Goal: Transaction & Acquisition: Purchase product/service

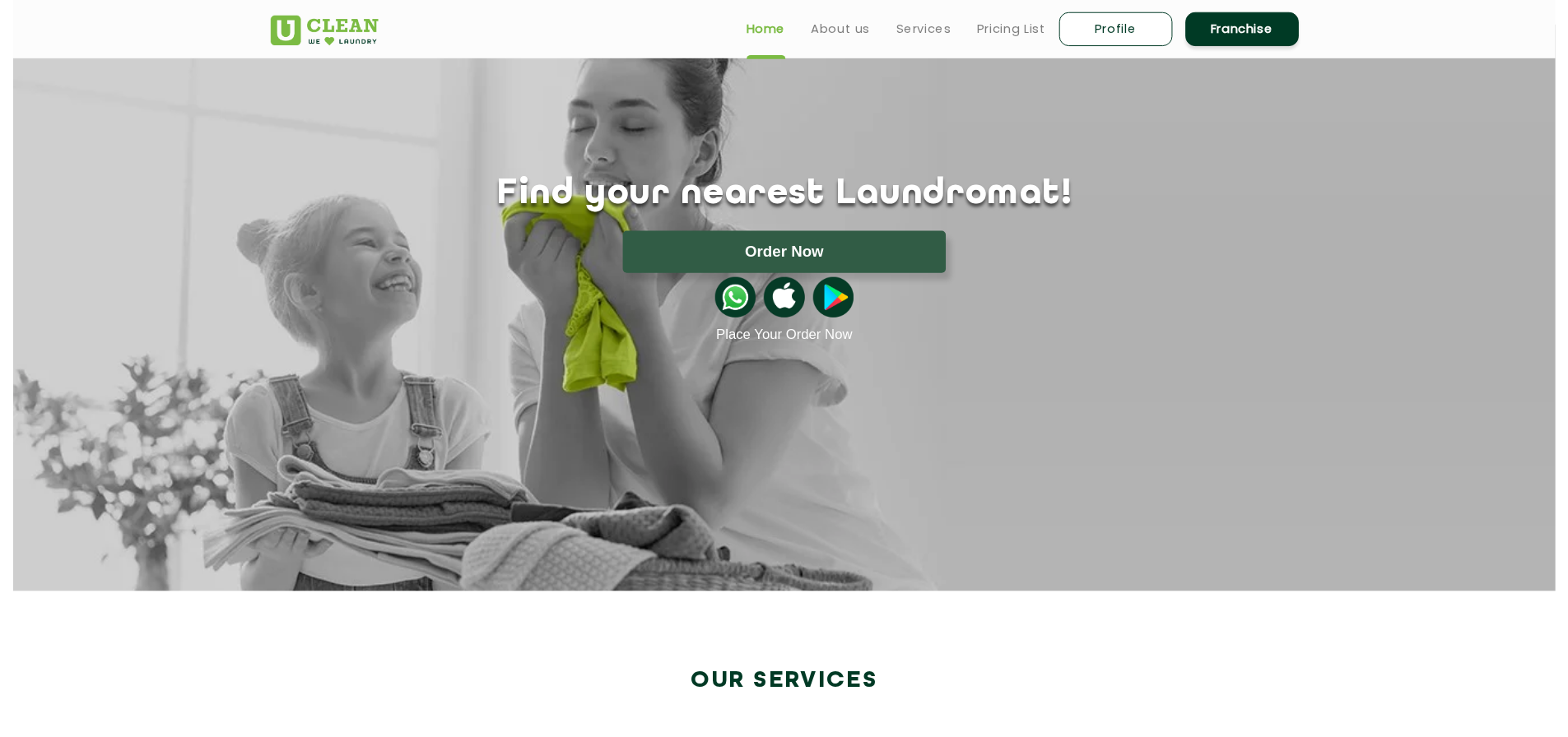
scroll to position [8, 0]
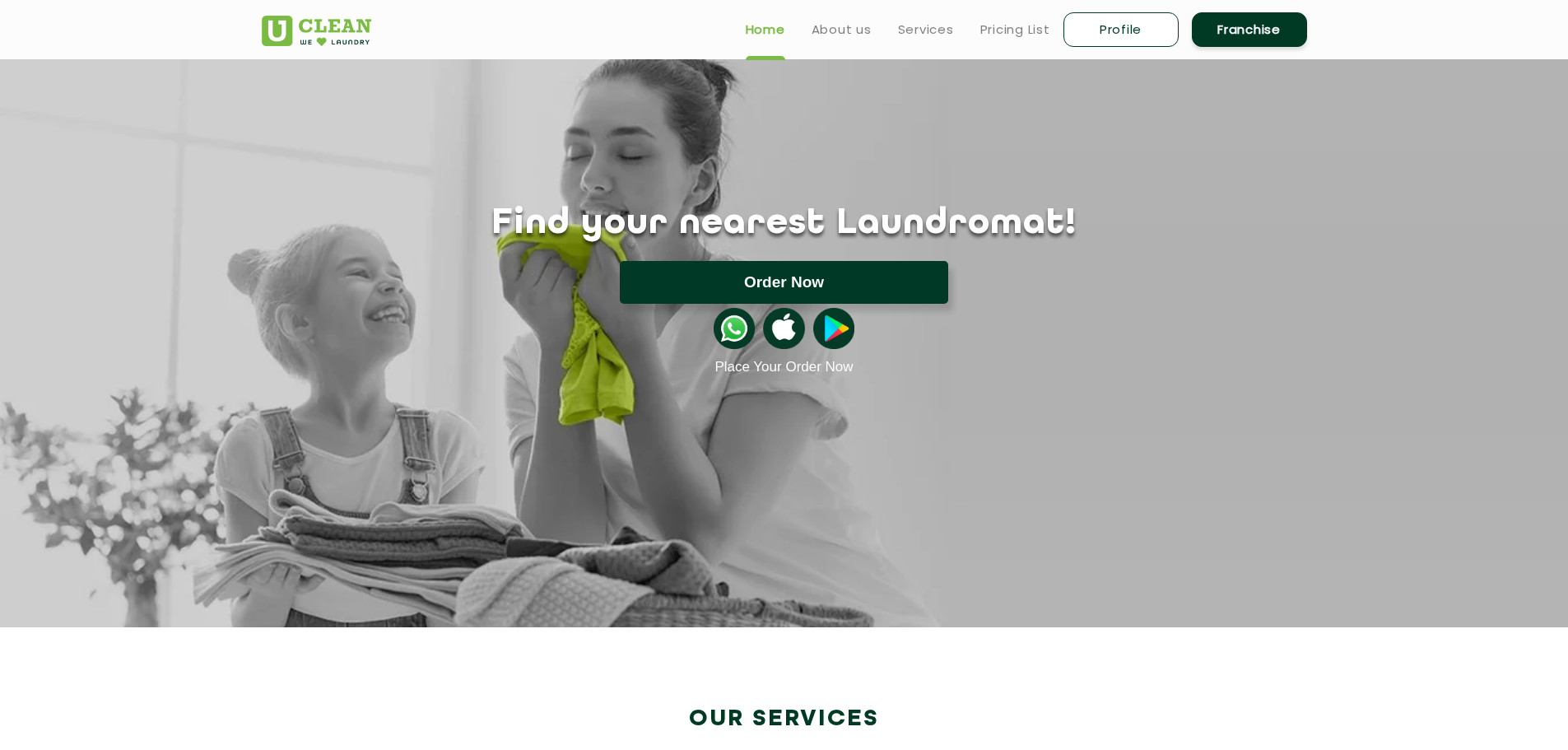
click at [806, 281] on button "Order Now" at bounding box center [784, 283] width 328 height 43
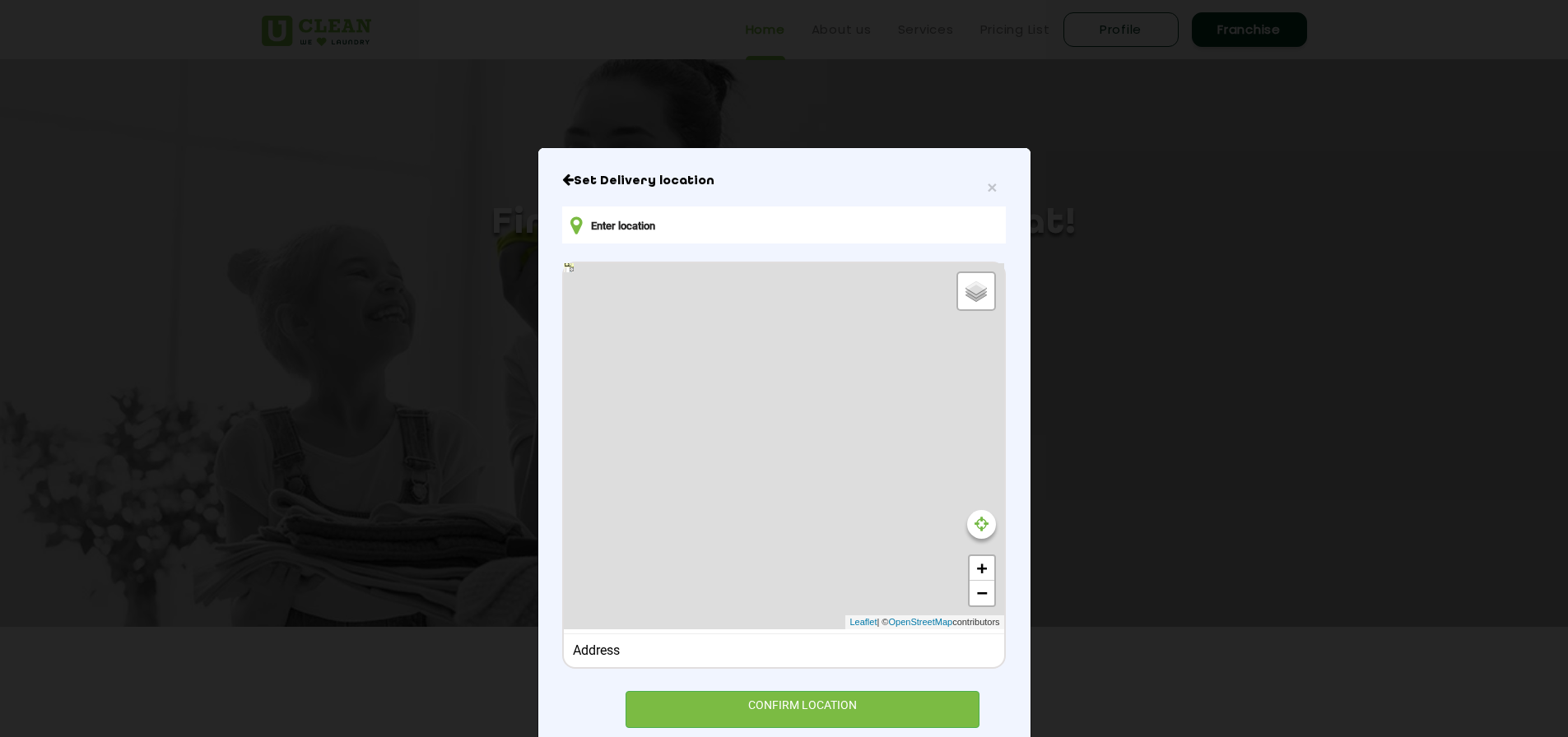
type input "[STREET_ADDRESS][PERSON_NAME]"
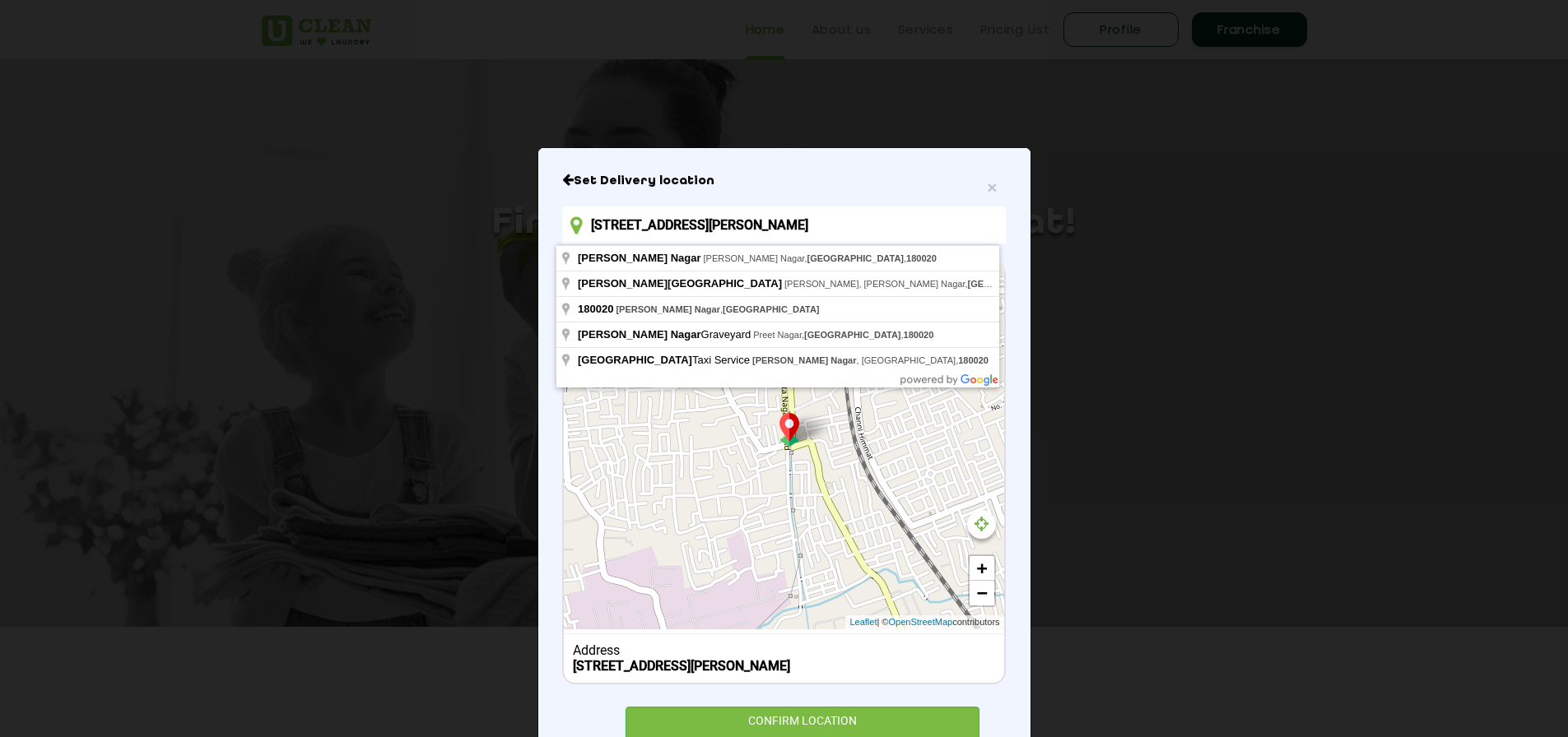
drag, startPoint x: 819, startPoint y: 225, endPoint x: 529, endPoint y: 219, distance: 290.1
click at [529, 219] on div "× Set Delivery location [STREET_ADDRESS][PERSON_NAME] Default Satellite + − Lea…" at bounding box center [784, 368] width 1568 height 737
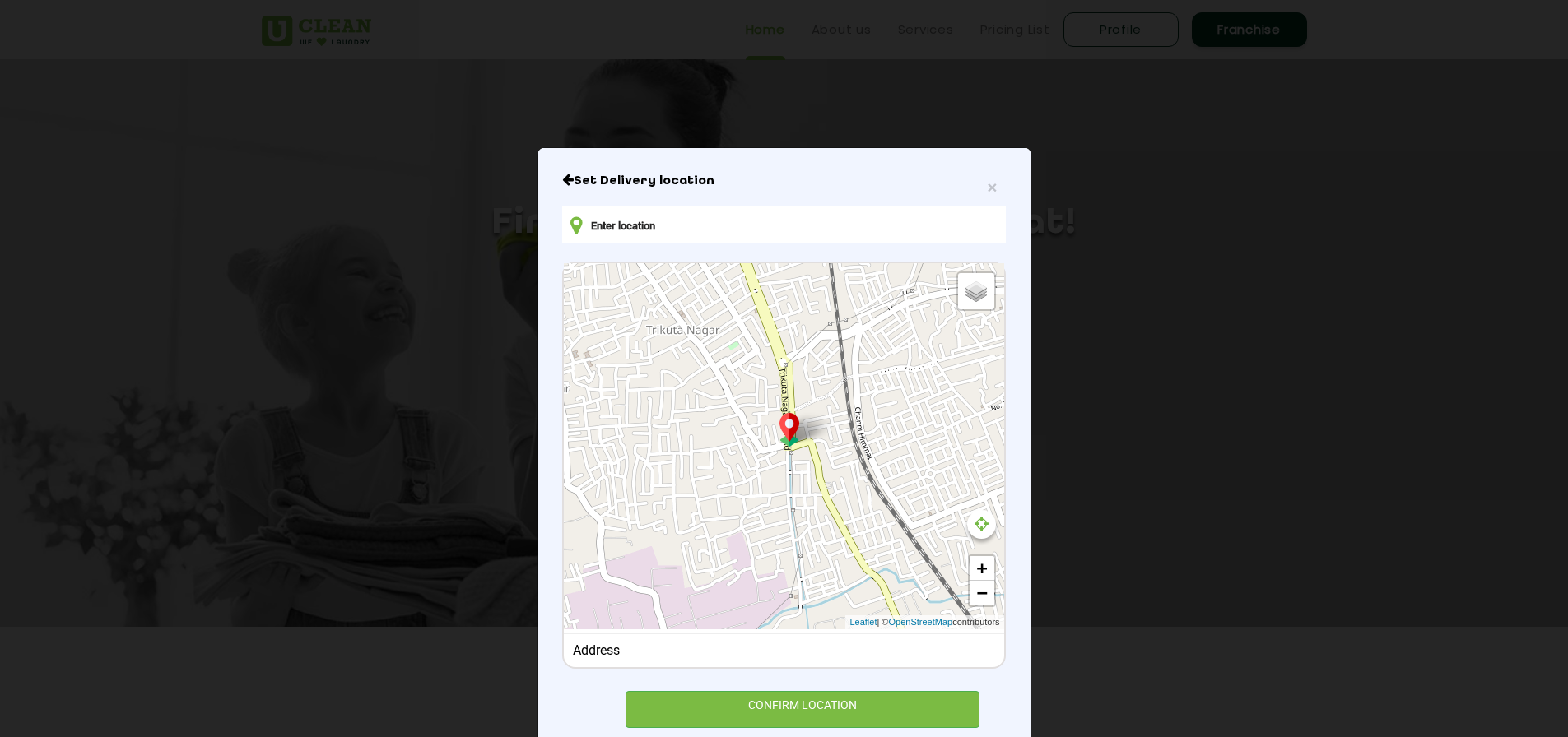
click at [613, 250] on div "Set Delivery location Default Satellite + − Leaflet | © OpenStreetMap contribut…" at bounding box center [784, 450] width 443 height 555
click at [641, 238] on input "text" at bounding box center [784, 225] width 443 height 37
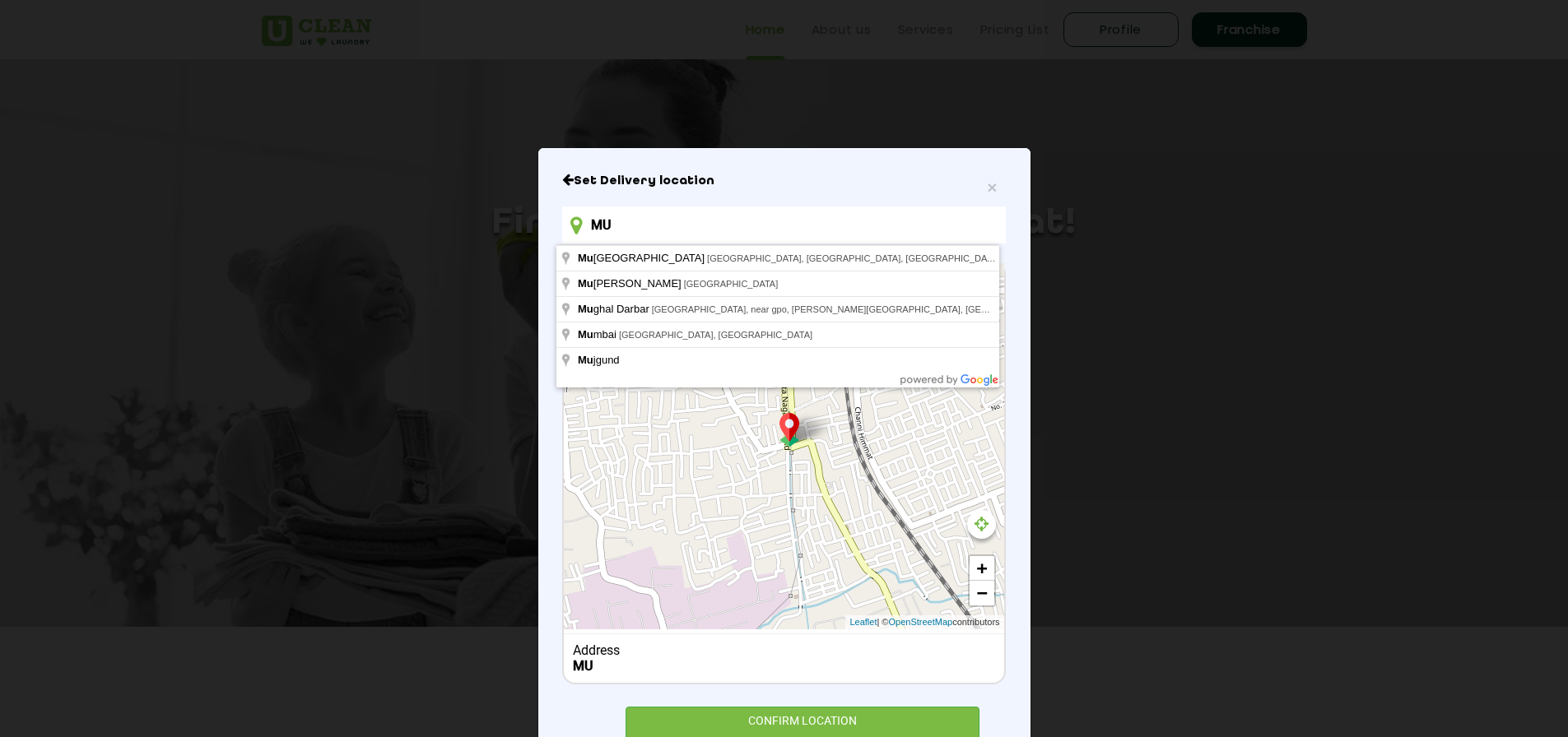
type input "M"
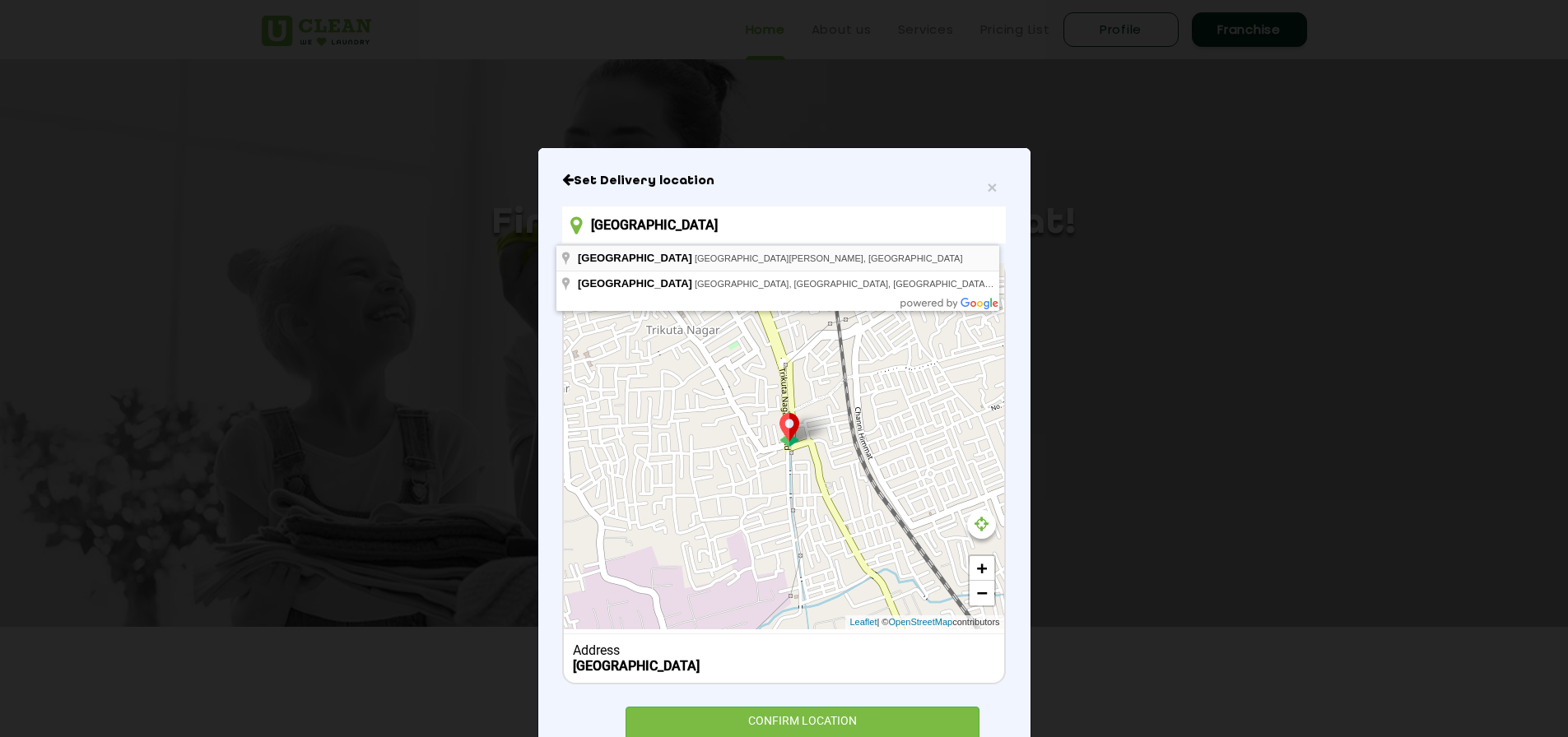
type input "[GEOGRAPHIC_DATA][PERSON_NAME], [GEOGRAPHIC_DATA]"
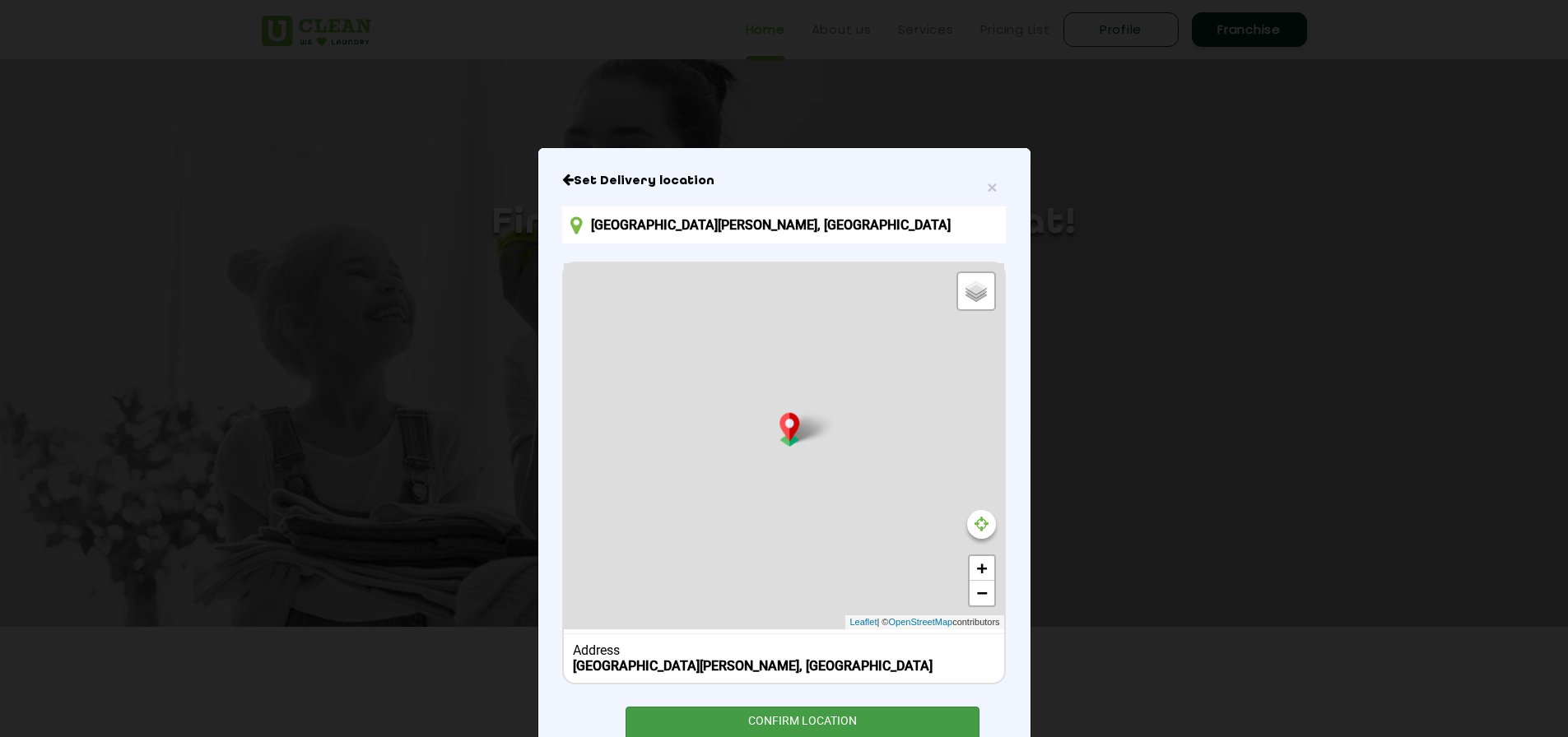
click at [813, 726] on div "CONFIRM LOCATION" at bounding box center [803, 725] width 355 height 37
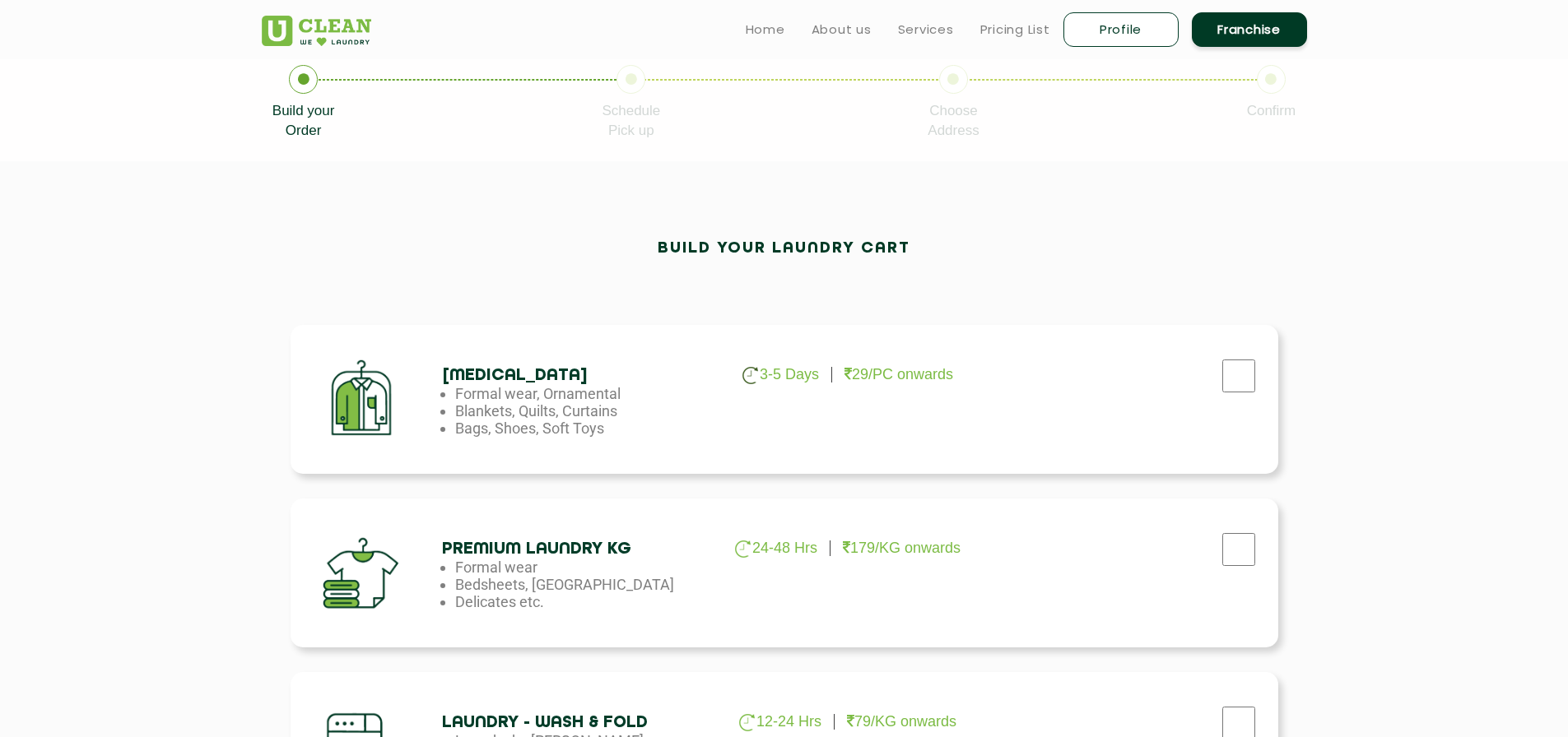
scroll to position [329, 0]
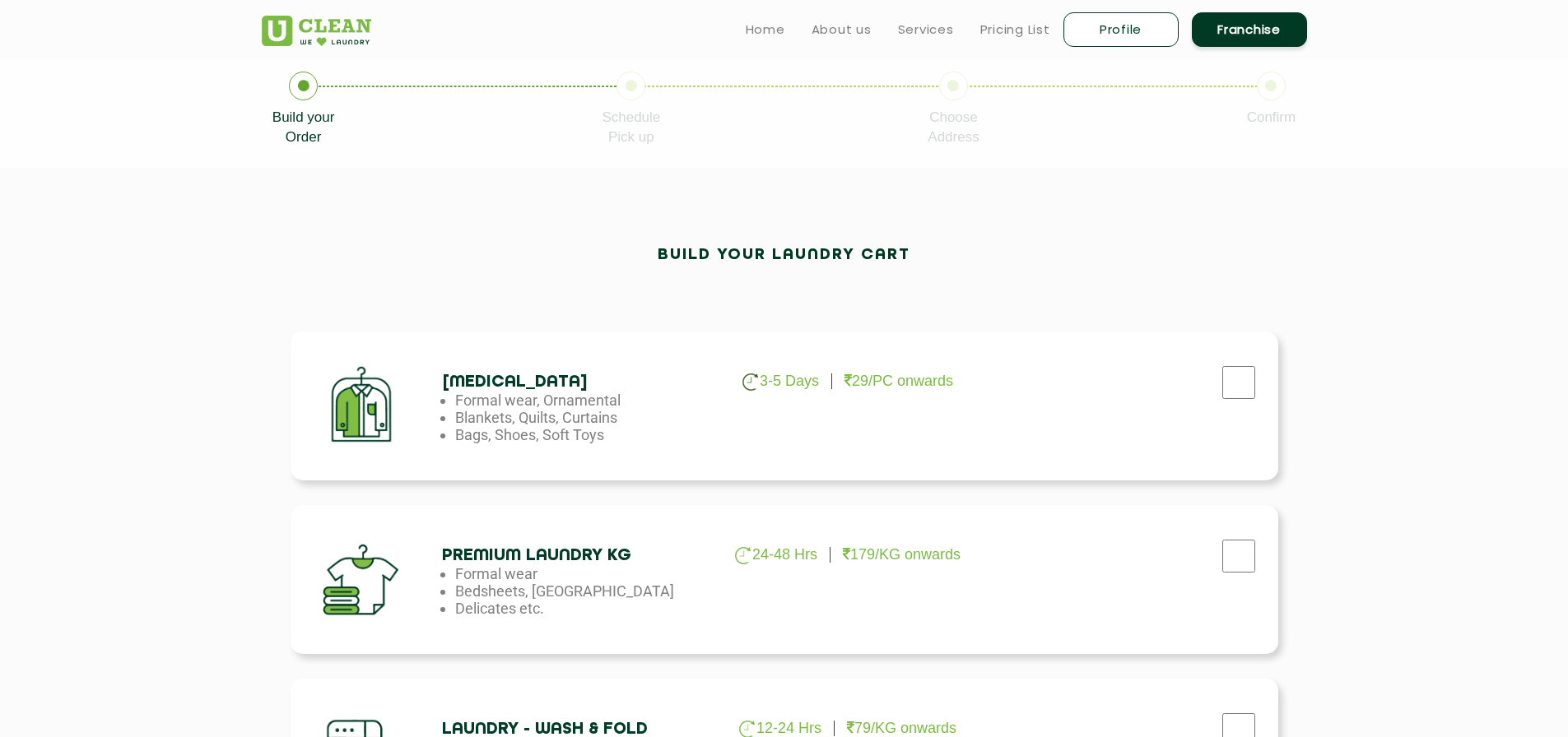
click at [943, 364] on div "[MEDICAL_DATA] 3-5 Days 29/PC onwards Formal wear, Ornamental Blankets, Quilts,…" at bounding box center [784, 406] width 988 height 149
click at [1252, 380] on input "checkbox" at bounding box center [1238, 383] width 41 height 33
checkbox input "true"
click at [1247, 564] on input "checkbox" at bounding box center [1238, 556] width 41 height 33
checkbox input "true"
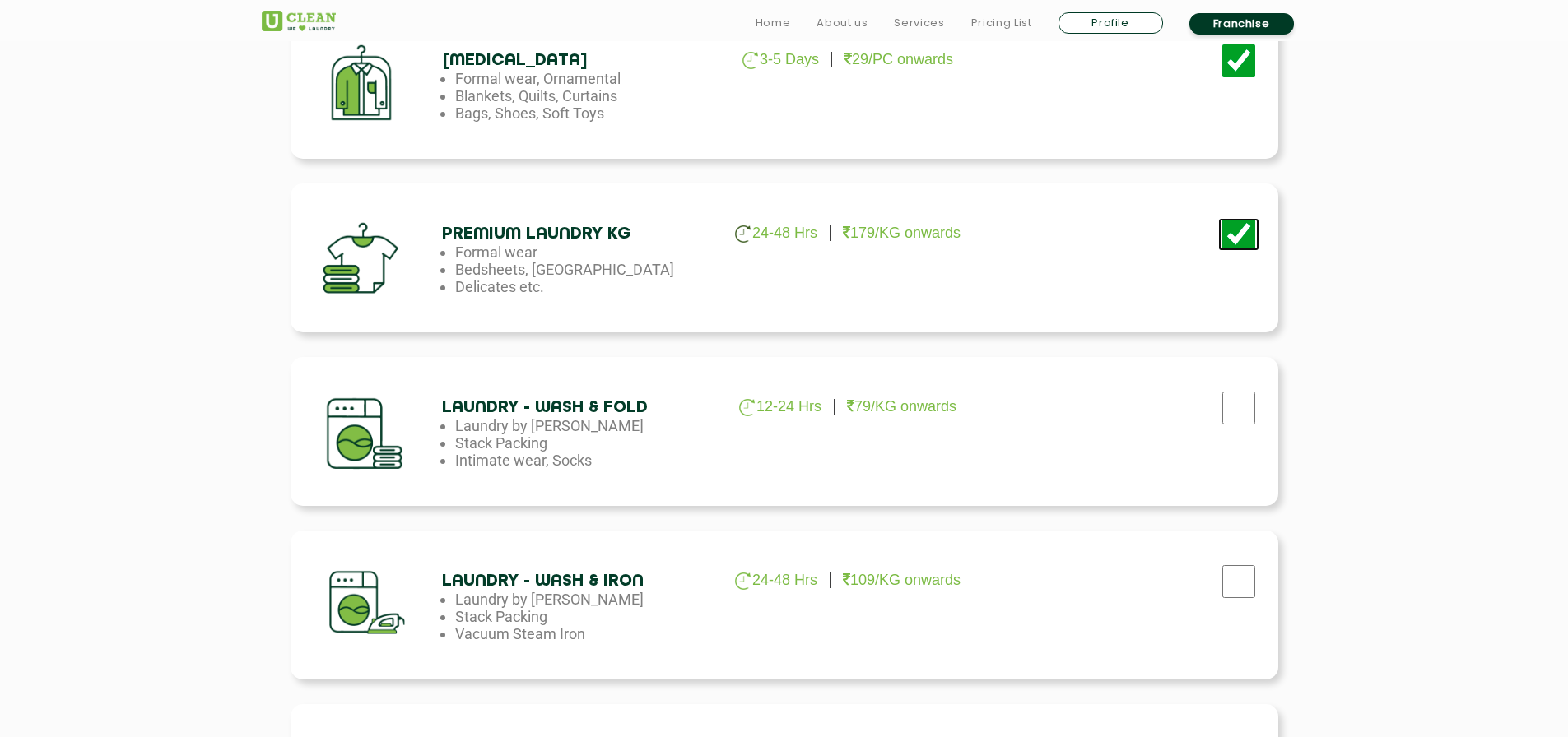
scroll to position [987, 0]
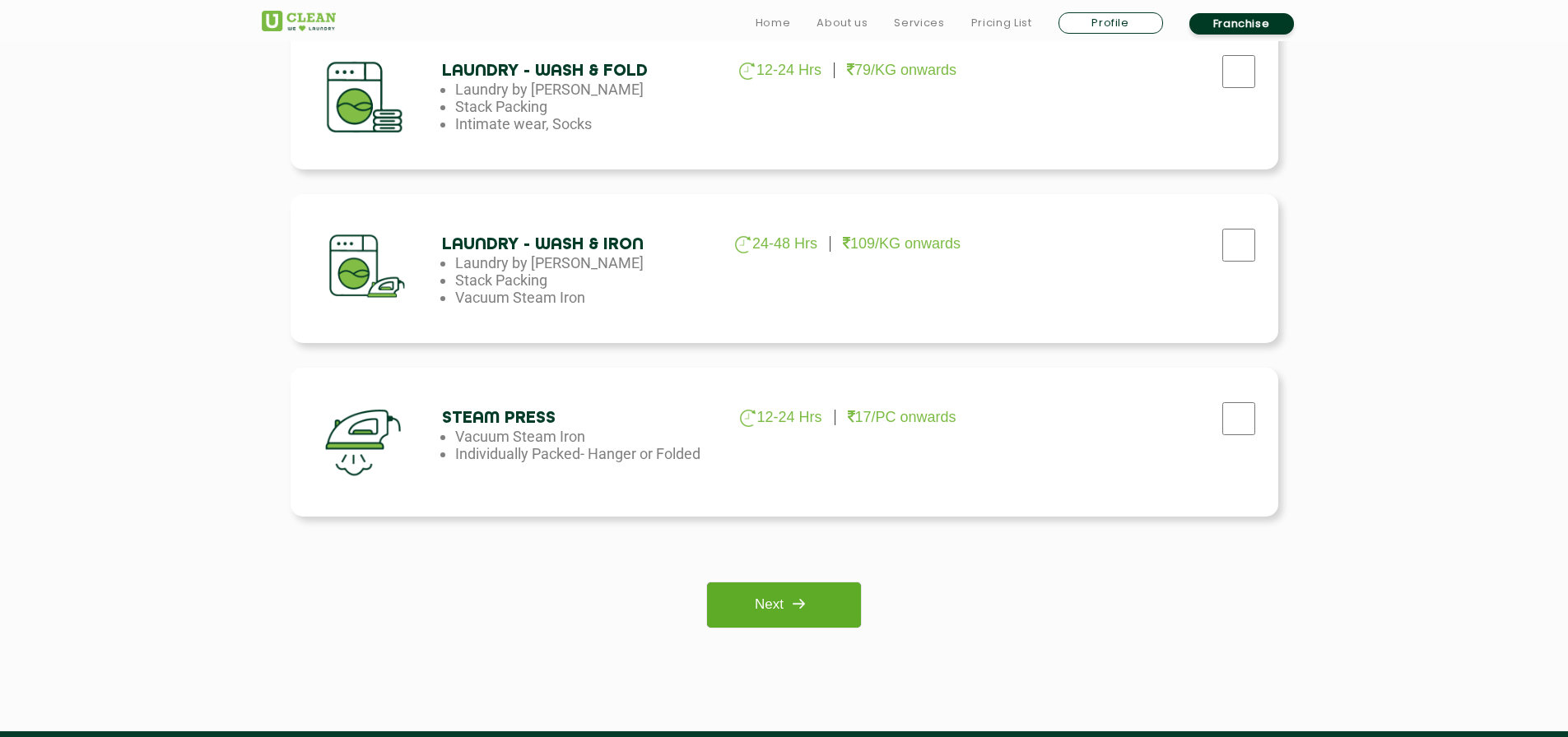
click at [798, 609] on img at bounding box center [798, 604] width 30 height 30
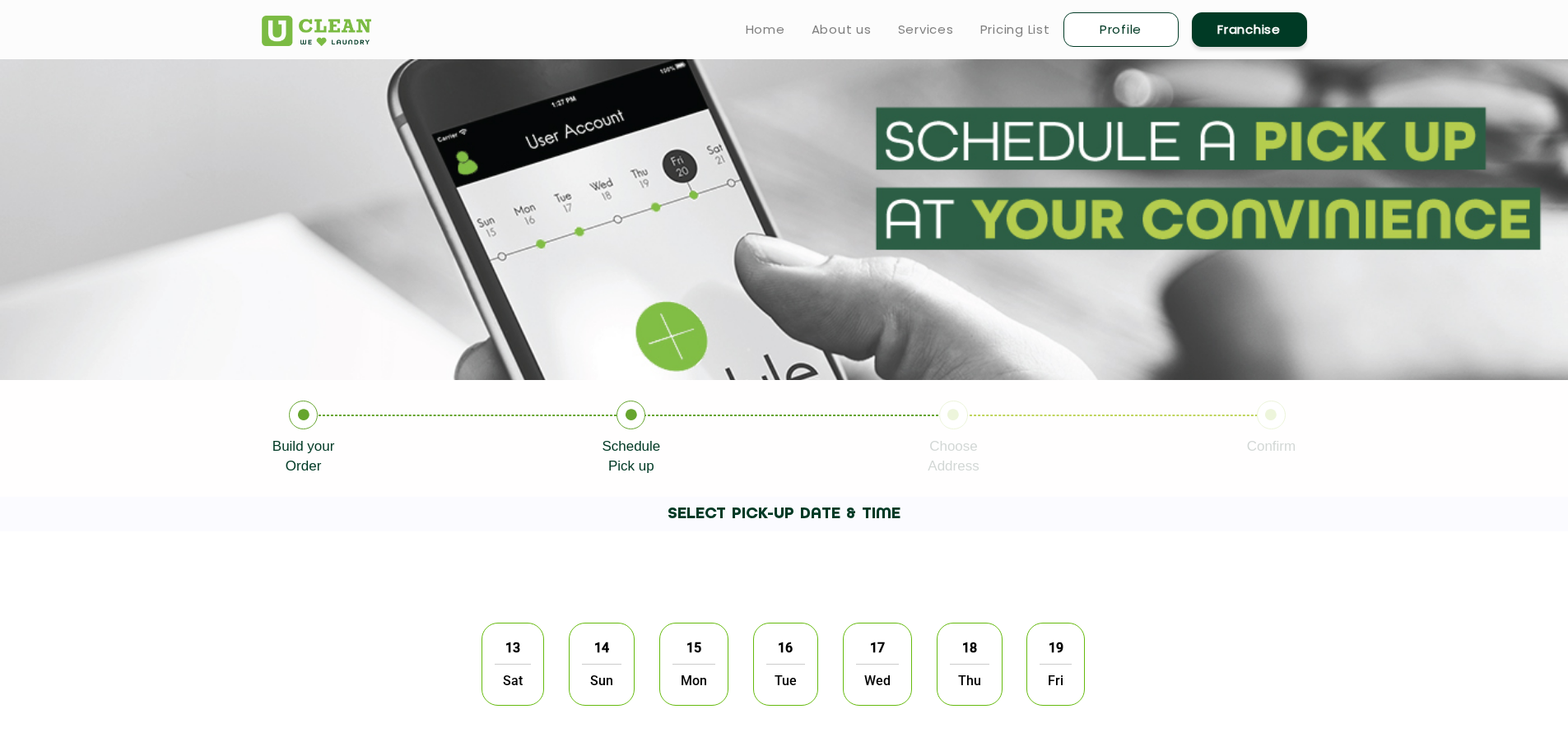
scroll to position [164, 0]
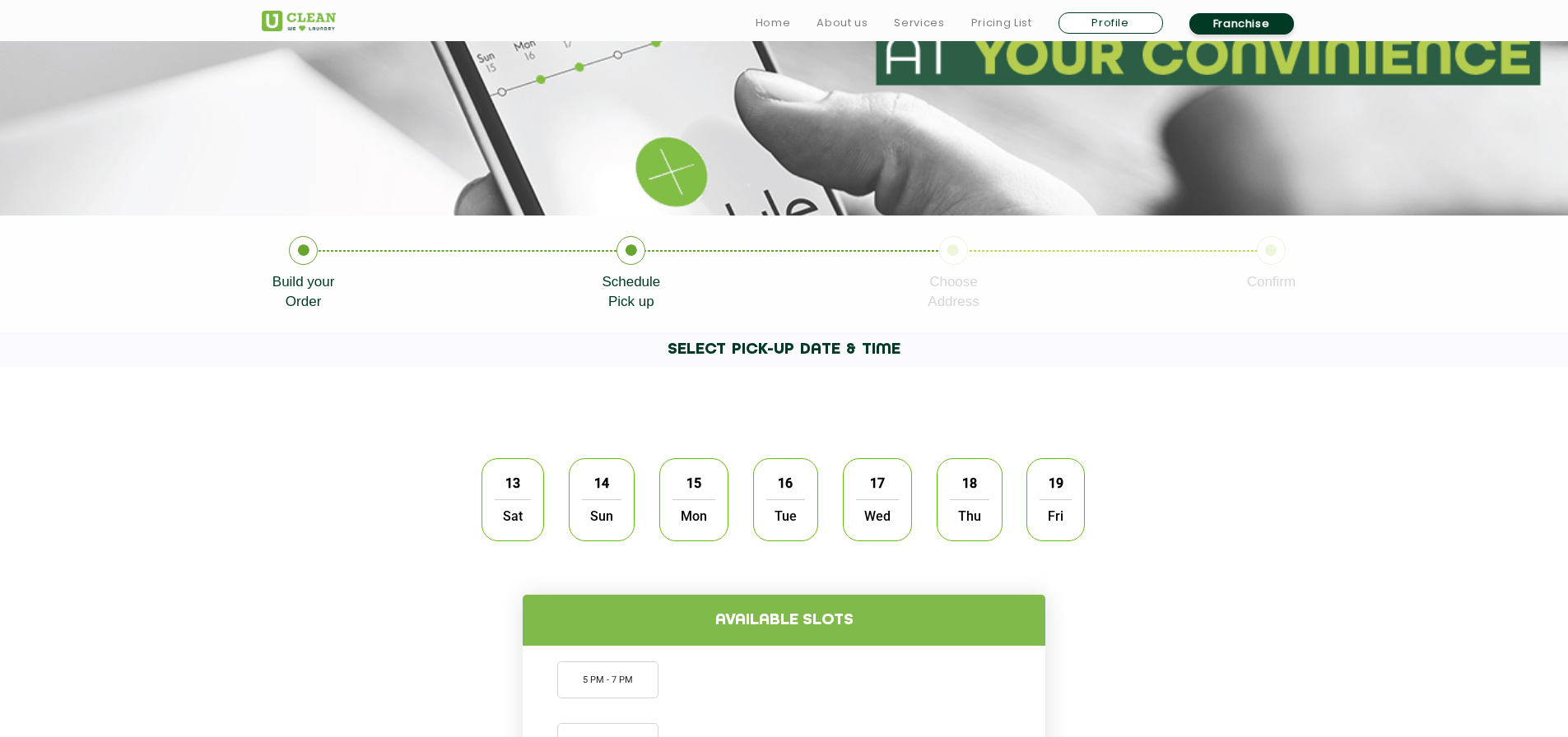
click at [522, 495] on span "13" at bounding box center [512, 483] width 31 height 32
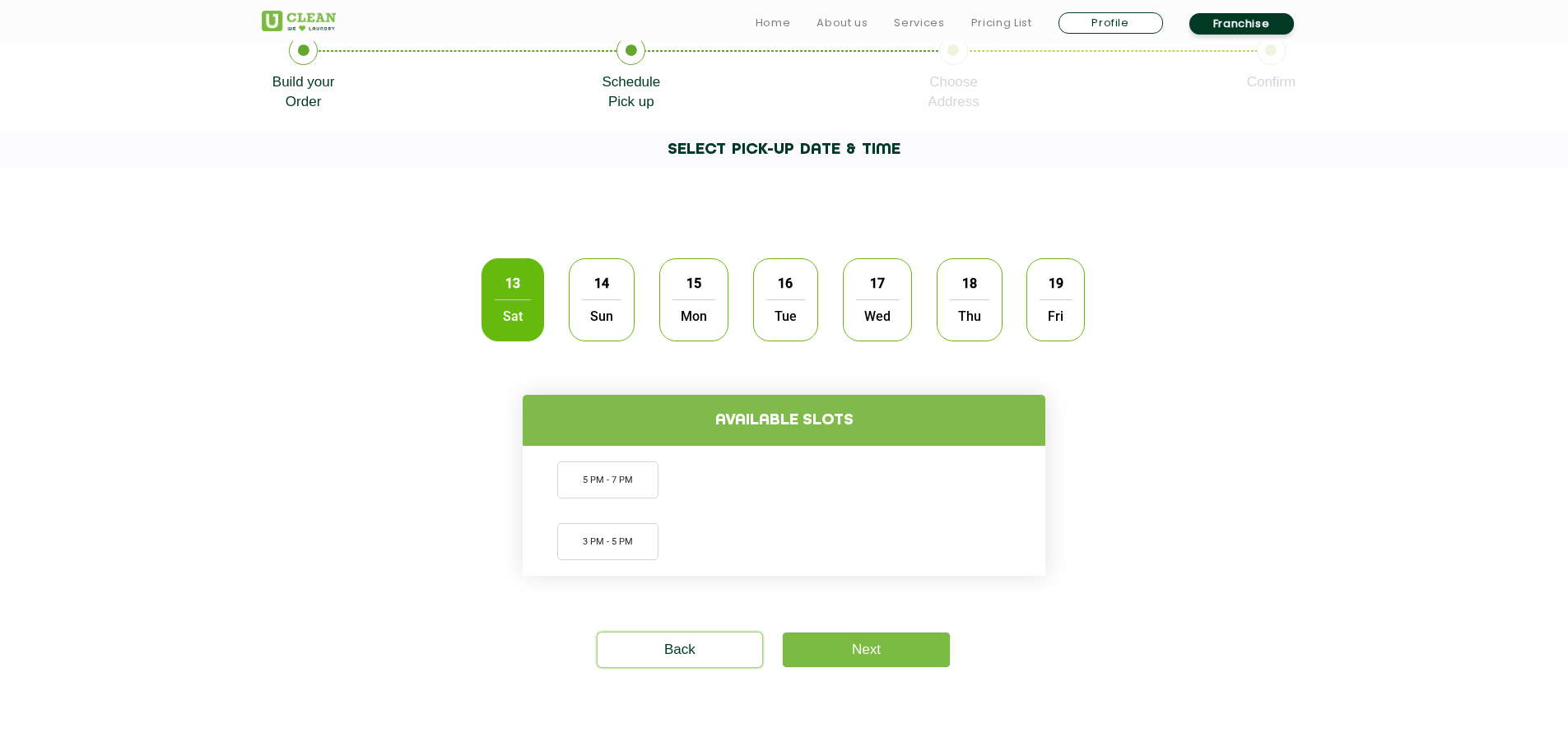
scroll to position [411, 0]
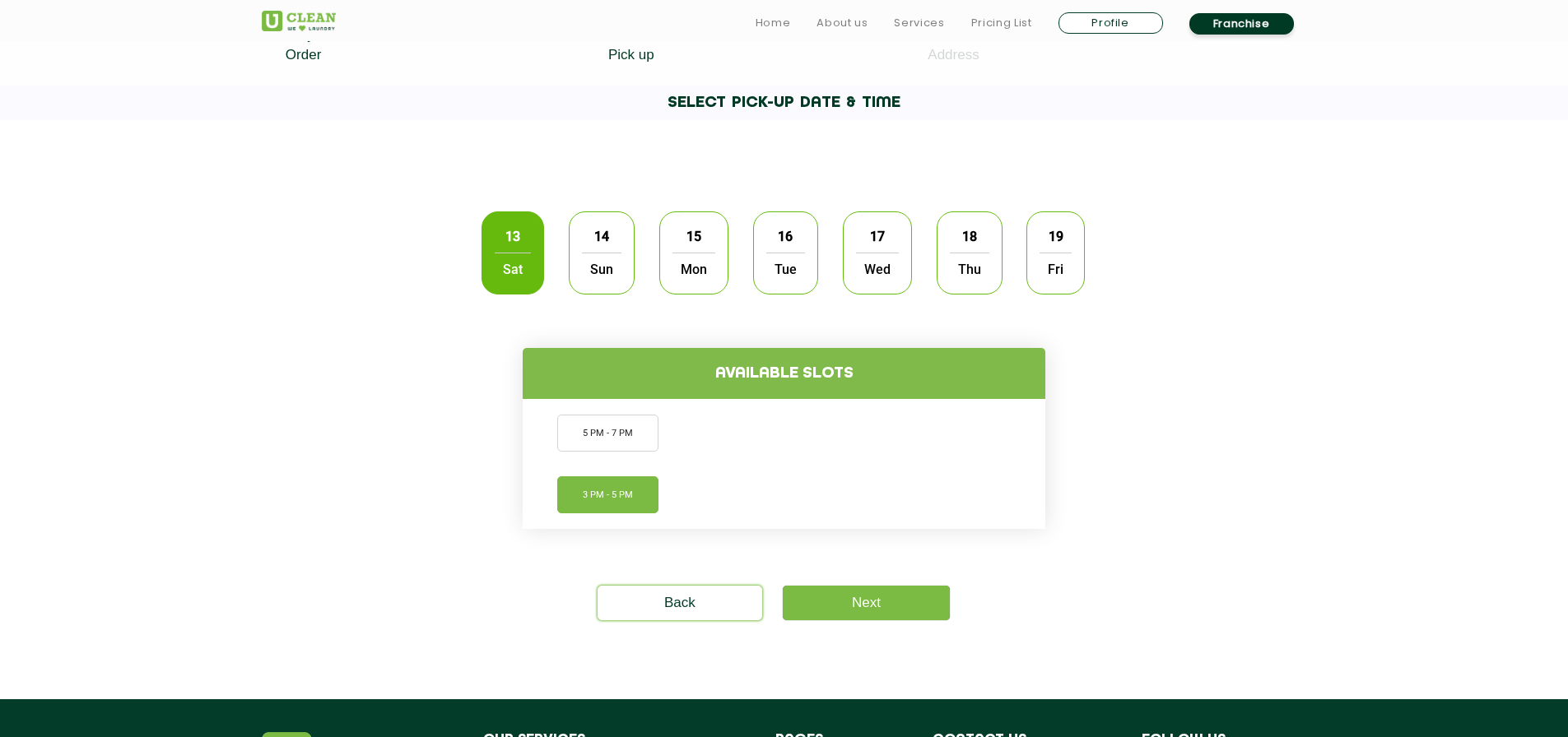
click at [642, 499] on li "3 PM - 5 PM" at bounding box center [608, 494] width 101 height 37
click at [889, 601] on link "Next" at bounding box center [866, 603] width 167 height 35
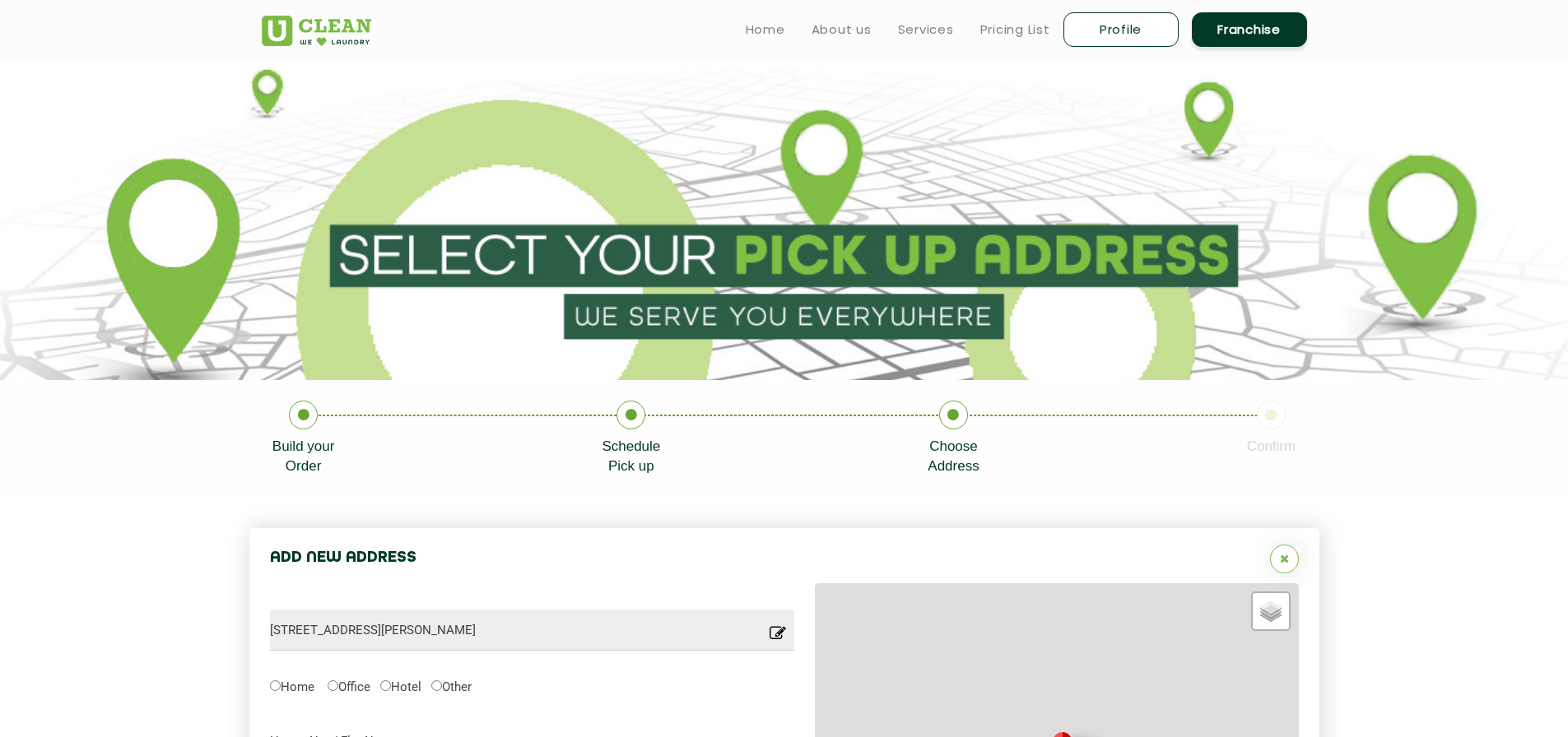
type input "Save"
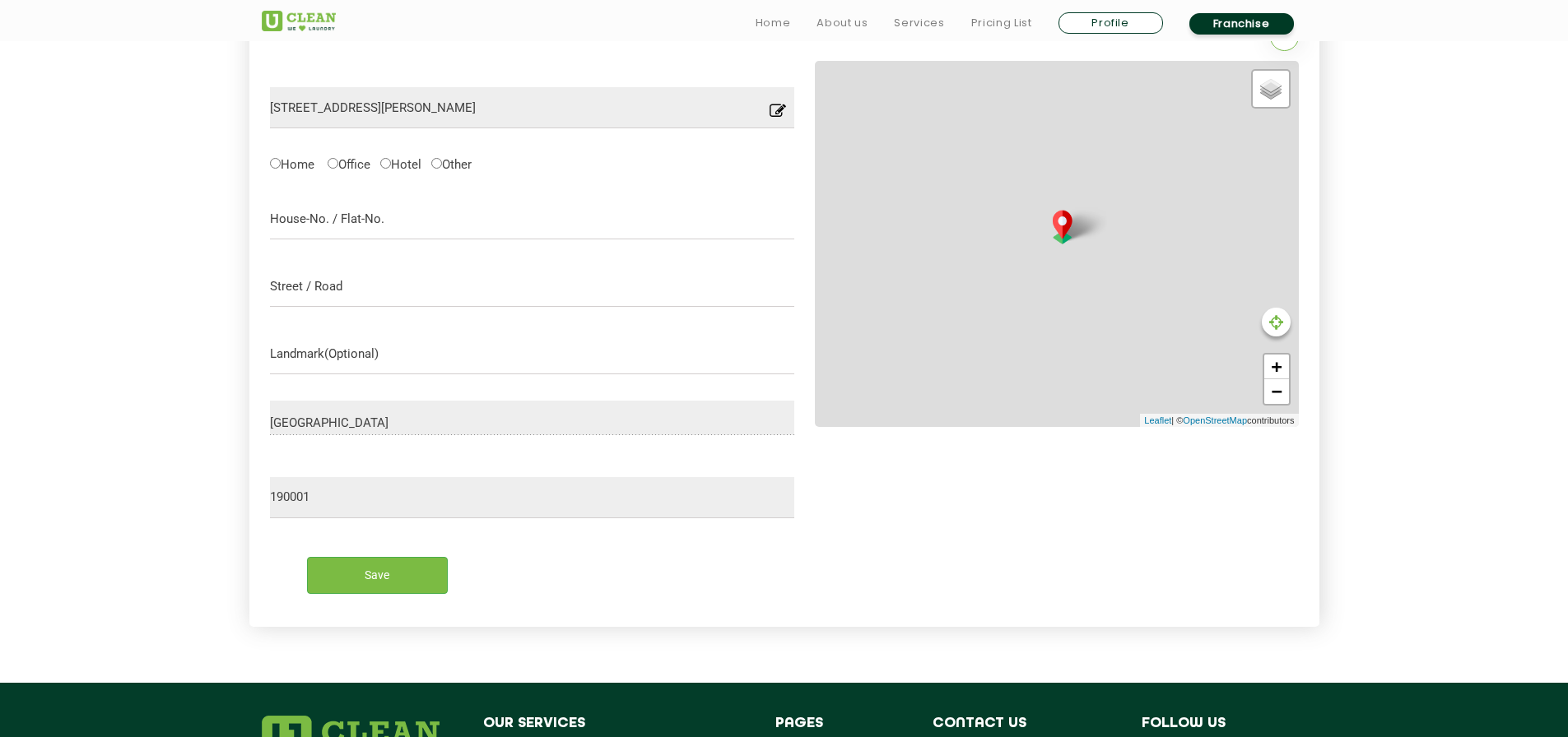
scroll to position [528, 0]
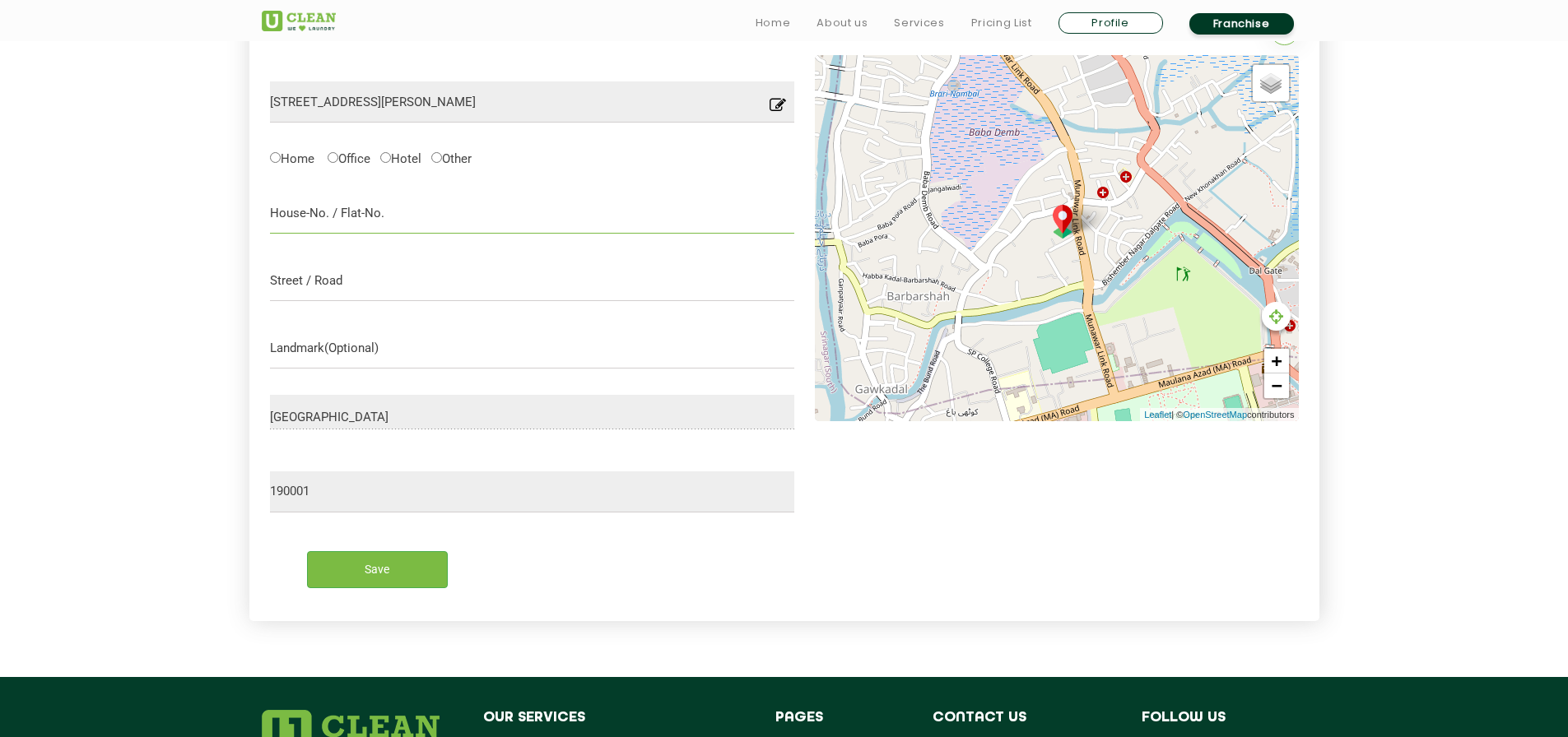
click at [405, 216] on input "text" at bounding box center [532, 213] width 525 height 41
click at [396, 157] on label "Hotel" at bounding box center [401, 157] width 41 height 17
click at [391, 157] on input "Hotel" at bounding box center [385, 157] width 11 height 11
radio input "true"
click at [399, 216] on input "text" at bounding box center [532, 213] width 525 height 41
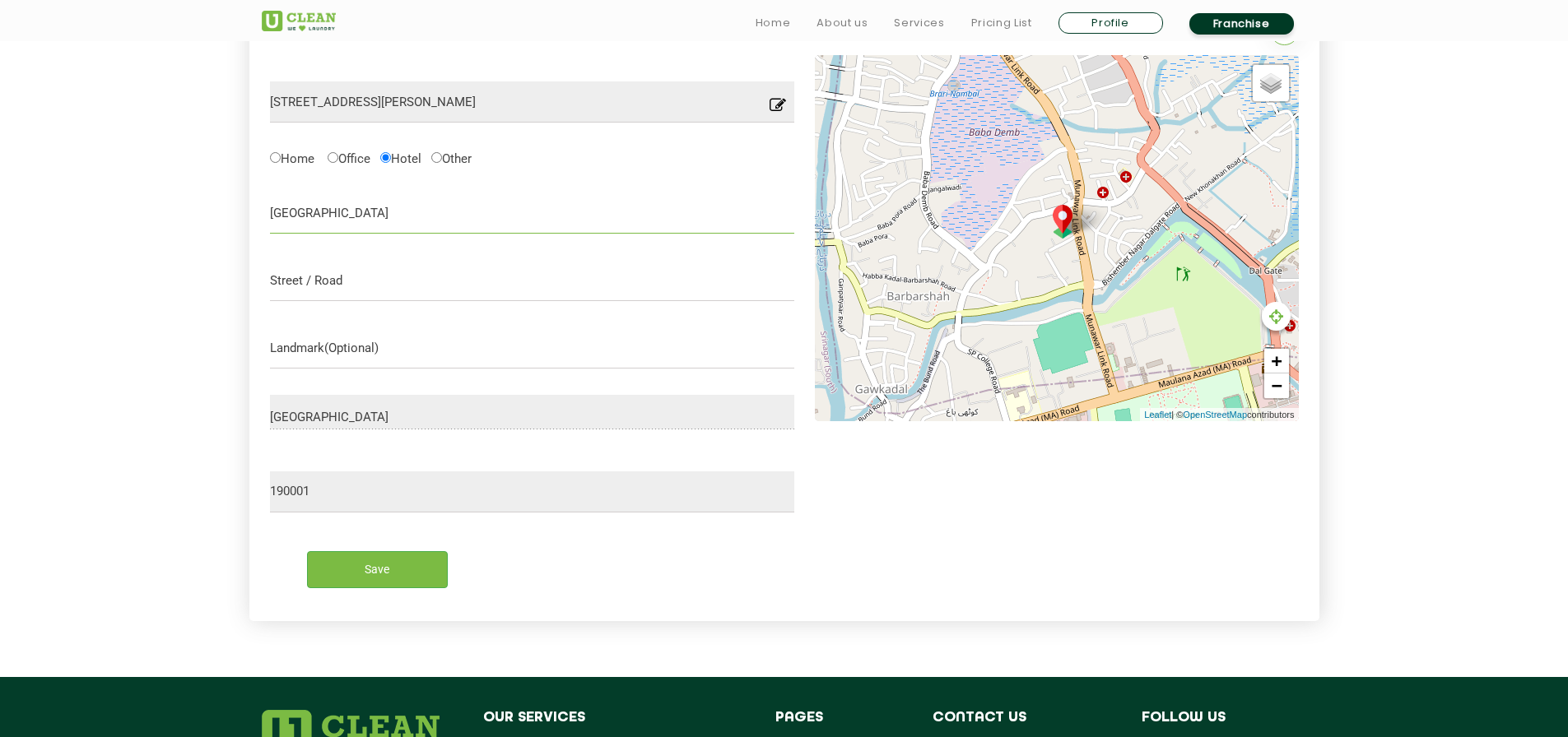
type input "[GEOGRAPHIC_DATA]"
click at [396, 293] on input "text" at bounding box center [532, 281] width 525 height 41
click at [358, 275] on input "MUNWARABAD [GEOGRAPHIC_DATA]" at bounding box center [532, 281] width 525 height 41
type input "MUNWARABAD [GEOGRAPHIC_DATA] [GEOGRAPHIC_DATA]"
click at [412, 368] on input "text" at bounding box center [532, 348] width 525 height 41
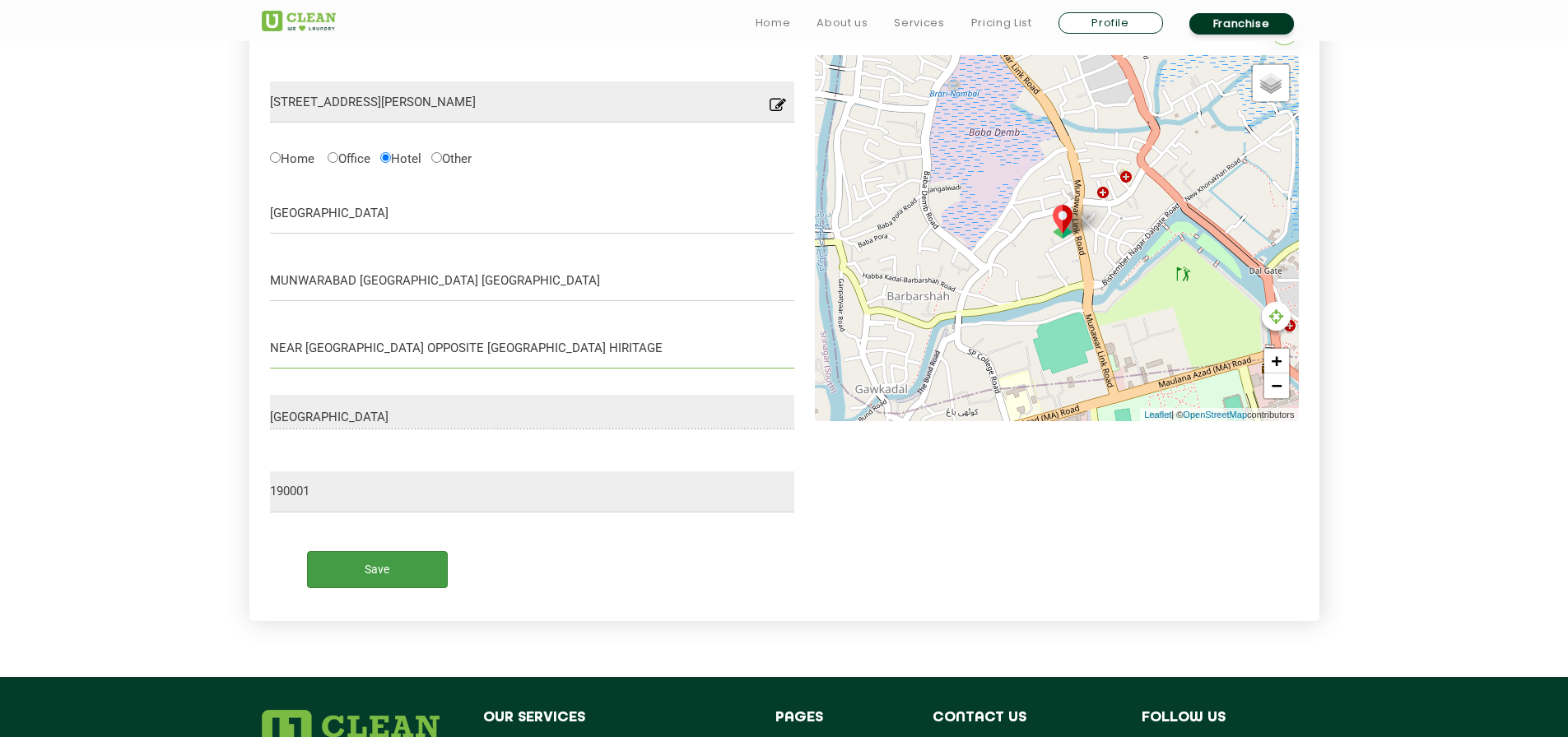
type input "NEAR [GEOGRAPHIC_DATA] OPPOSITE [GEOGRAPHIC_DATA] HIRITAGE"
click at [413, 579] on input "Save" at bounding box center [377, 569] width 141 height 37
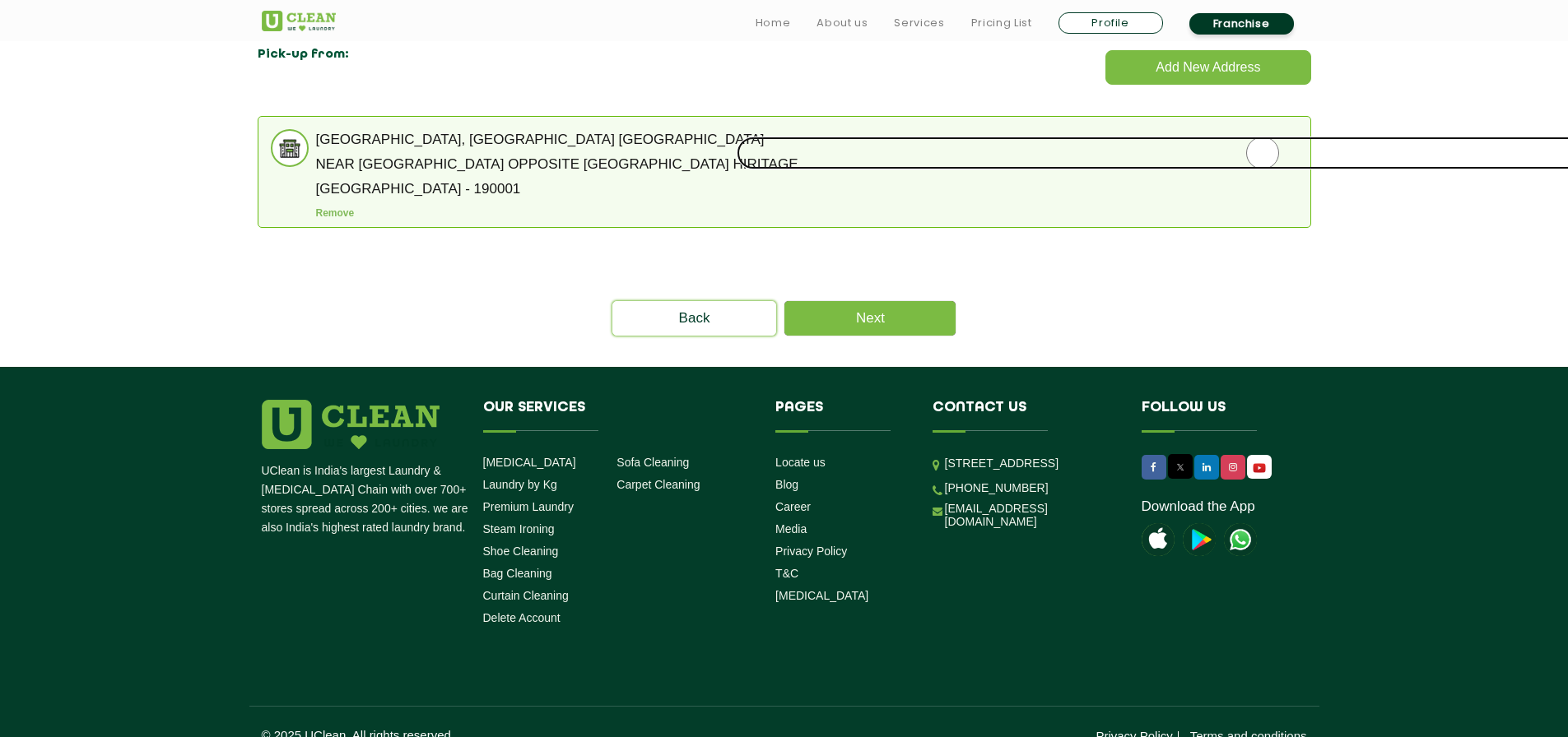
click at [1267, 145] on input "radio" at bounding box center [1262, 153] width 1051 height 33
radio input "true"
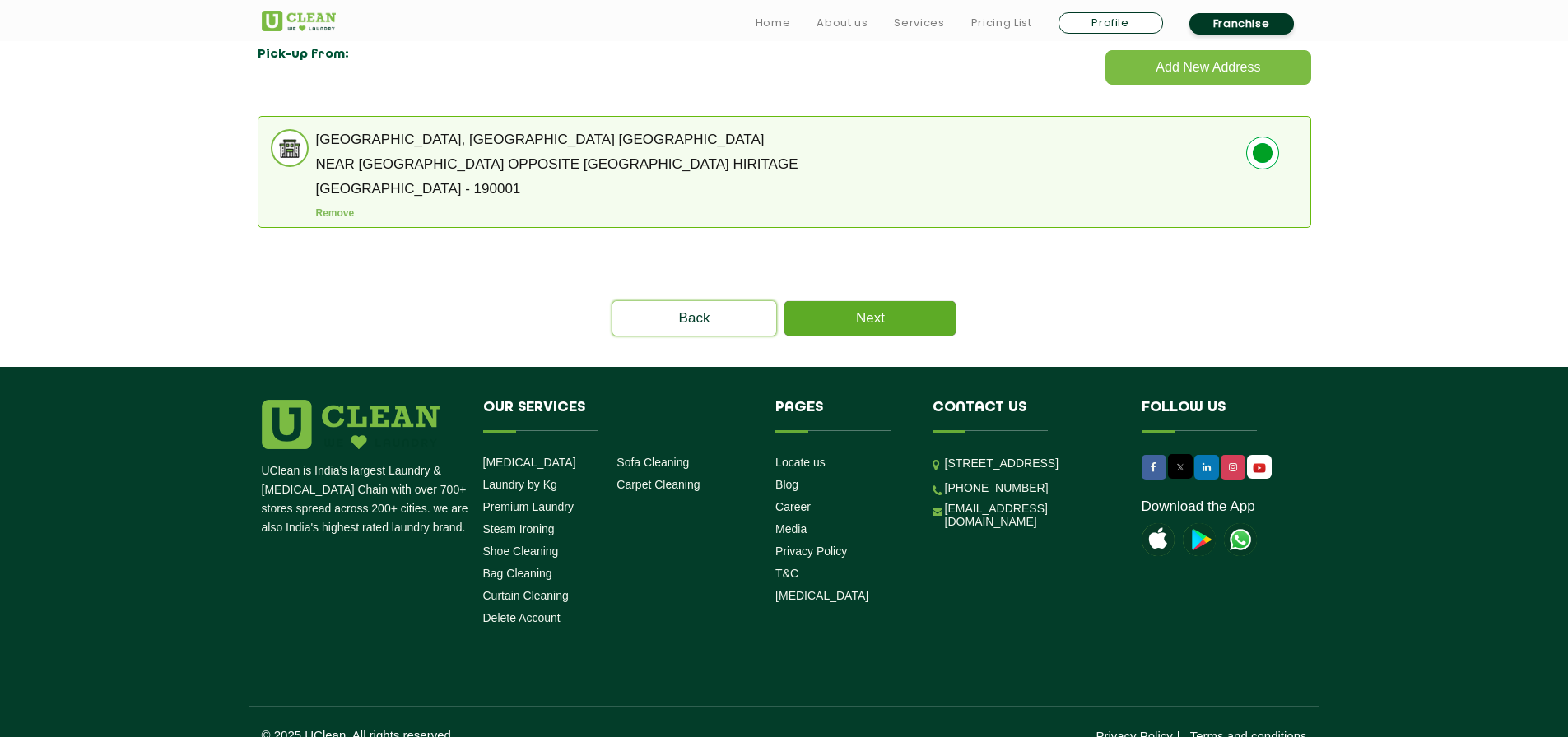
click at [929, 316] on link "Next" at bounding box center [870, 318] width 171 height 35
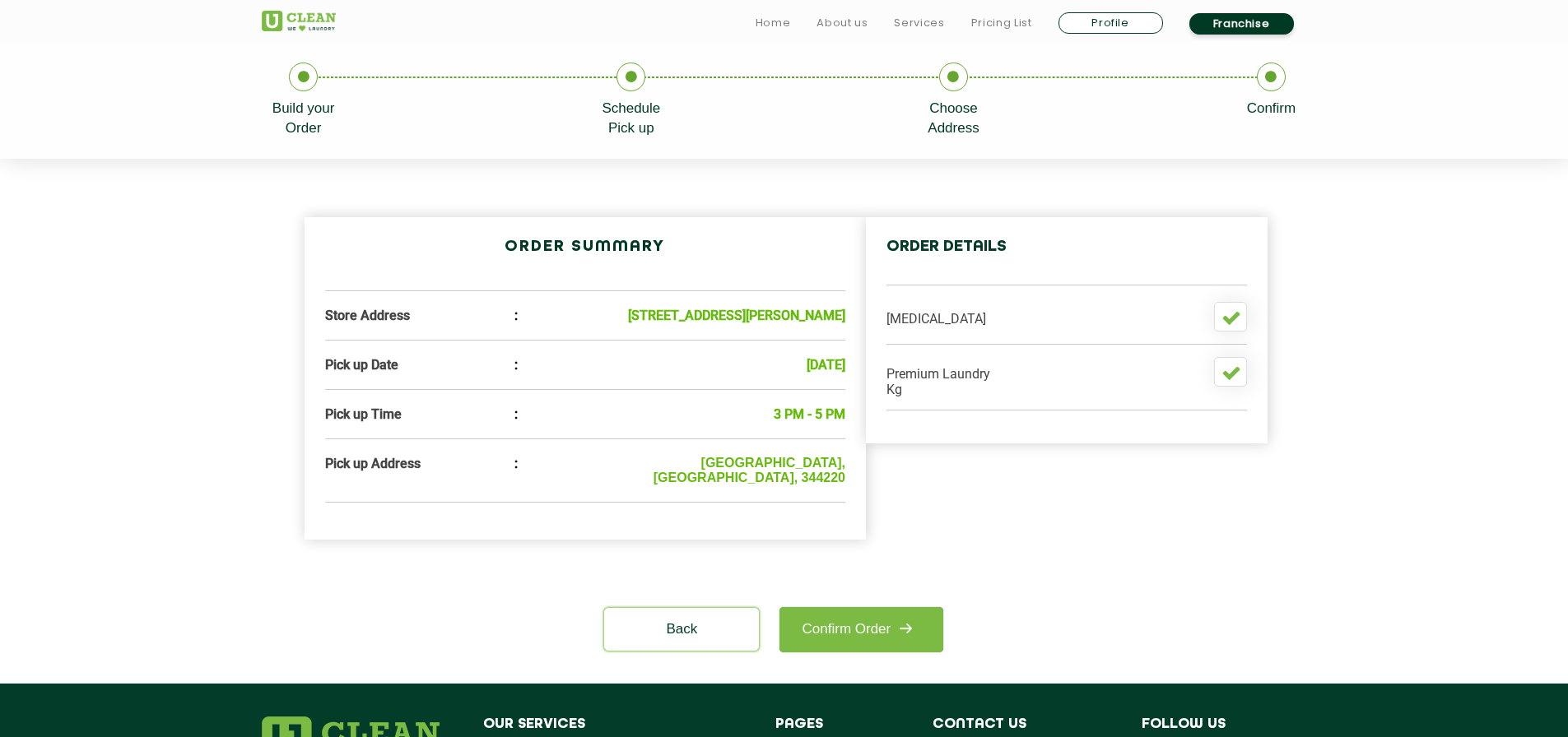
scroll to position [411, 0]
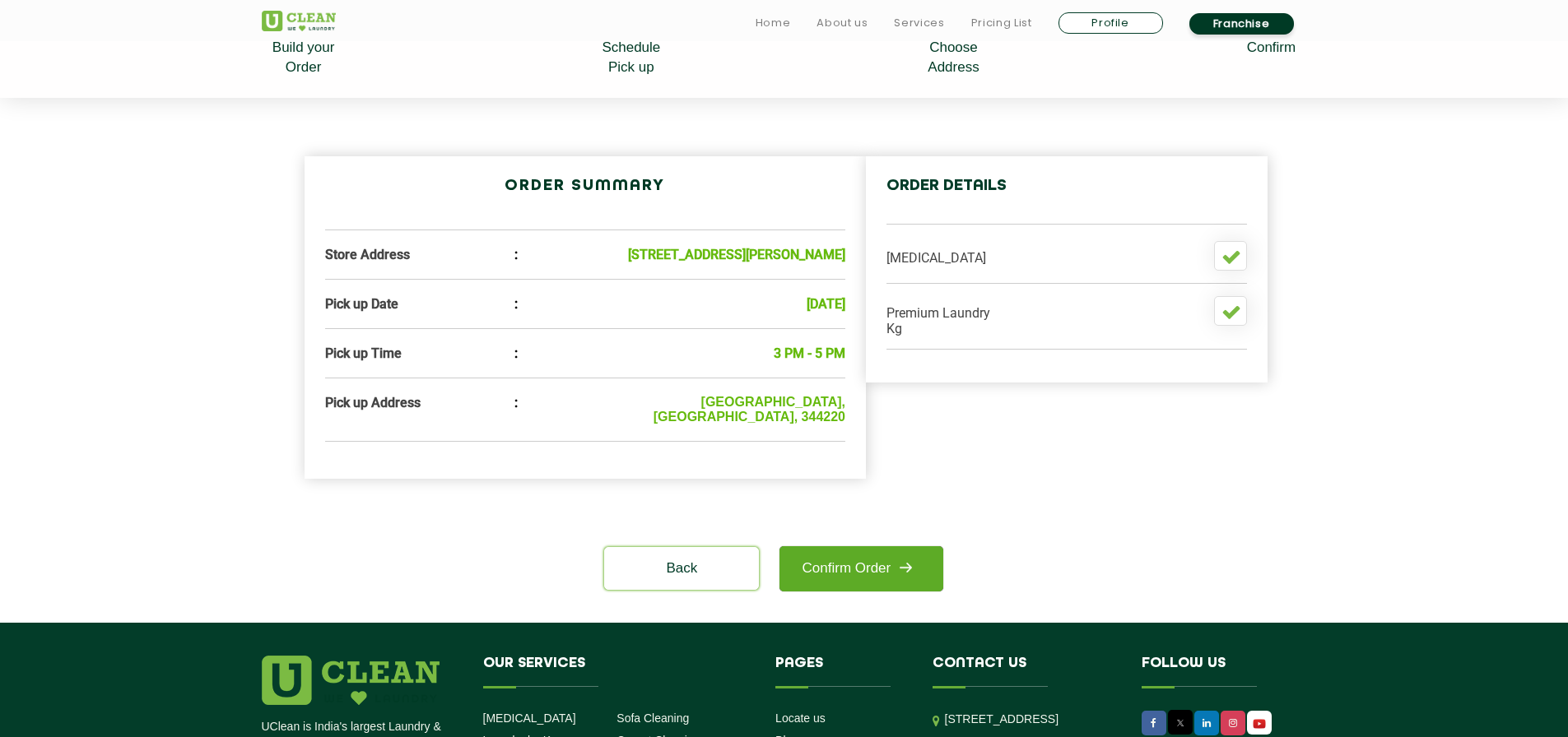
click at [870, 582] on link "Confirm Order" at bounding box center [860, 568] width 163 height 45
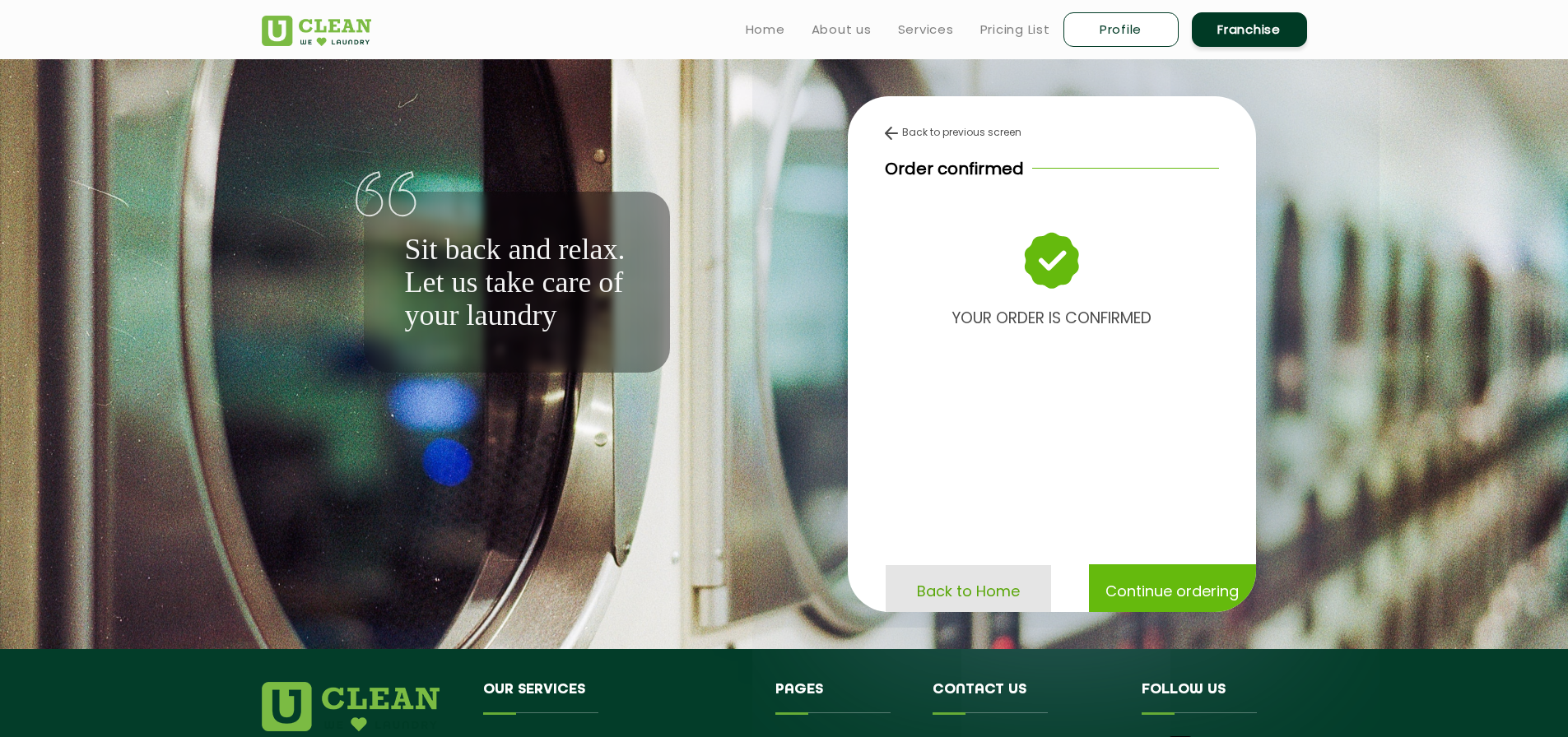
click at [951, 603] on p "Back to Home" at bounding box center [968, 591] width 102 height 29
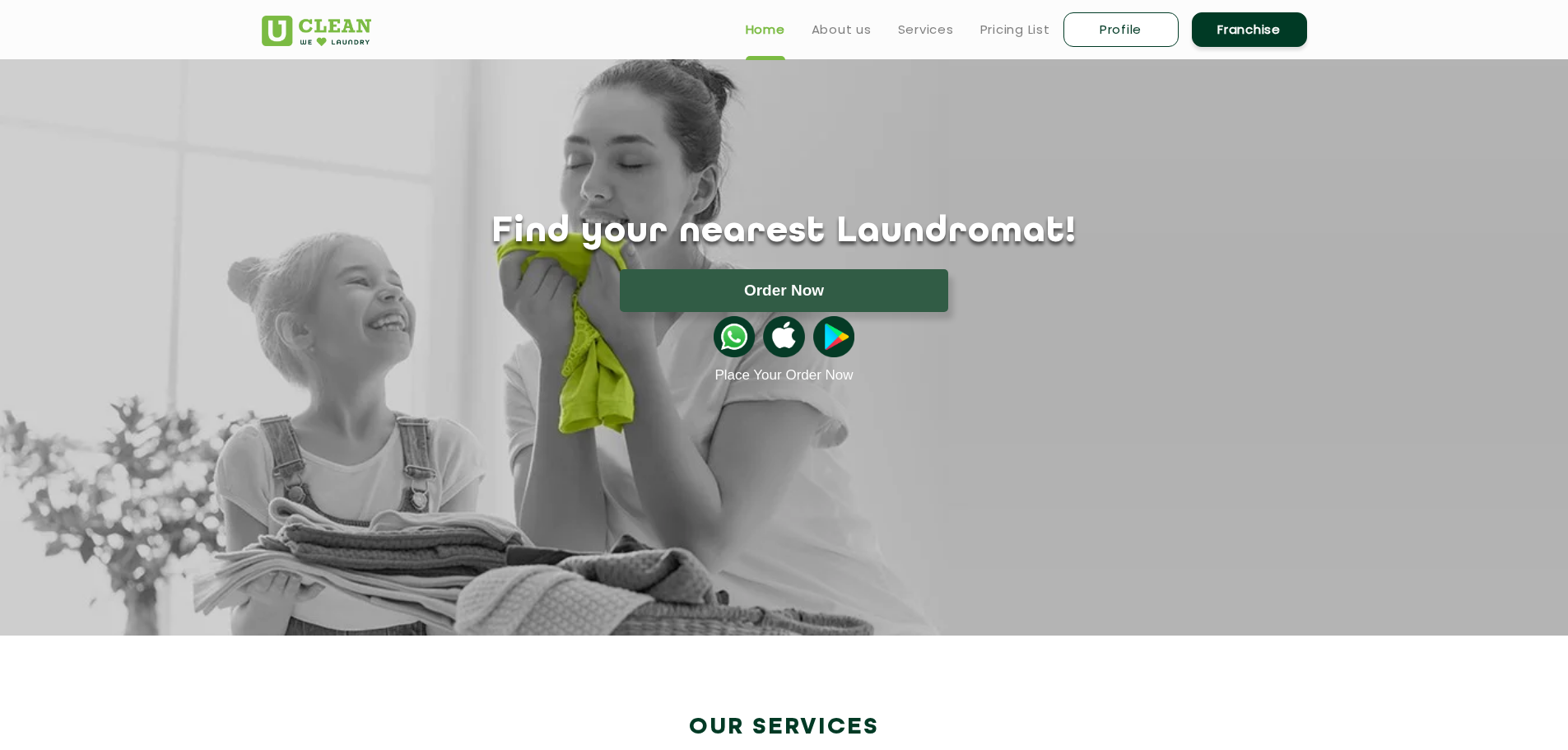
click at [1114, 34] on link "Profile" at bounding box center [1120, 30] width 115 height 35
select select
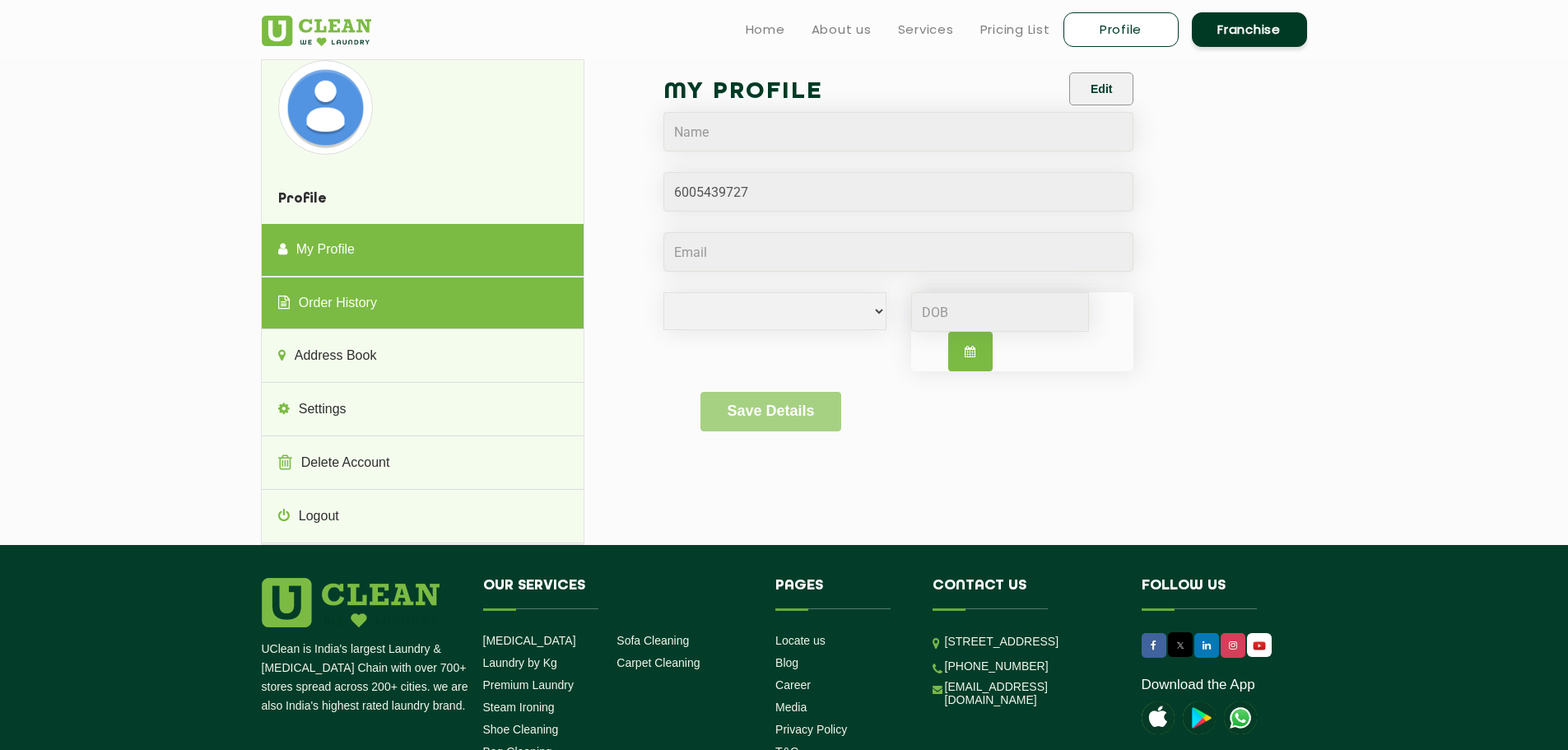
click at [378, 306] on link "Order History" at bounding box center [422, 303] width 322 height 53
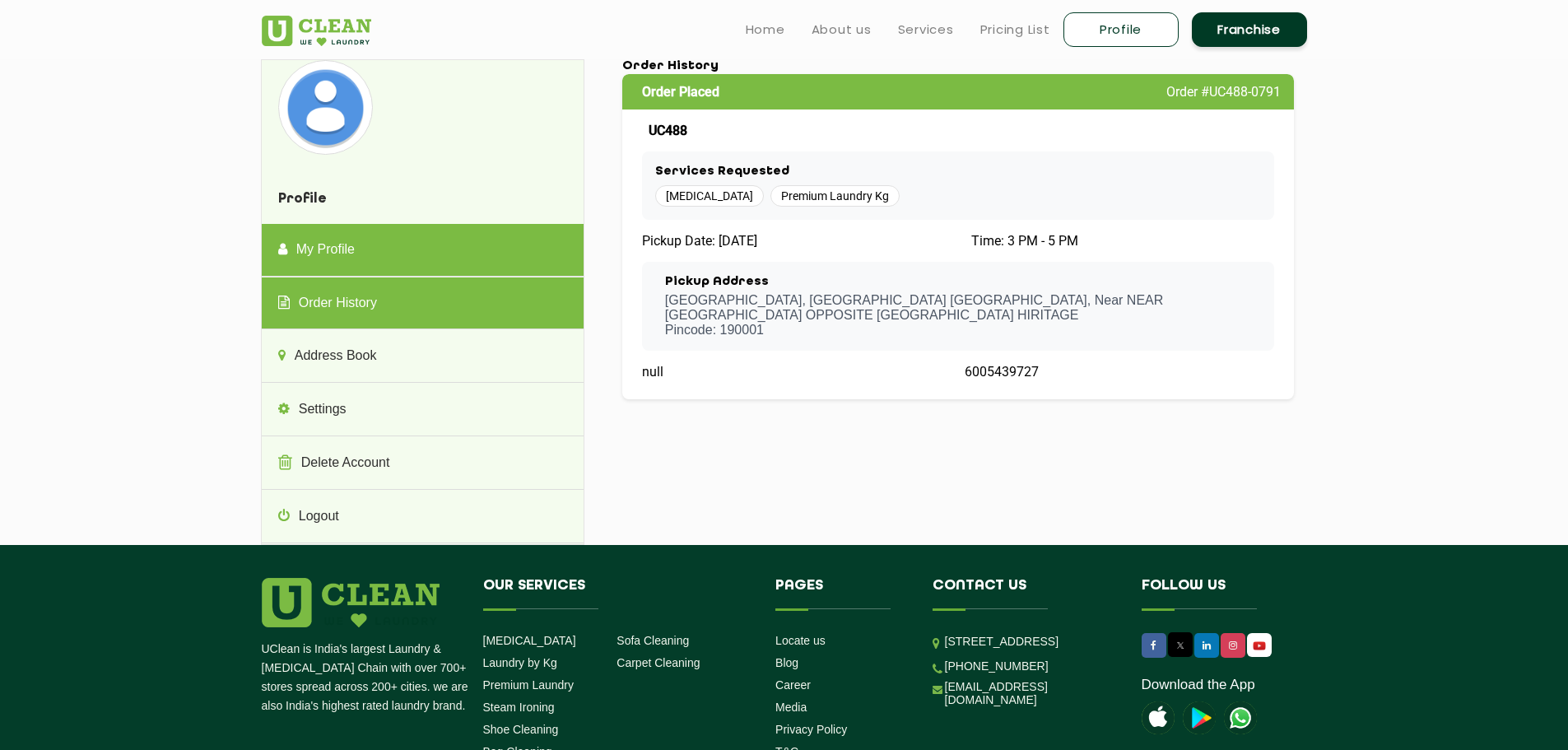
click at [330, 265] on link "My Profile" at bounding box center [422, 251] width 322 height 53
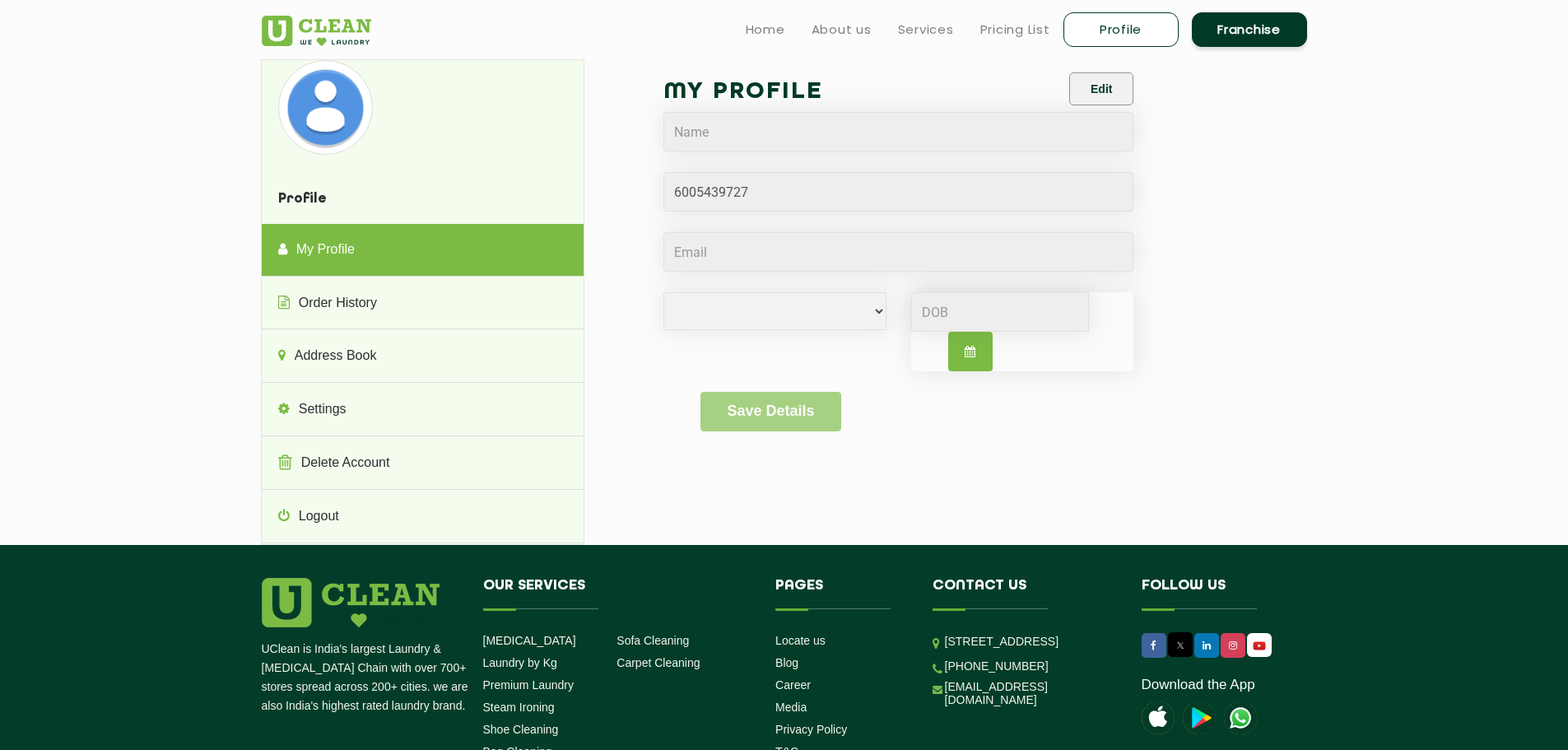
click at [334, 26] on img at bounding box center [317, 31] width 109 height 31
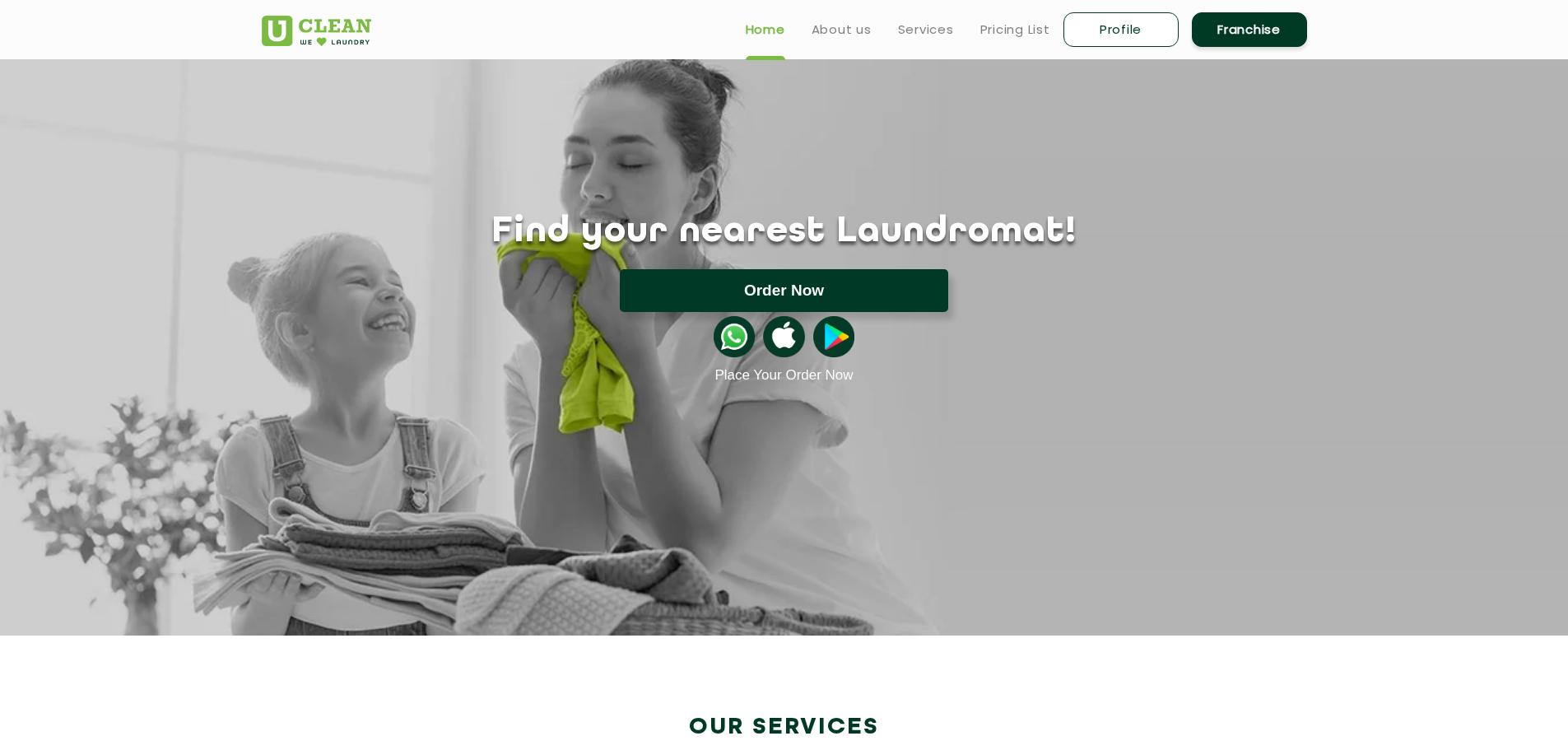
click at [732, 279] on button "Order Now" at bounding box center [784, 291] width 328 height 43
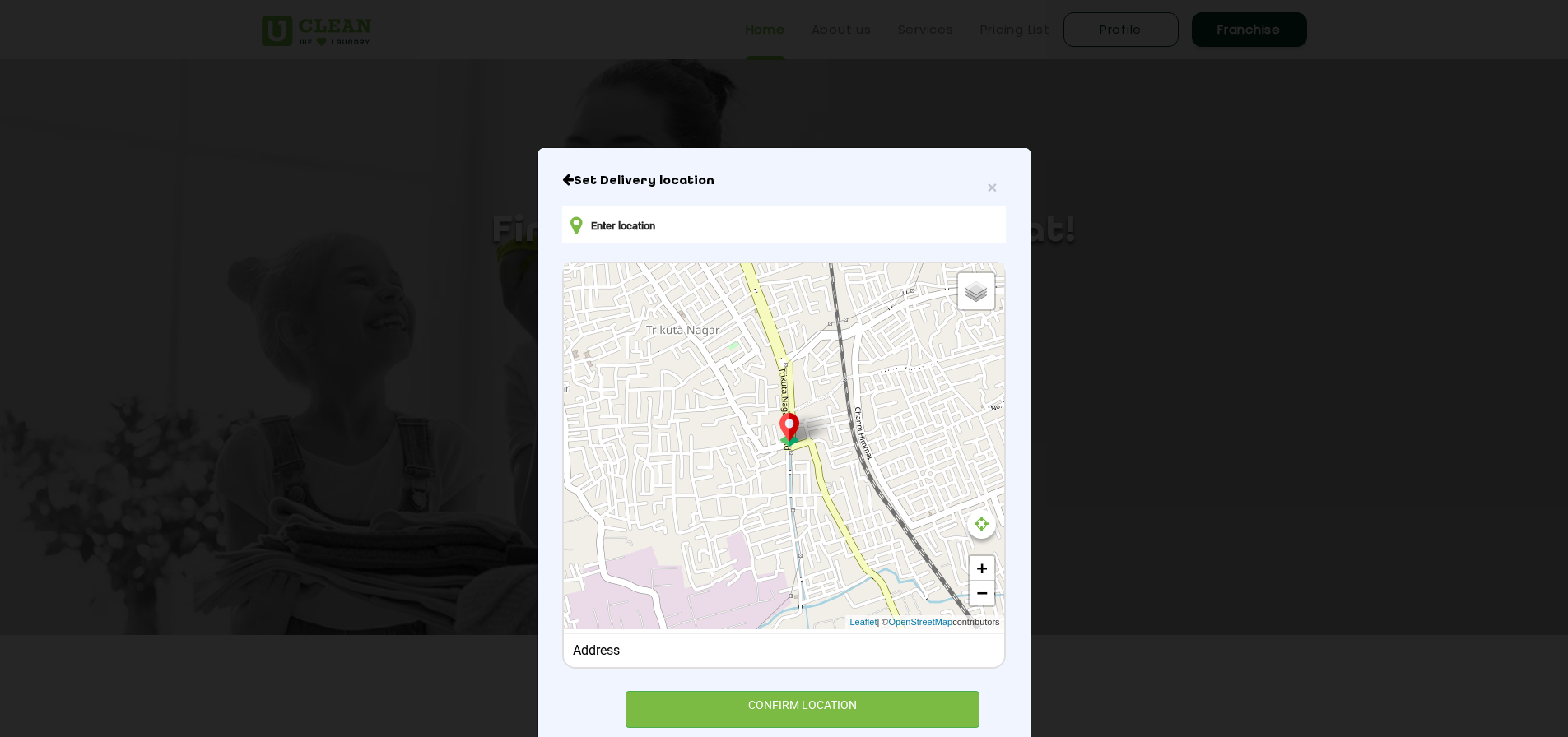
click at [689, 236] on input "text" at bounding box center [784, 225] width 443 height 37
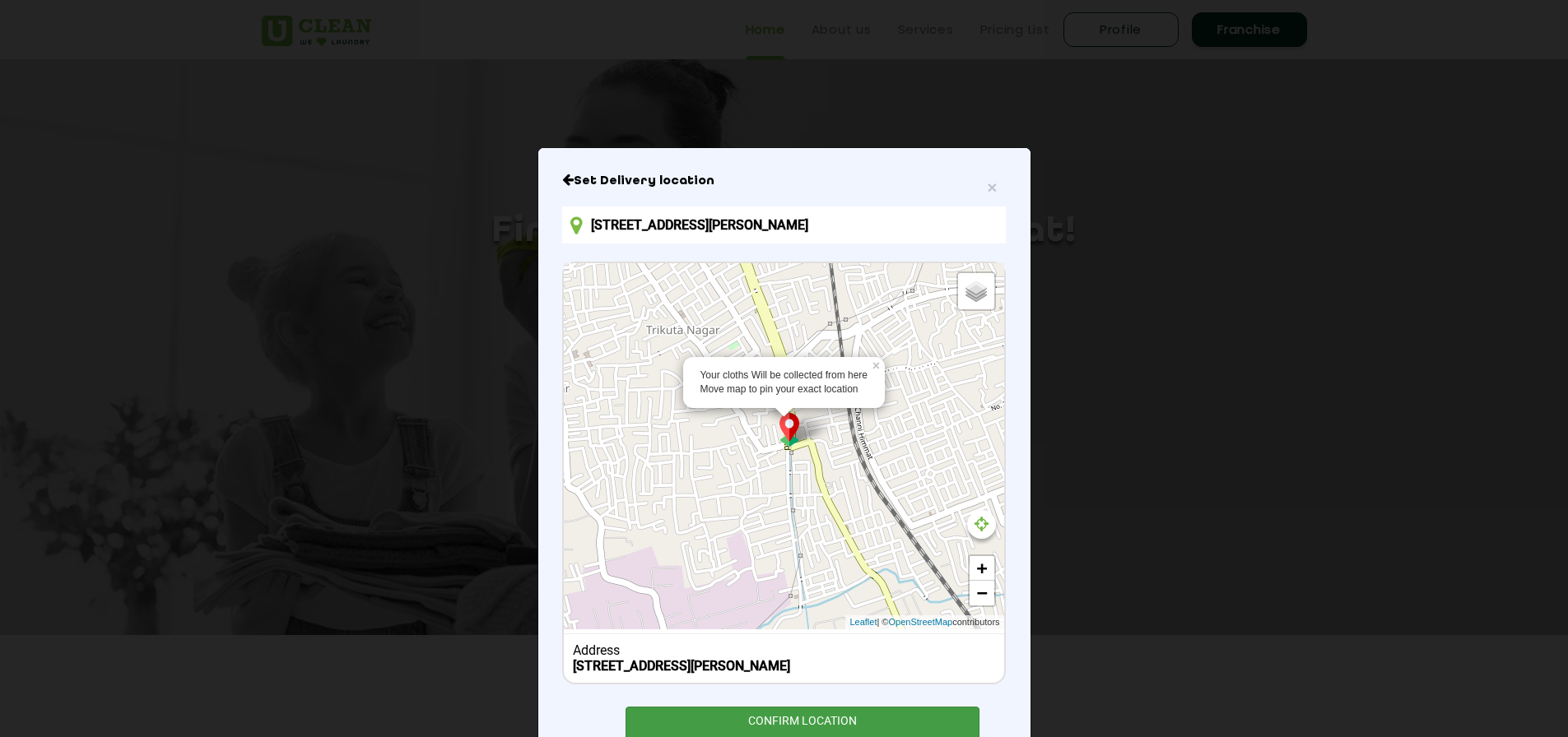
type input "121/A, Trikuta Nagar, Jammu, 180020ASD"
click at [860, 725] on div "CONFIRM LOCATION" at bounding box center [803, 725] width 355 height 37
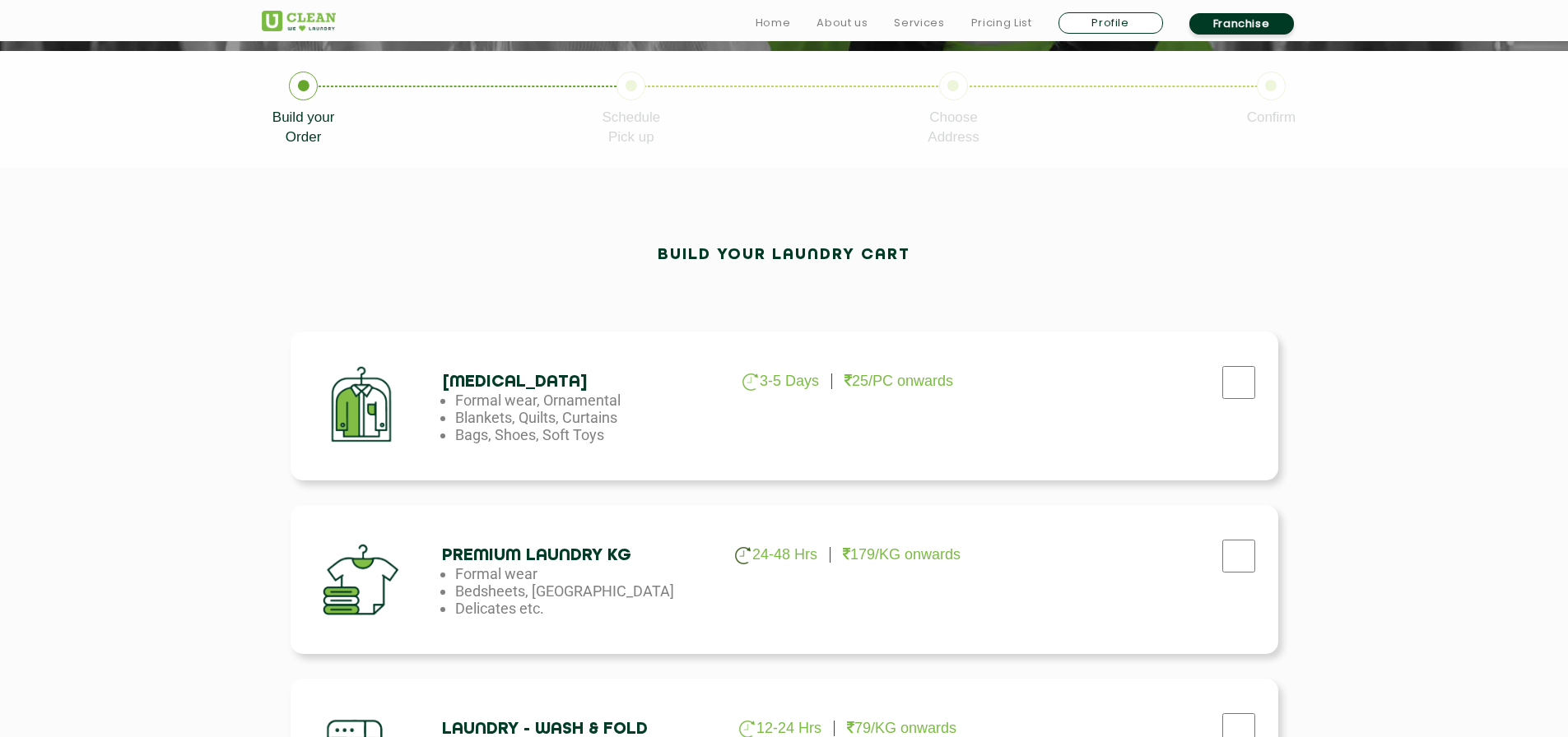
scroll to position [493, 0]
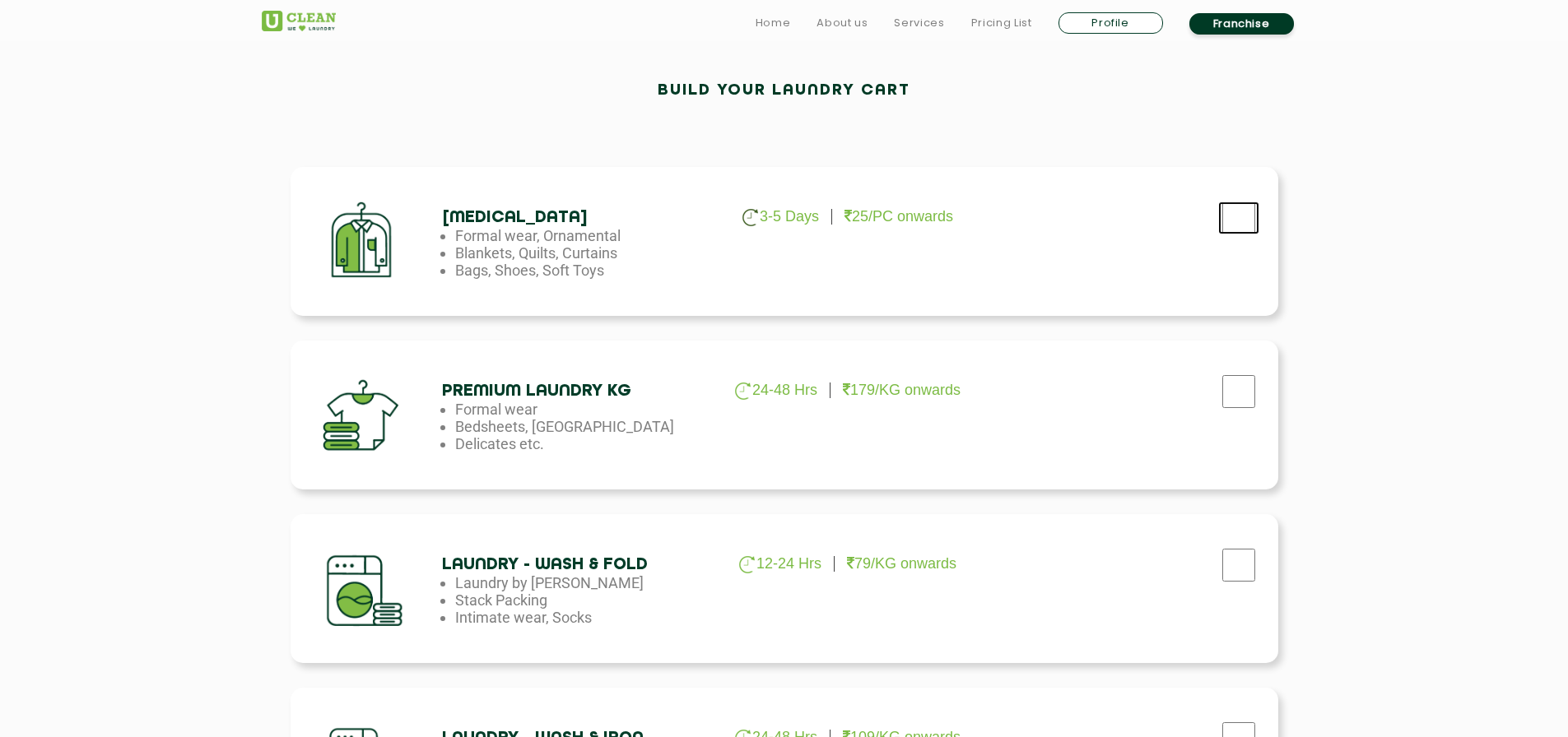
click at [1230, 218] on input "checkbox" at bounding box center [1238, 218] width 41 height 33
checkbox input "true"
click at [1242, 400] on input "checkbox" at bounding box center [1238, 392] width 41 height 33
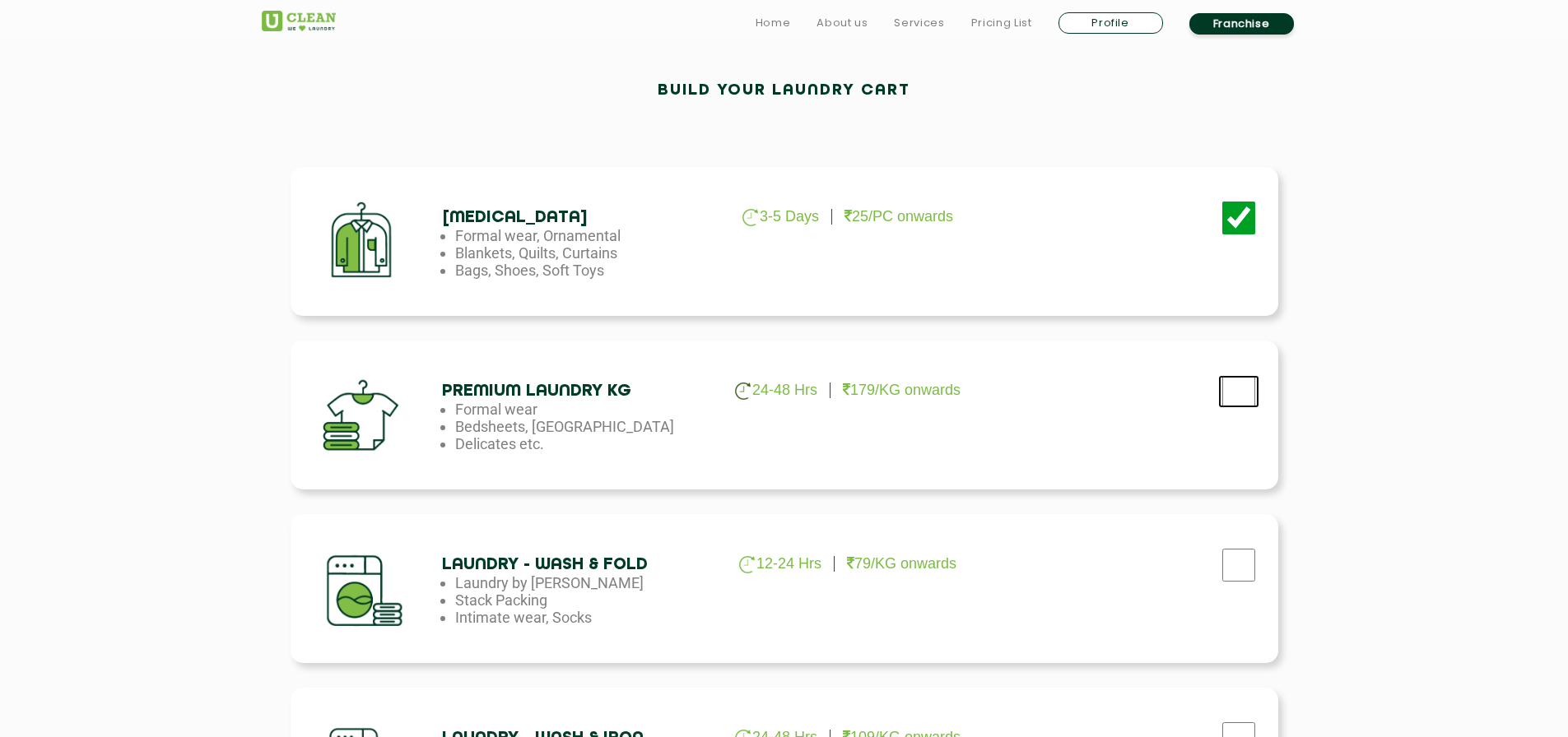
checkbox input "true"
click at [1108, 30] on link "Profile" at bounding box center [1110, 23] width 104 height 21
select select
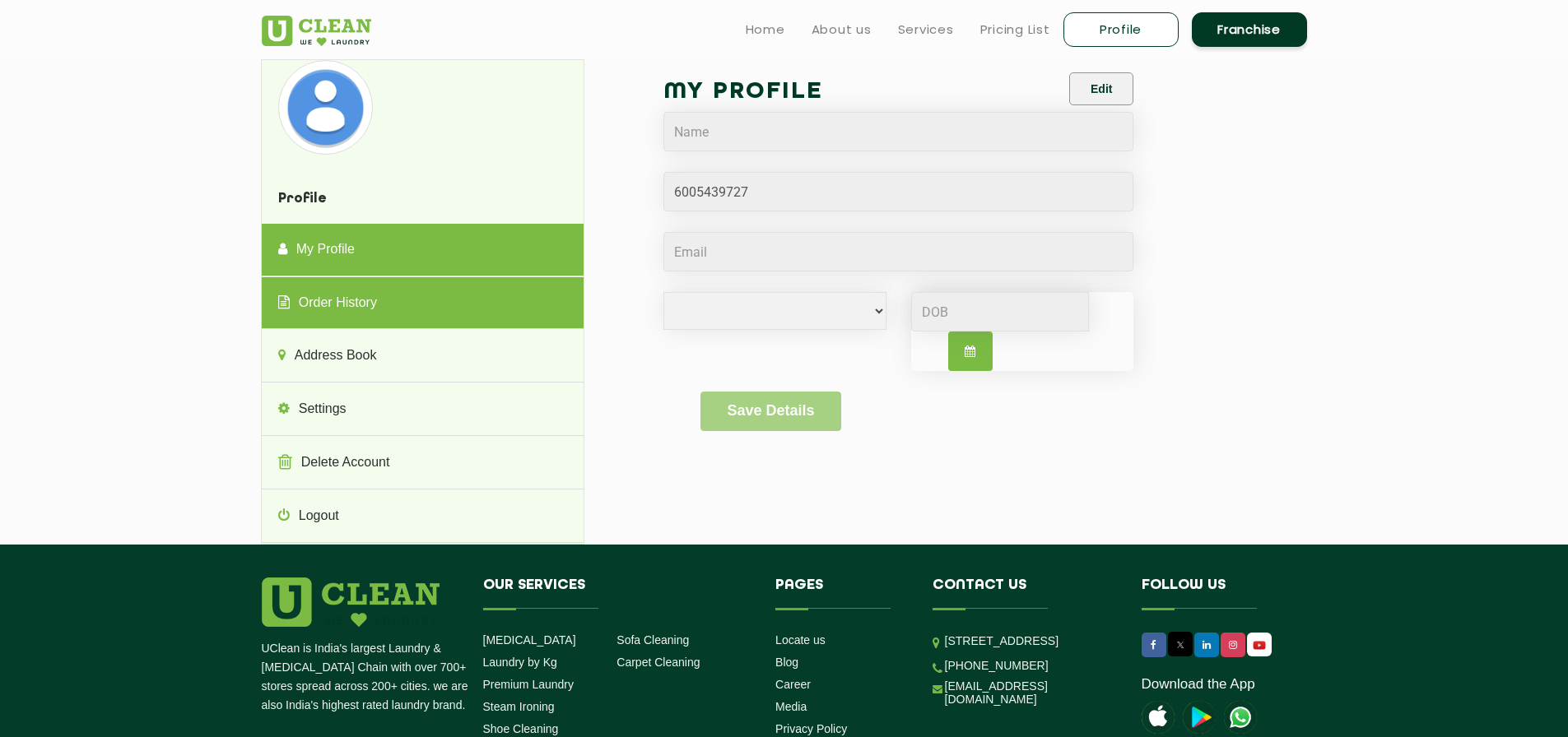
click at [360, 308] on link "Order History" at bounding box center [422, 303] width 322 height 53
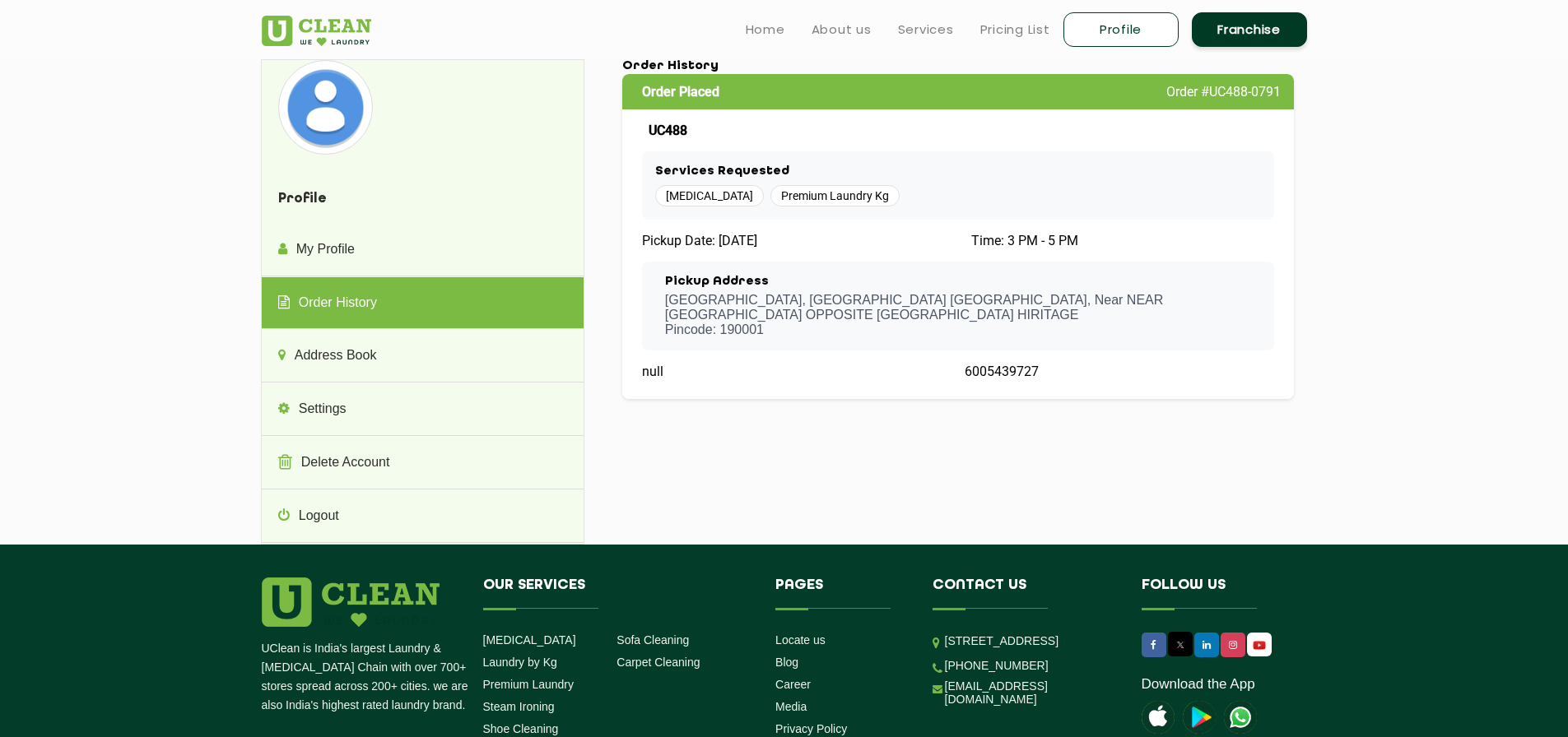
click at [696, 197] on span "[MEDICAL_DATA]" at bounding box center [708, 196] width 108 height 21
click at [780, 199] on span "Premium Laundry Kg" at bounding box center [835, 196] width 129 height 21
click at [698, 203] on span "[MEDICAL_DATA]" at bounding box center [708, 196] width 108 height 21
click at [789, 195] on span "Premium Laundry Kg" at bounding box center [835, 196] width 129 height 21
click at [699, 203] on span "[MEDICAL_DATA]" at bounding box center [708, 196] width 108 height 21
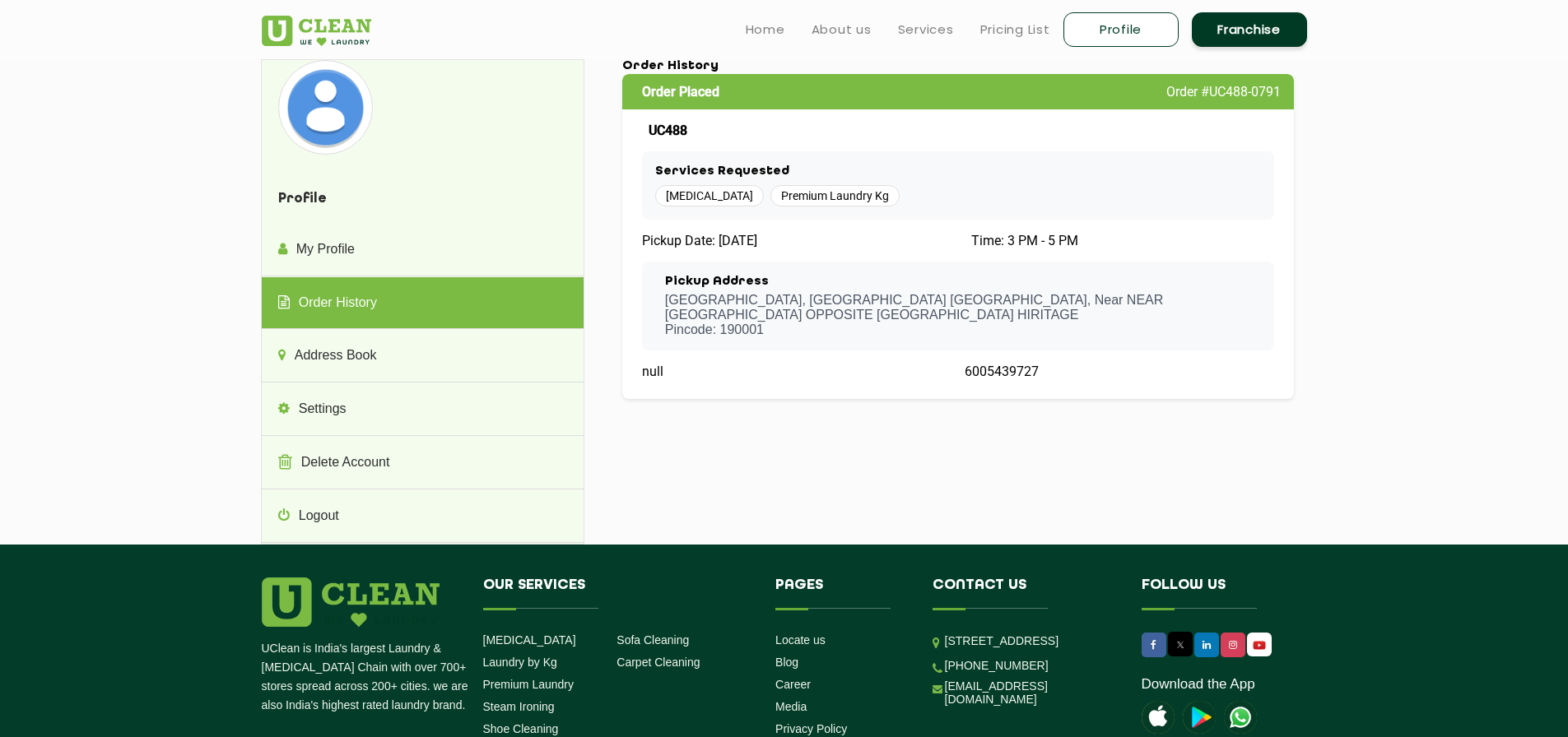
click at [788, 205] on span "Premium Laundry Kg" at bounding box center [835, 196] width 129 height 21
click at [772, 186] on span "Premium Laundry Kg" at bounding box center [835, 196] width 129 height 21
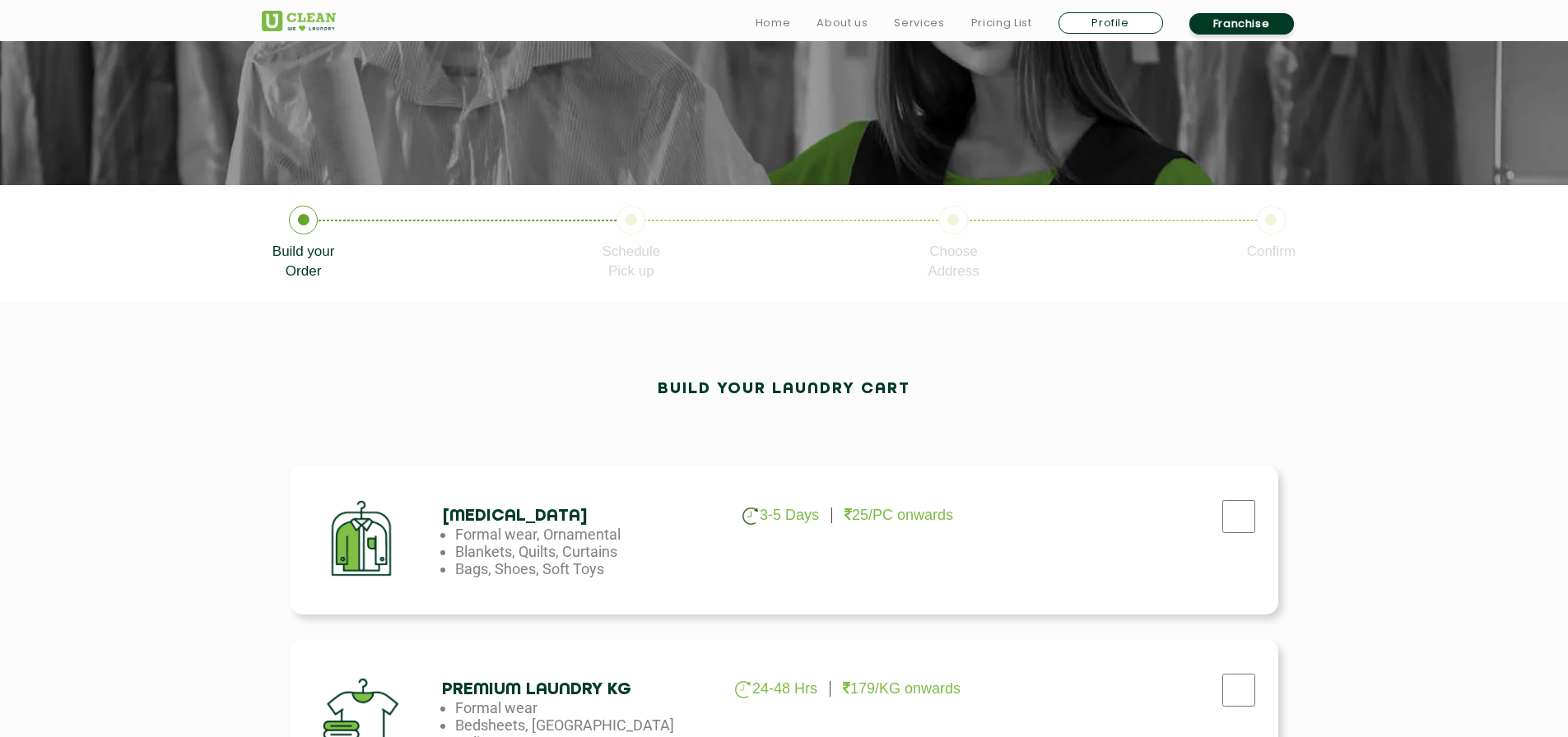
scroll to position [502, 0]
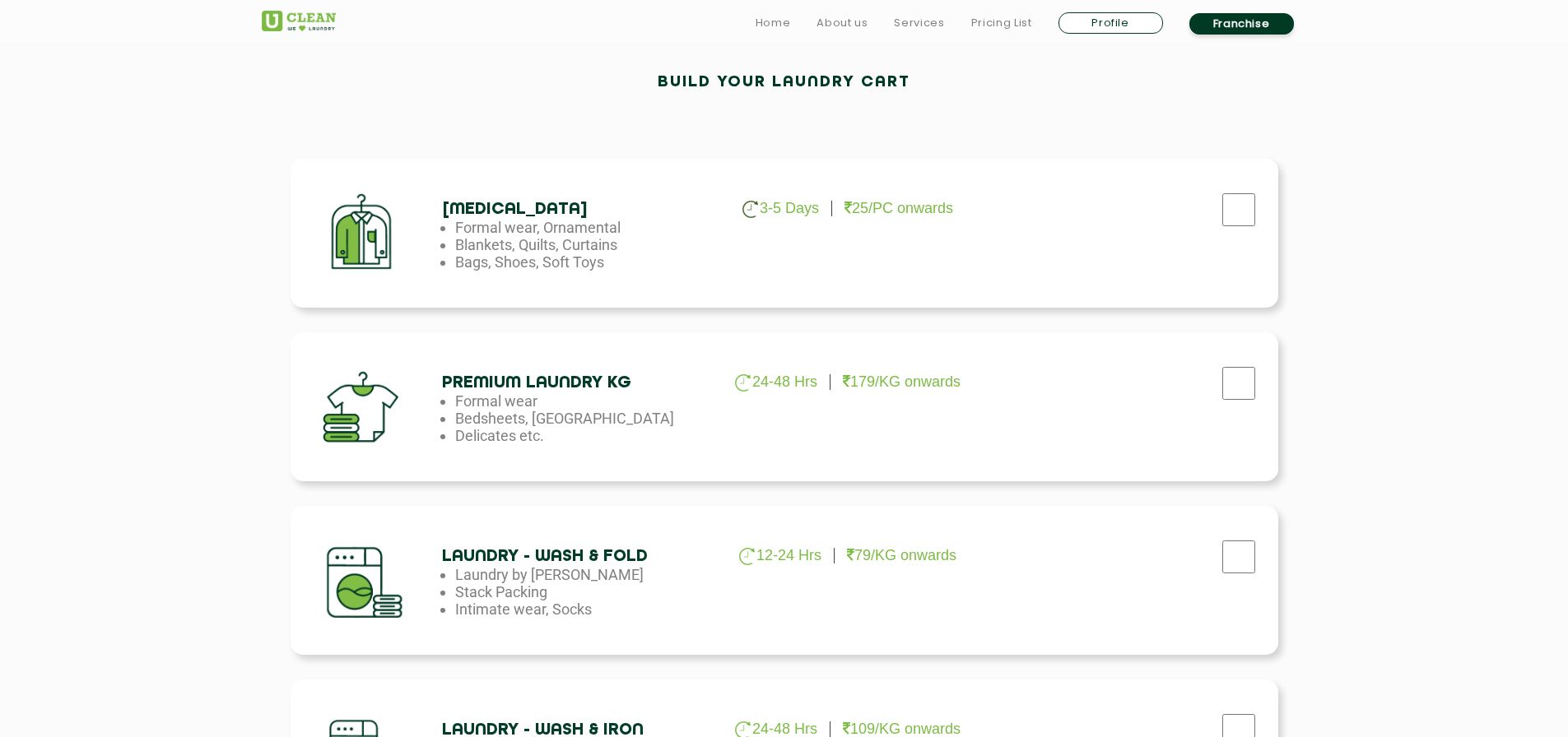
click at [499, 217] on h4 "[MEDICAL_DATA]" at bounding box center [575, 209] width 267 height 19
click at [524, 431] on li "Delicates etc." at bounding box center [589, 435] width 267 height 17
click at [522, 408] on li "Formal wear" at bounding box center [589, 401] width 267 height 17
click at [1243, 388] on input "checkbox" at bounding box center [1238, 383] width 41 height 33
checkbox input "true"
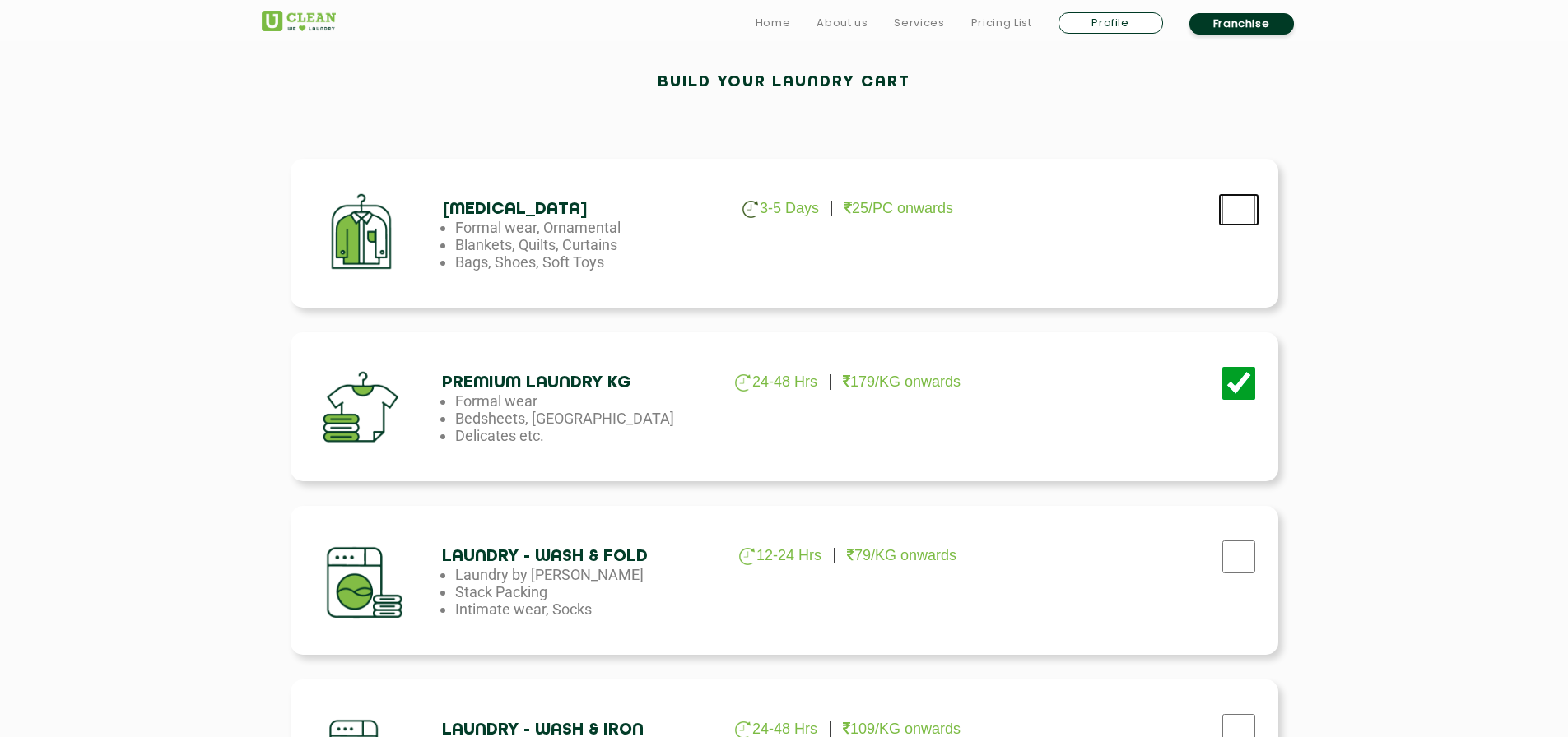
click at [1249, 199] on input "checkbox" at bounding box center [1238, 210] width 41 height 33
checkbox input "true"
click at [1238, 383] on input "checkbox" at bounding box center [1238, 383] width 41 height 33
checkbox input "false"
click at [1253, 216] on input "checkbox" at bounding box center [1238, 210] width 41 height 33
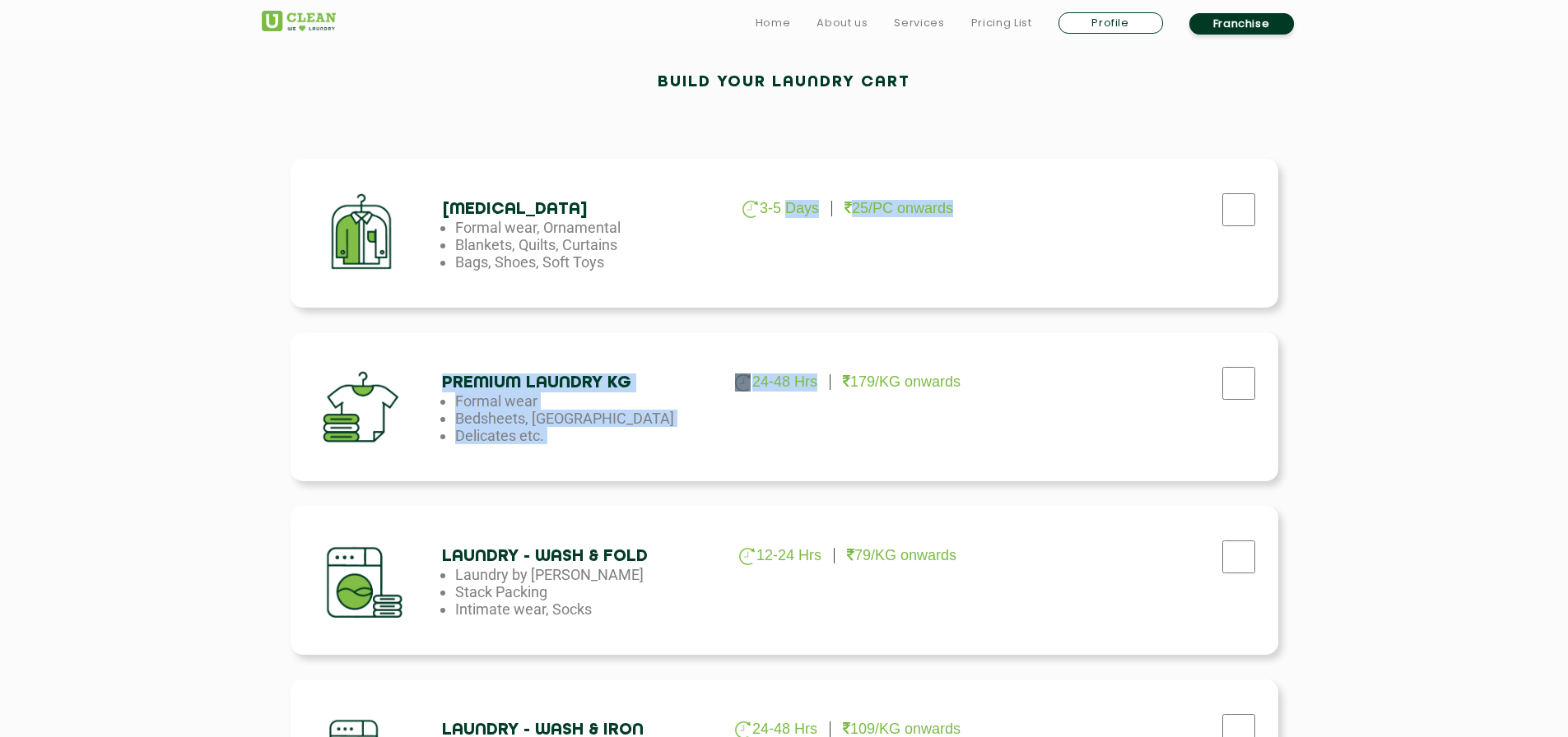
drag, startPoint x: 784, startPoint y: 212, endPoint x: 785, endPoint y: 394, distance: 182.0
click at [785, 394] on div "Dry Cleaning 3-5 Days 25/PC onwards Formal wear, Ornamental Blankets, Quilts, C…" at bounding box center [784, 580] width 988 height 843
click at [890, 232] on div "Dry Cleaning 3-5 Days 25/PC onwards Formal wear, Ornamental Blankets, Quilts, C…" at bounding box center [784, 233] width 988 height 149
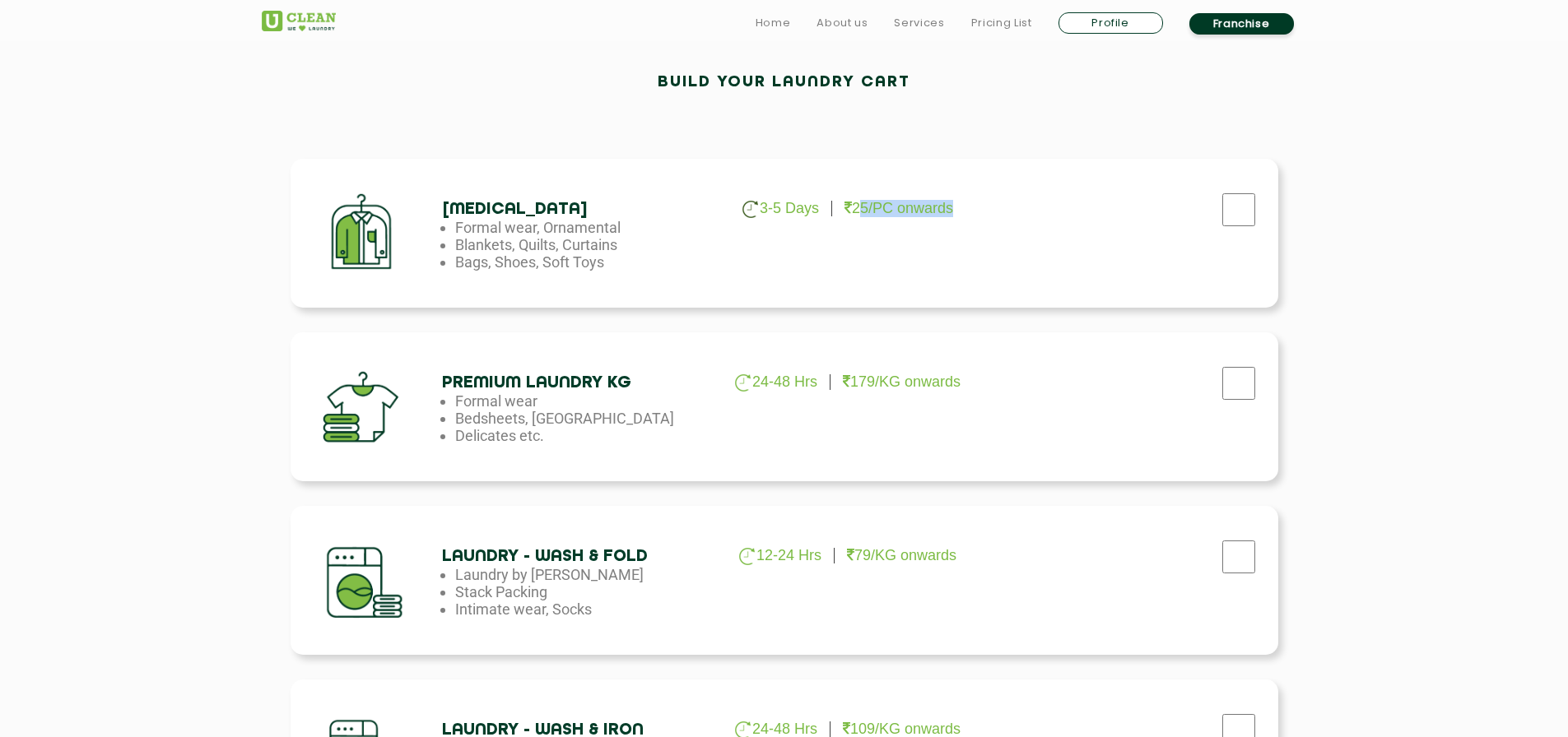
drag, startPoint x: 858, startPoint y: 207, endPoint x: 964, endPoint y: 202, distance: 106.1
click at [964, 202] on ul "3-5 Days 25/PC onwards" at bounding box center [847, 209] width 267 height 18
drag, startPoint x: 857, startPoint y: 388, endPoint x: 946, endPoint y: 397, distance: 89.5
click at [946, 397] on div "Premium Laundry Kg 24-48 Hrs 179/KG onwards Formal wear Bedsheets, Dohars Delic…" at bounding box center [784, 407] width 988 height 149
click at [1224, 202] on input "checkbox" at bounding box center [1238, 210] width 41 height 33
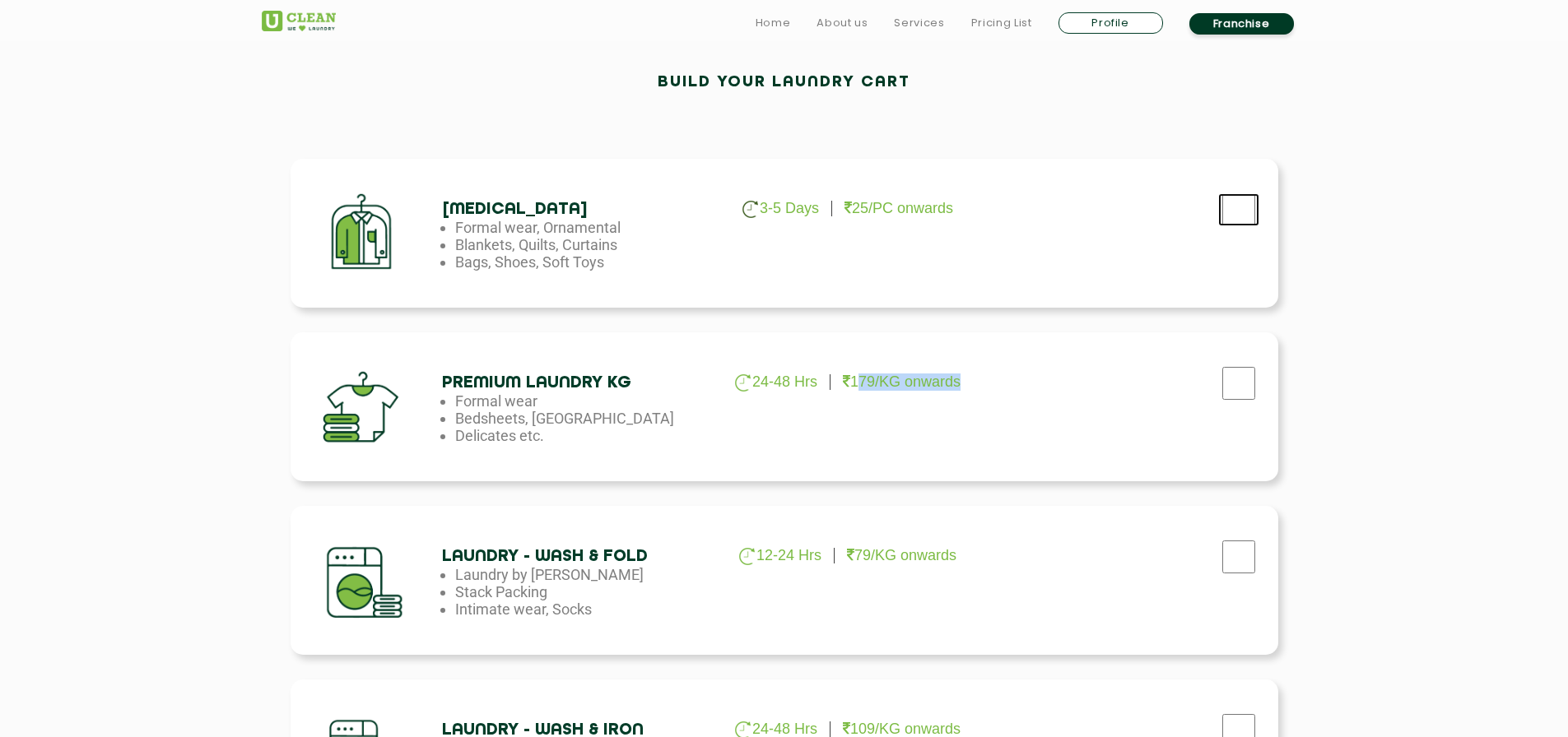
checkbox input "true"
click at [1225, 374] on input "checkbox" at bounding box center [1238, 383] width 41 height 33
checkbox input "true"
click at [1250, 205] on input "checkbox" at bounding box center [1238, 210] width 41 height 33
click at [1232, 223] on input "checkbox" at bounding box center [1238, 210] width 41 height 33
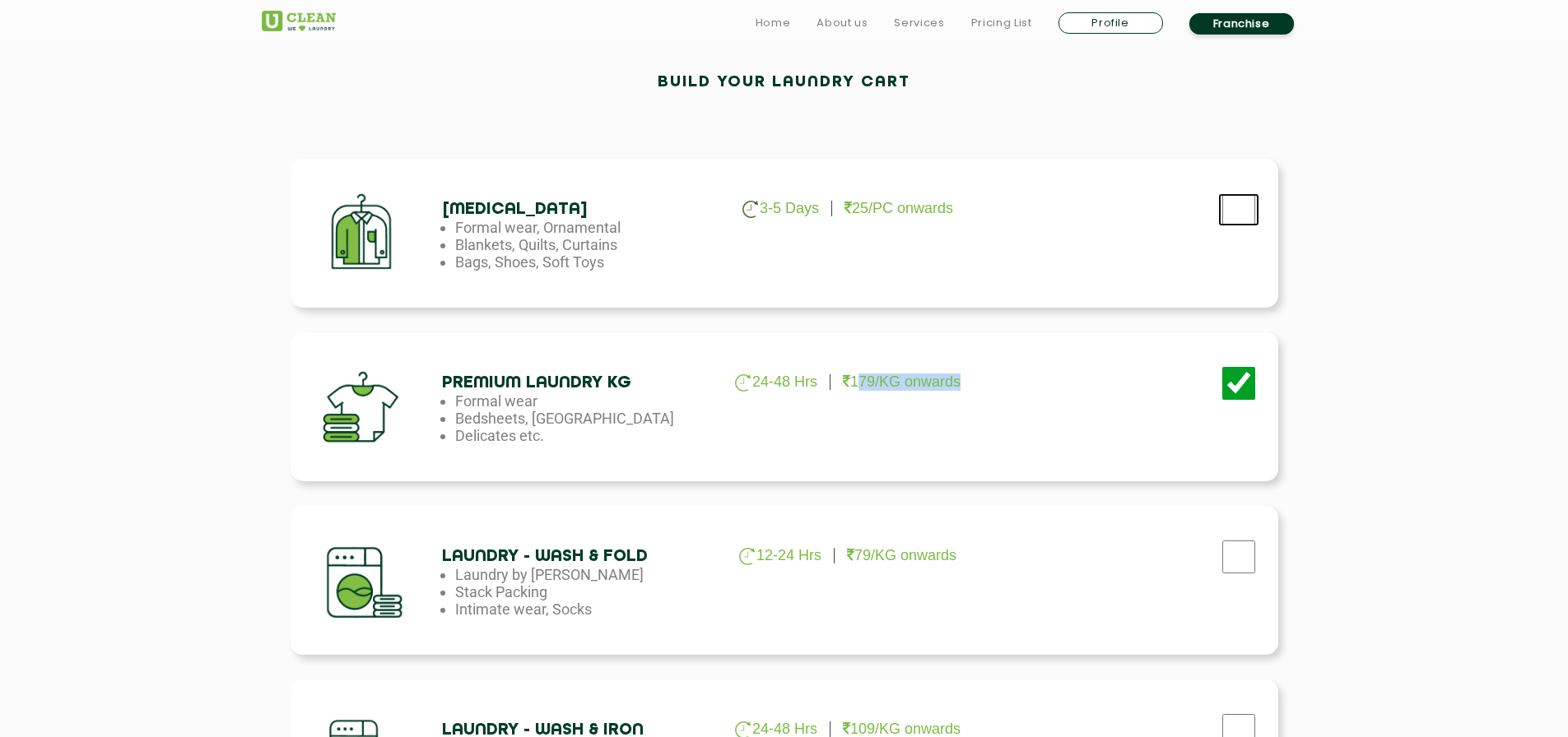
checkbox input "true"
click at [1237, 392] on input "checkbox" at bounding box center [1238, 383] width 41 height 33
checkbox input "false"
click at [498, 226] on li "Formal wear, Ornamental" at bounding box center [589, 227] width 267 height 17
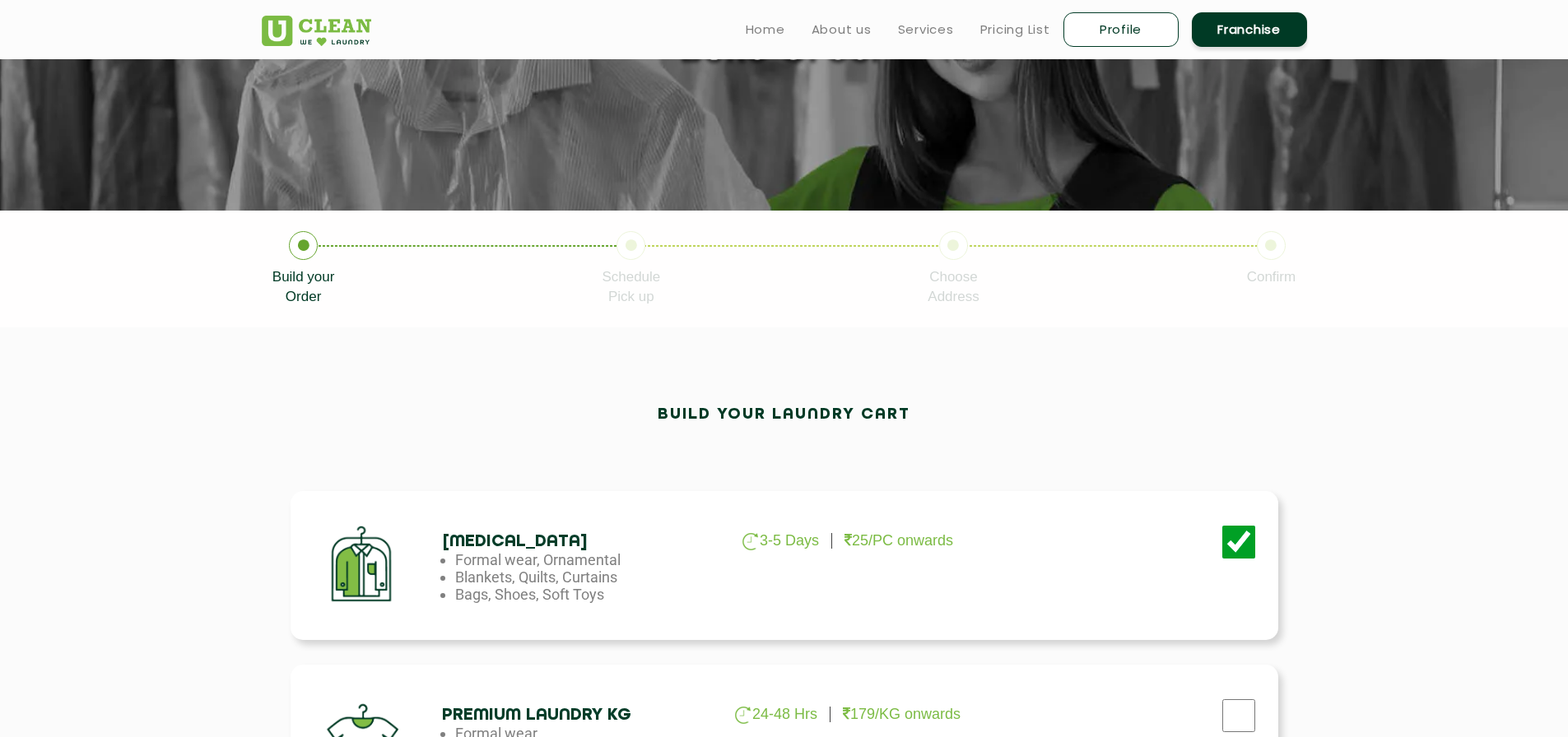
scroll to position [91, 0]
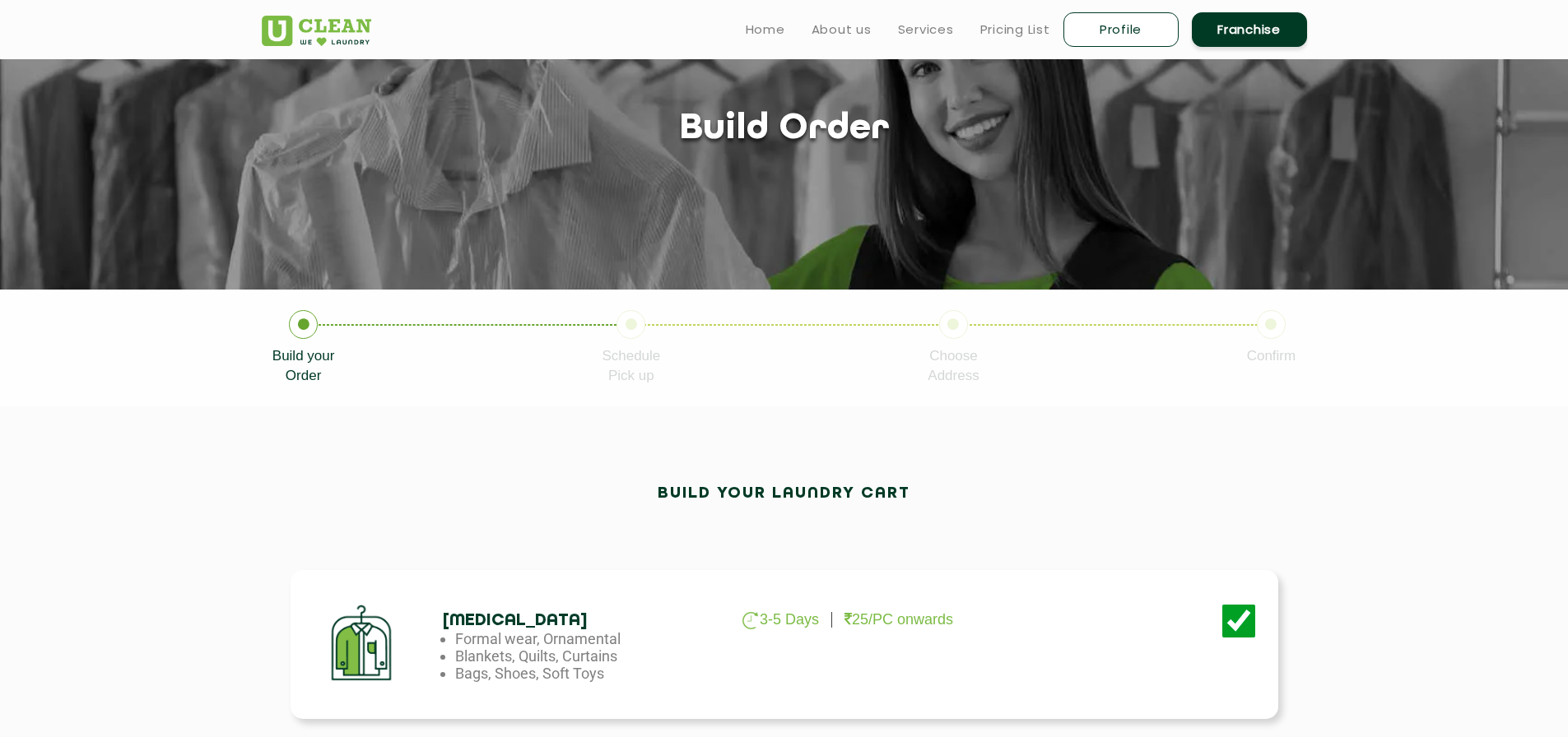
click at [1111, 29] on link "Profile" at bounding box center [1120, 30] width 115 height 35
select select
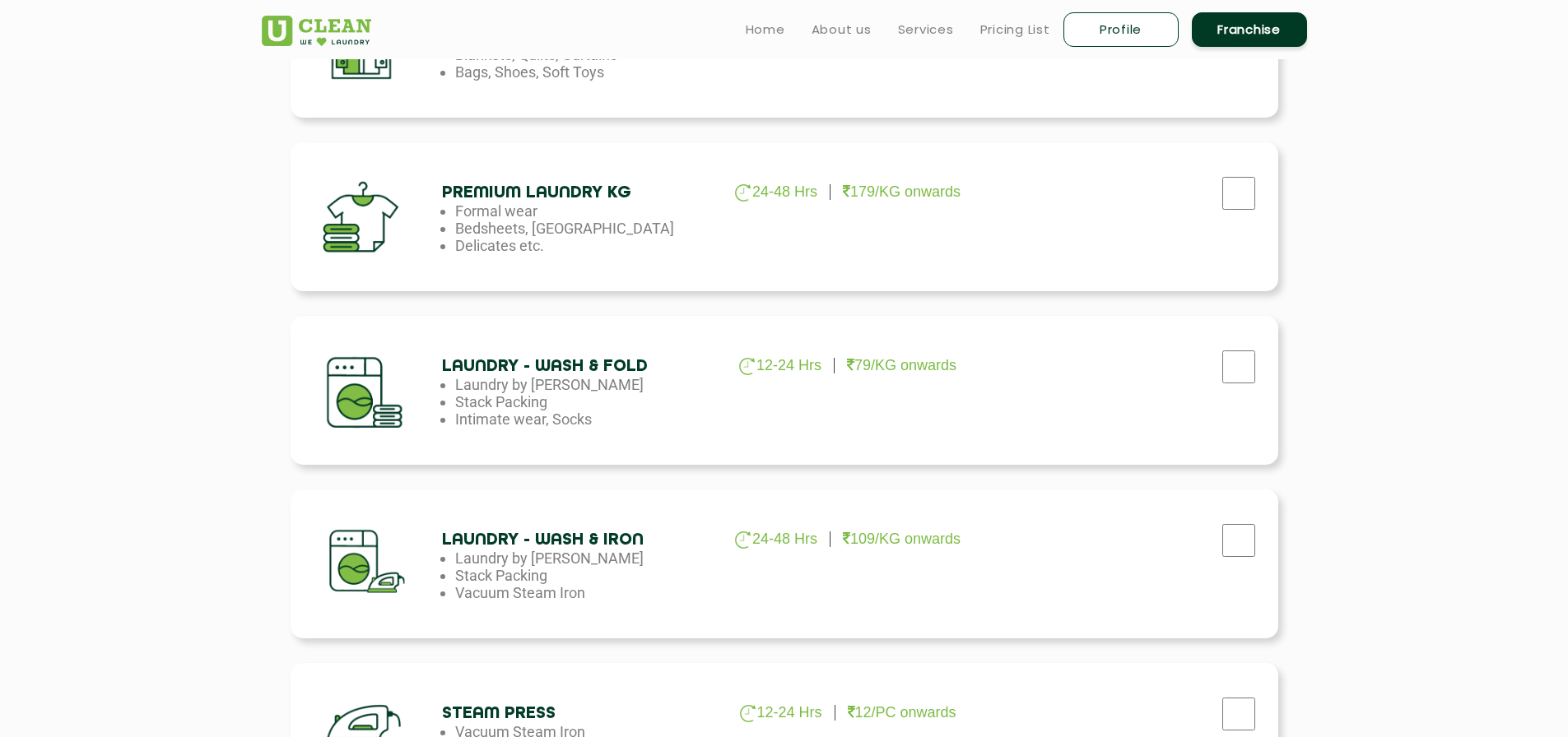
scroll to position [576, 0]
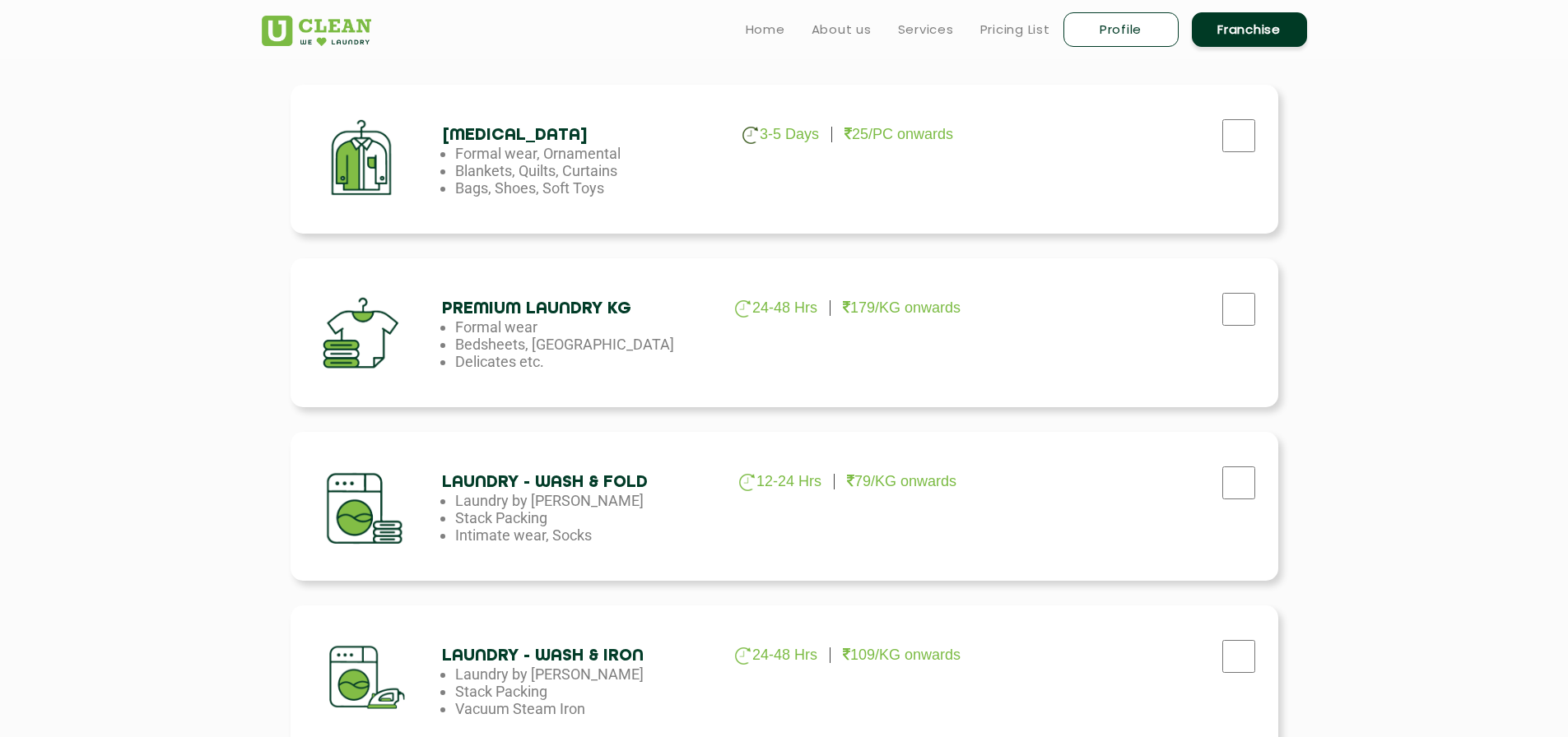
click at [1253, 112] on div at bounding box center [1126, 131] width 278 height 68
click at [1246, 126] on input "checkbox" at bounding box center [1238, 136] width 41 height 33
checkbox input "true"
click at [1236, 306] on input "checkbox" at bounding box center [1238, 309] width 41 height 33
checkbox input "true"
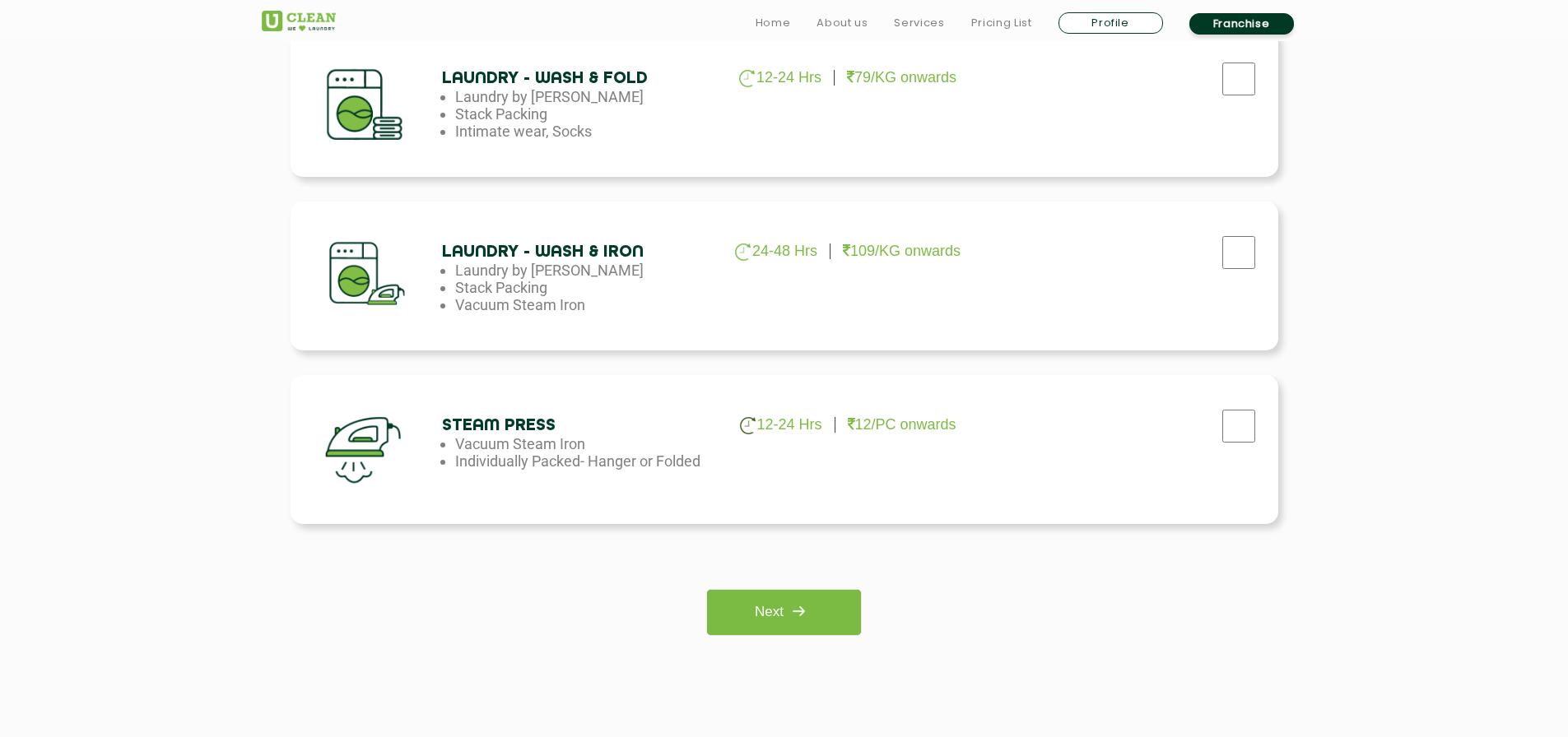
scroll to position [987, 0]
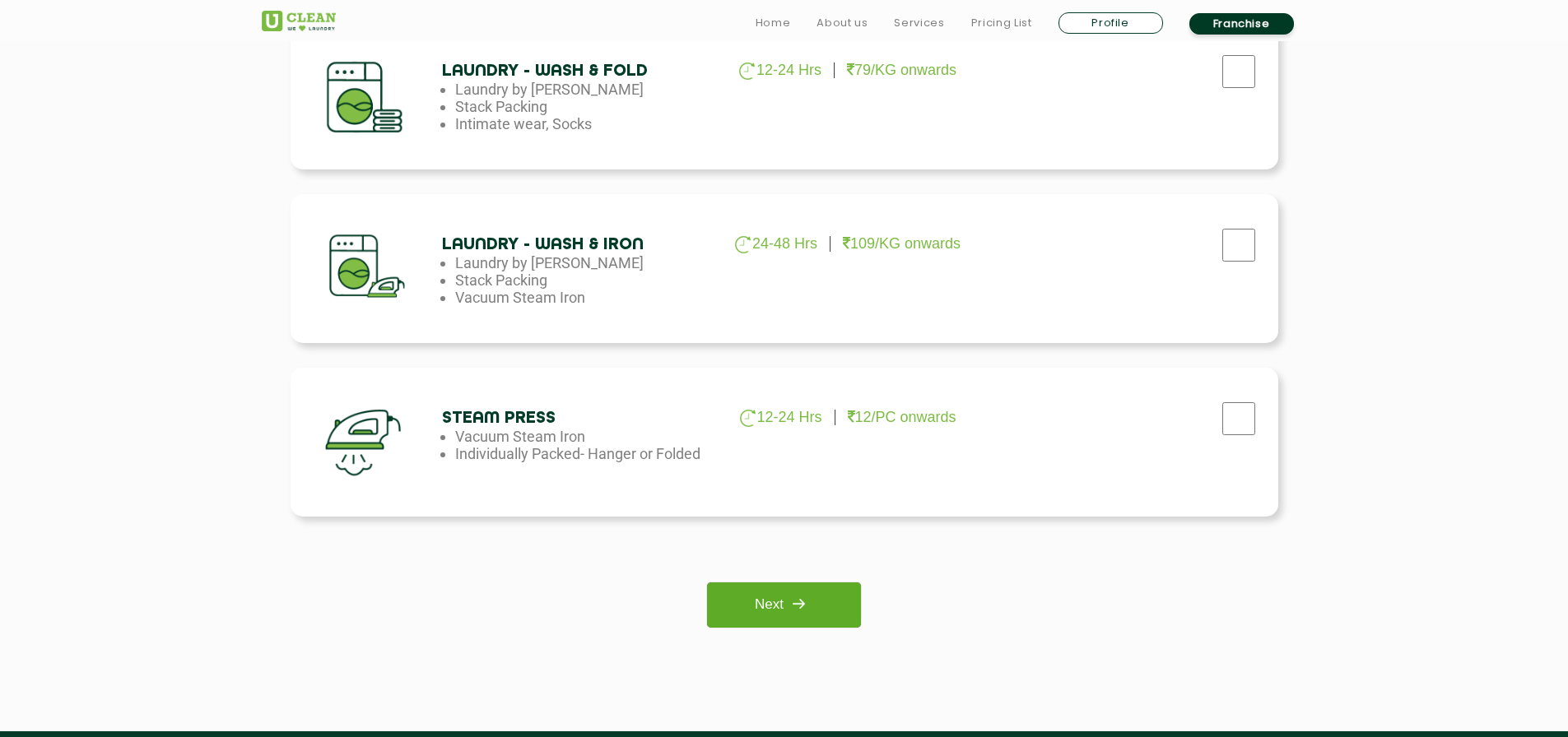
click at [825, 586] on link "Next" at bounding box center [784, 605] width 154 height 45
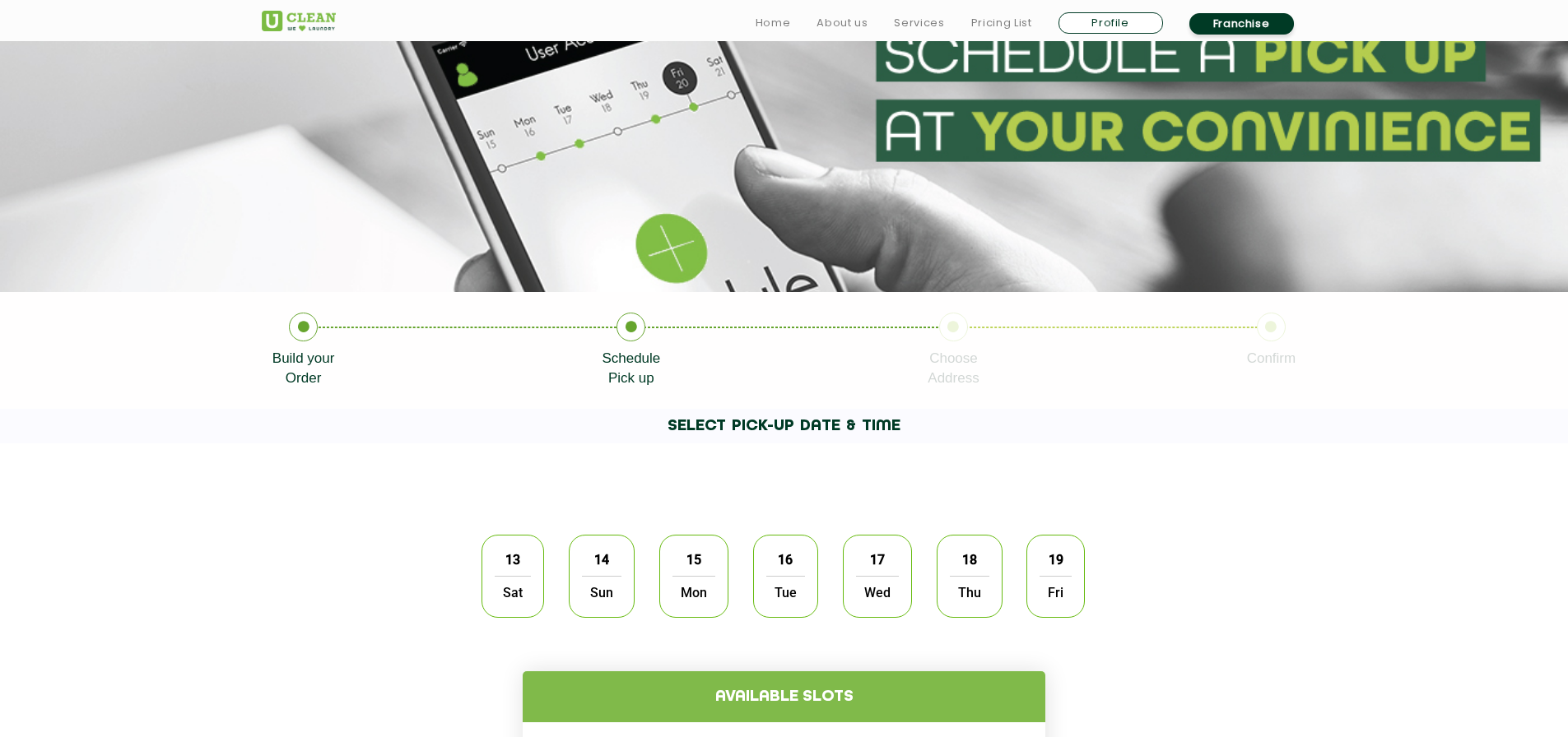
scroll to position [164, 0]
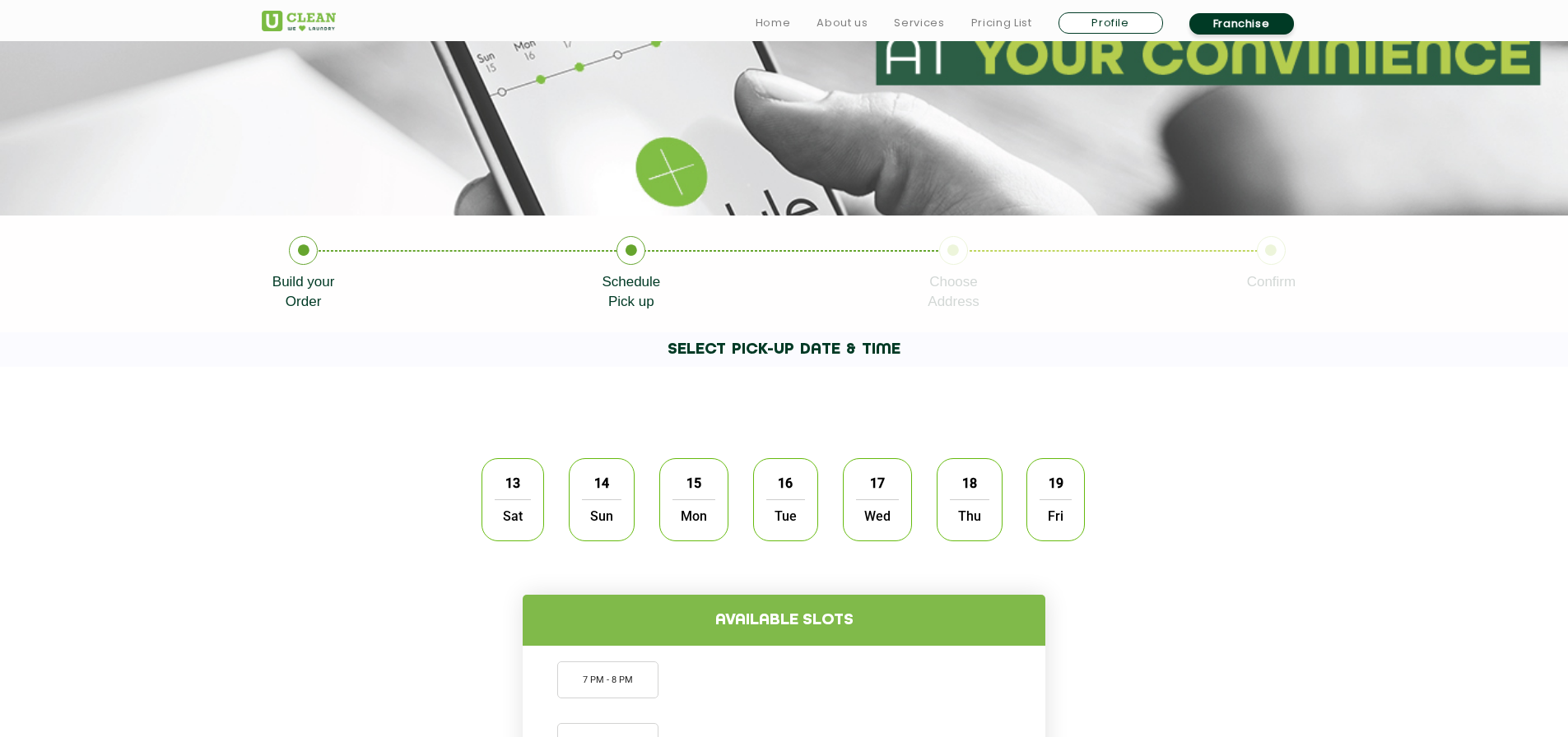
click at [516, 486] on span "13" at bounding box center [512, 483] width 31 height 32
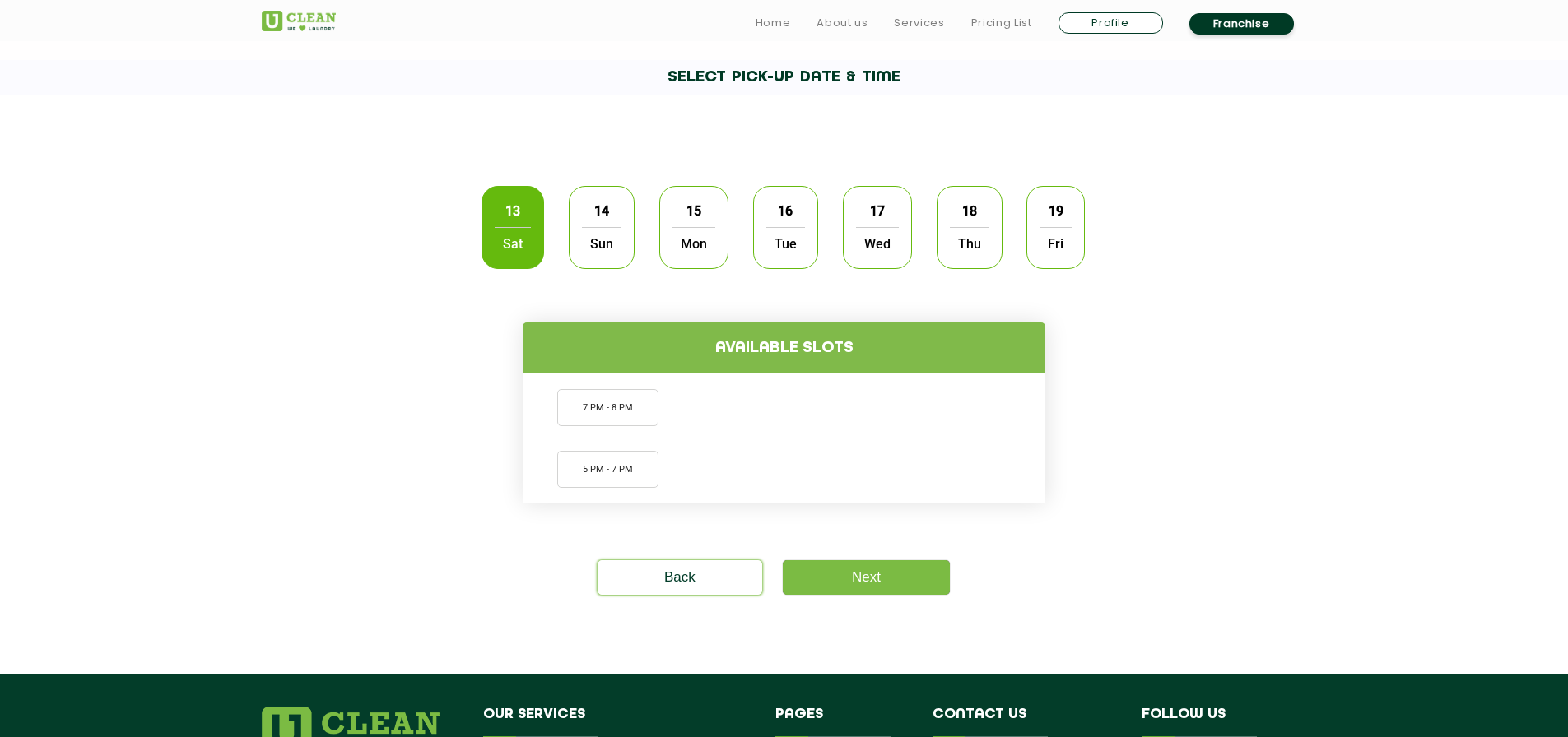
scroll to position [493, 0]
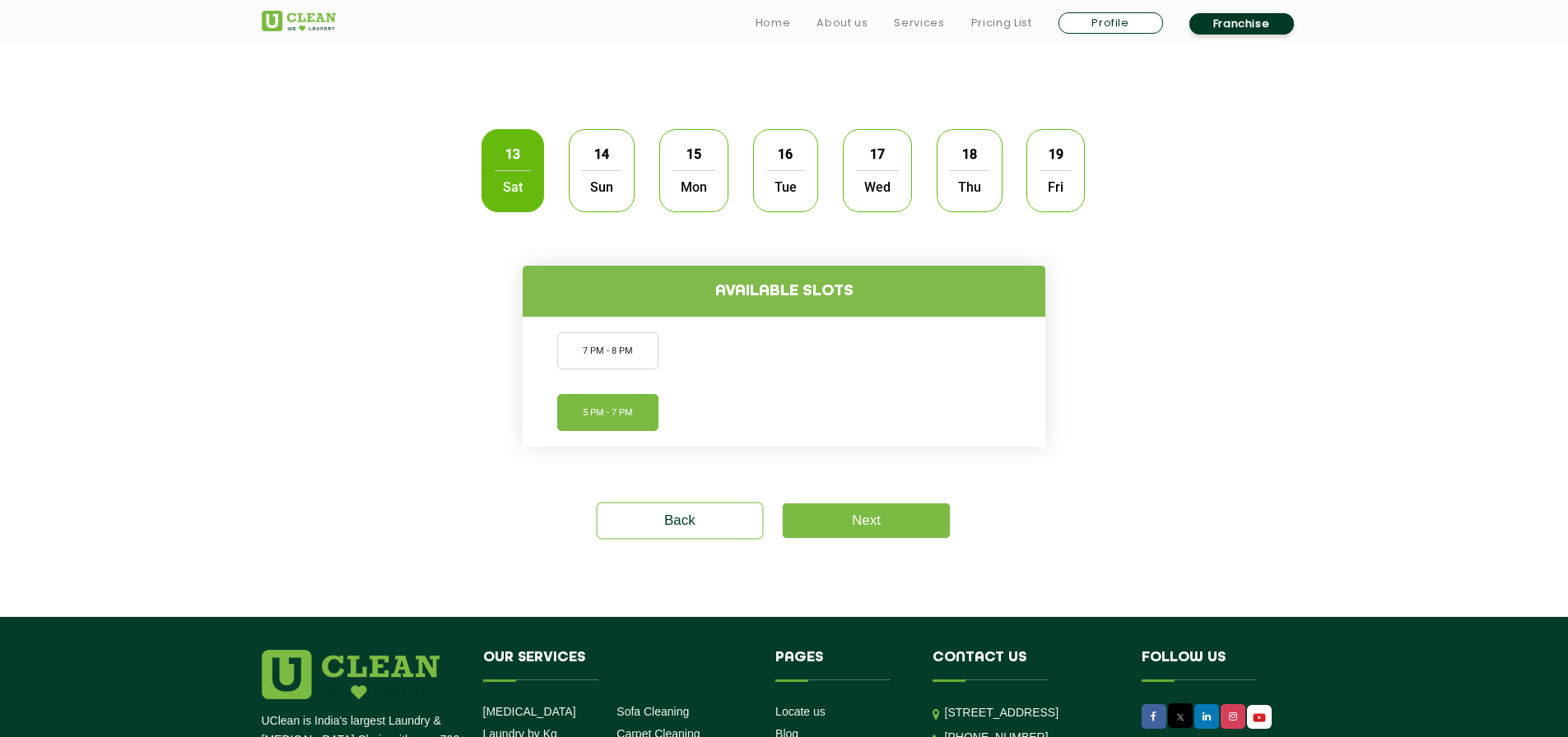
click at [608, 409] on li "5 PM - 7 PM" at bounding box center [608, 412] width 101 height 37
click at [602, 423] on li "5 PM - 7 PM" at bounding box center [607, 412] width 102 height 37
click at [433, 415] on div "Available slots 7 PM - 8 PM 5 PM - 7 PM" at bounding box center [784, 335] width 1070 height 222
click at [645, 420] on li "5 PM - 7 PM" at bounding box center [607, 412] width 102 height 37
click at [603, 344] on li "7 PM - 8 PM" at bounding box center [608, 350] width 101 height 37
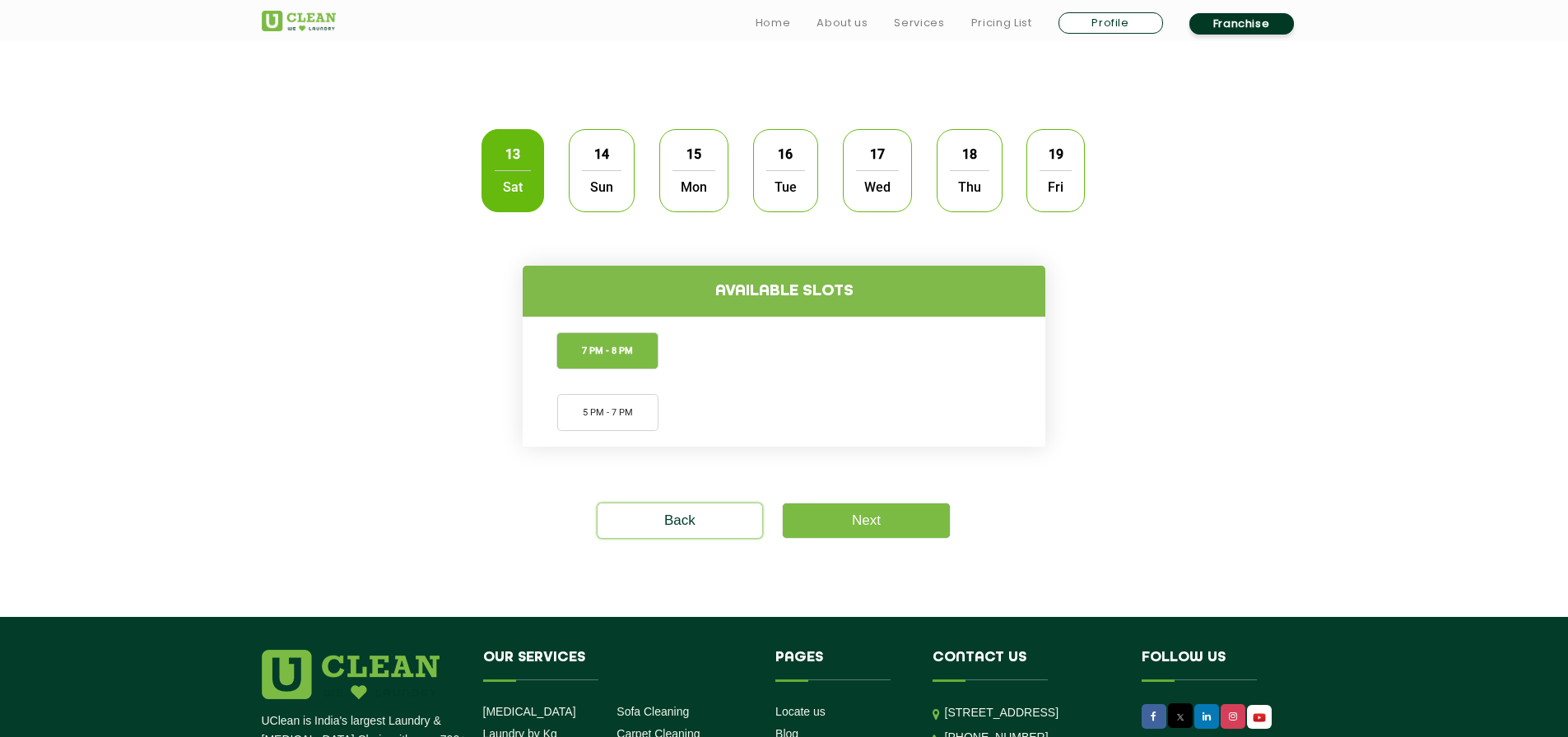
click at [603, 384] on ul "7 PM - 8 PM 5 PM - 7 PM" at bounding box center [784, 381] width 516 height 123
click at [596, 400] on li "5 PM - 7 PM" at bounding box center [608, 412] width 101 height 37
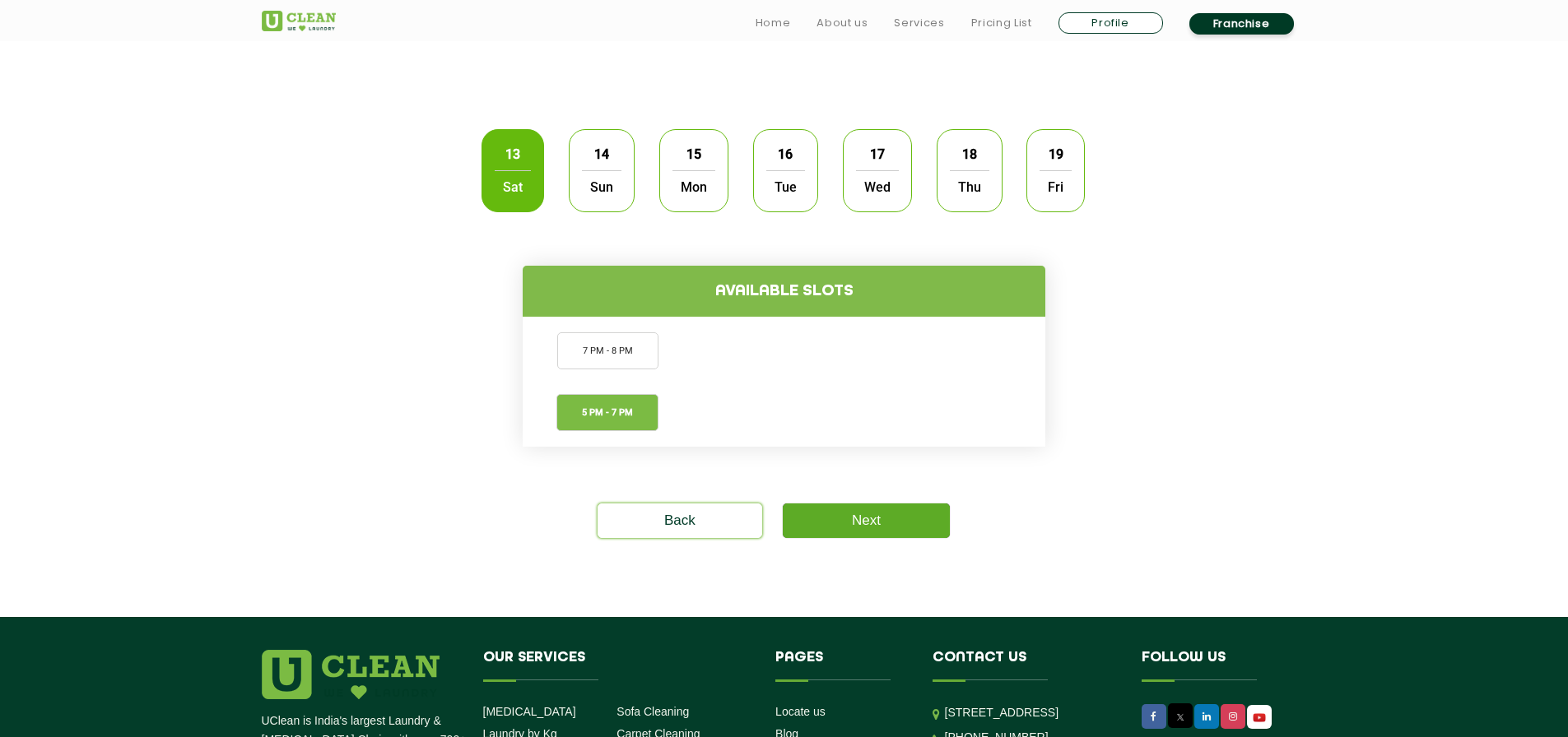
click at [851, 512] on link "Next" at bounding box center [866, 521] width 167 height 35
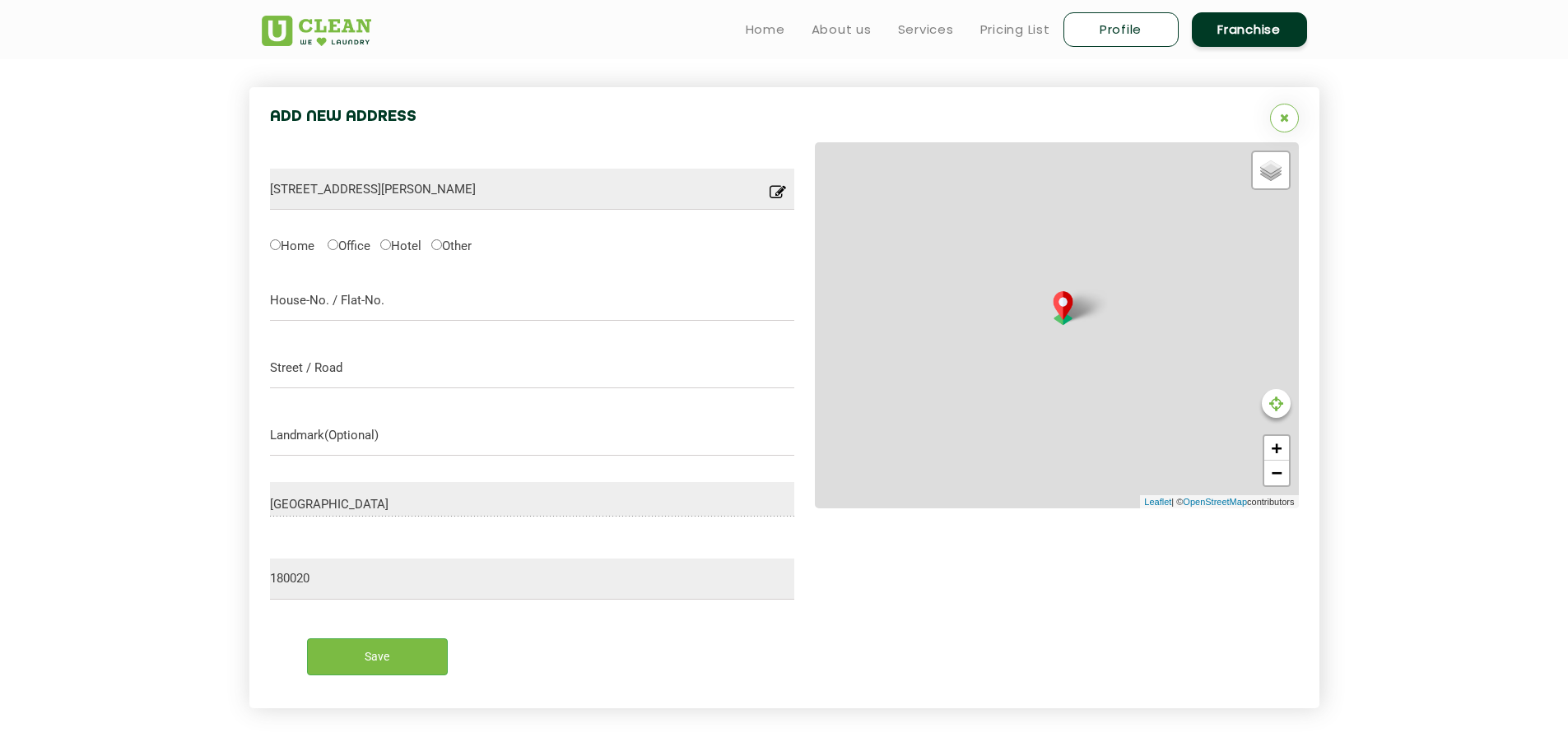
scroll to position [321, 0]
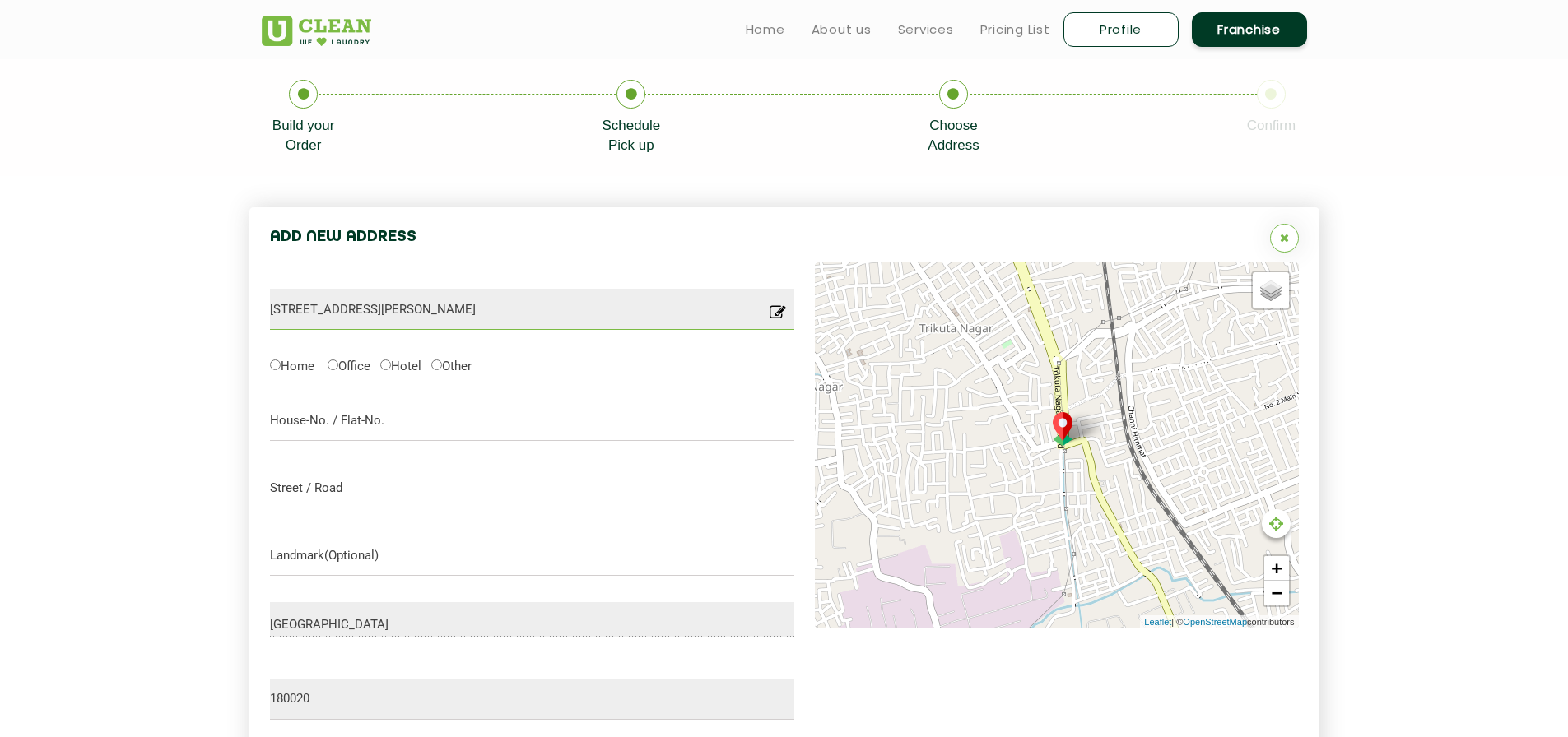
click at [548, 317] on input "[STREET_ADDRESS][PERSON_NAME]" at bounding box center [532, 309] width 525 height 41
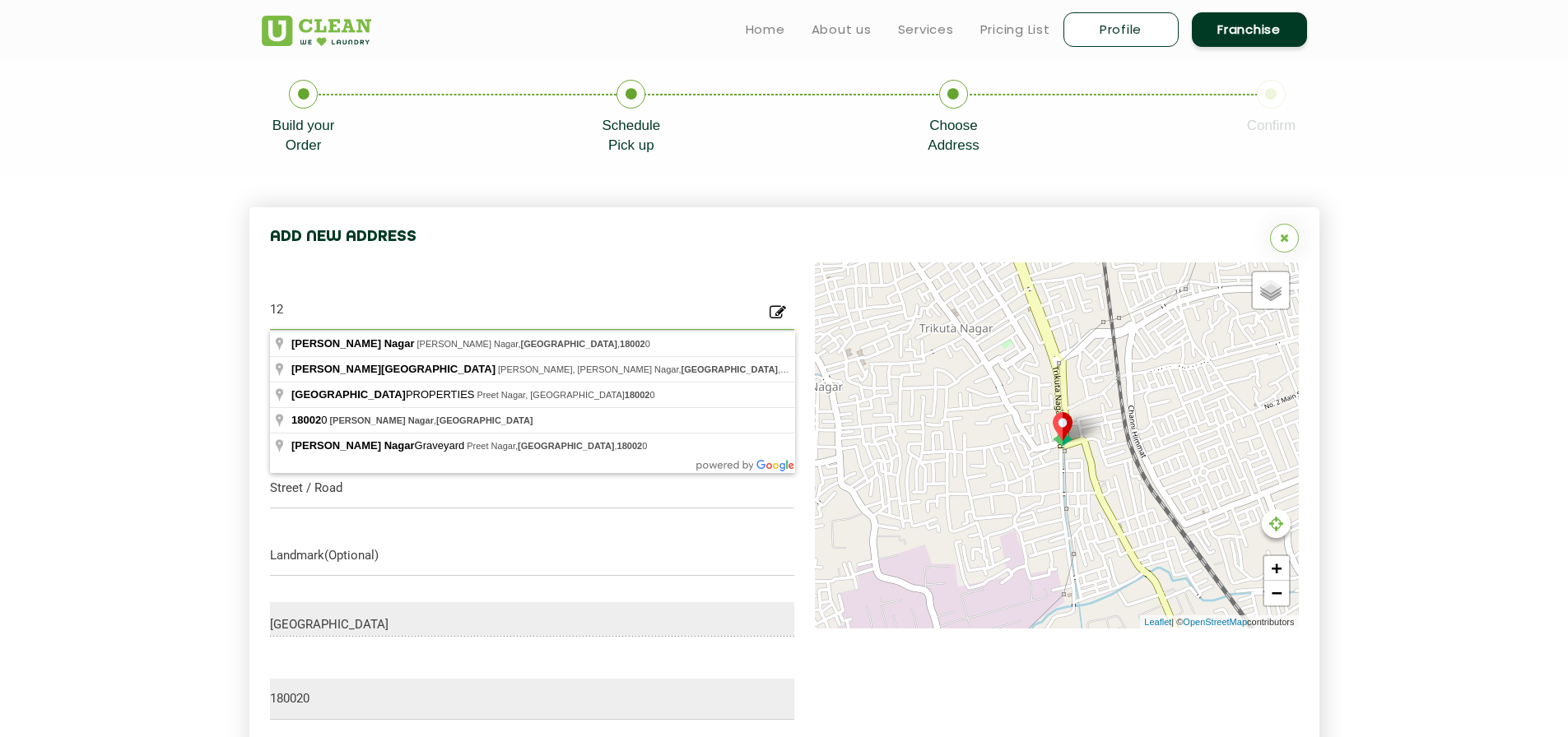
type input "1"
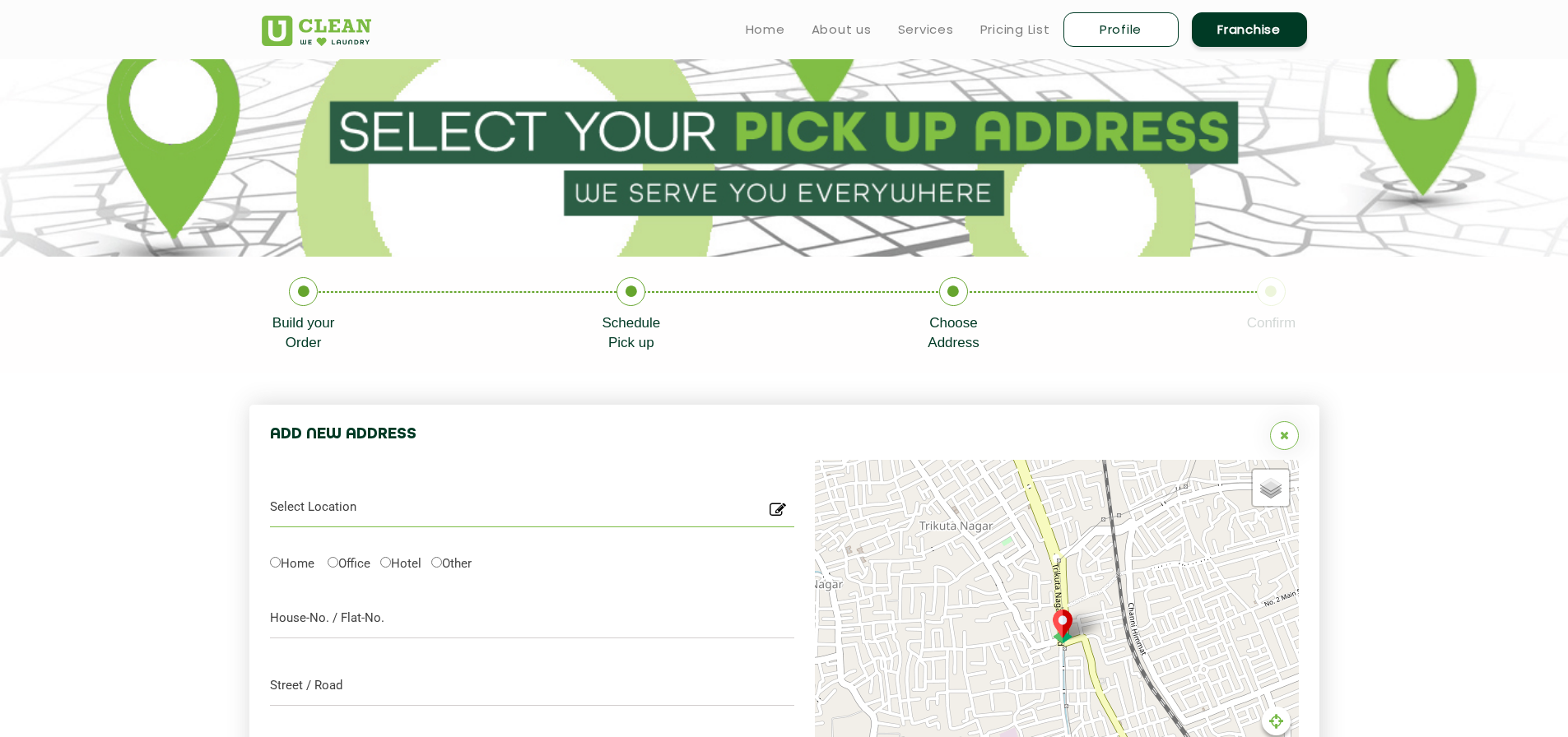
scroll to position [0, 0]
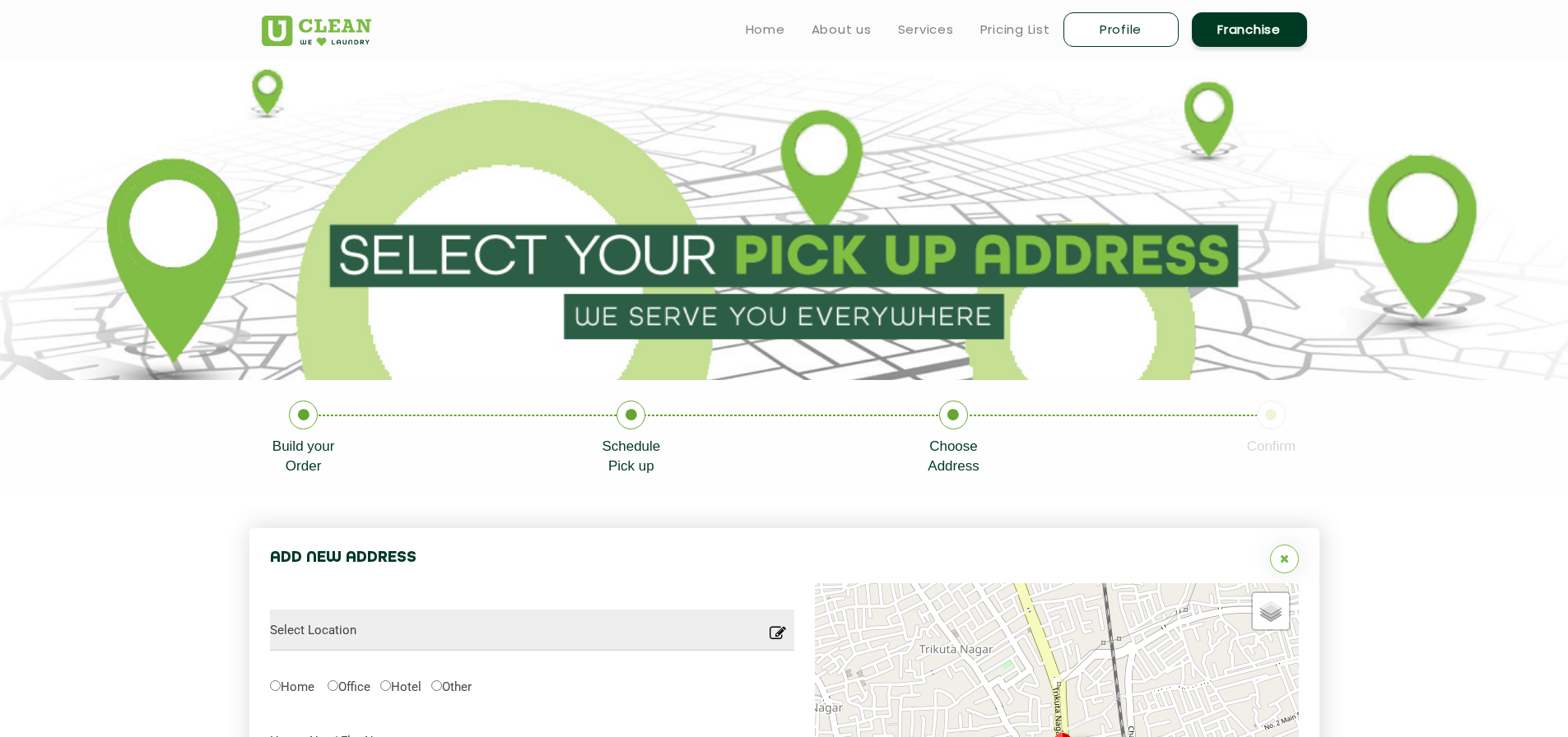
click at [1090, 13] on link "Profile" at bounding box center [1120, 30] width 115 height 35
select select
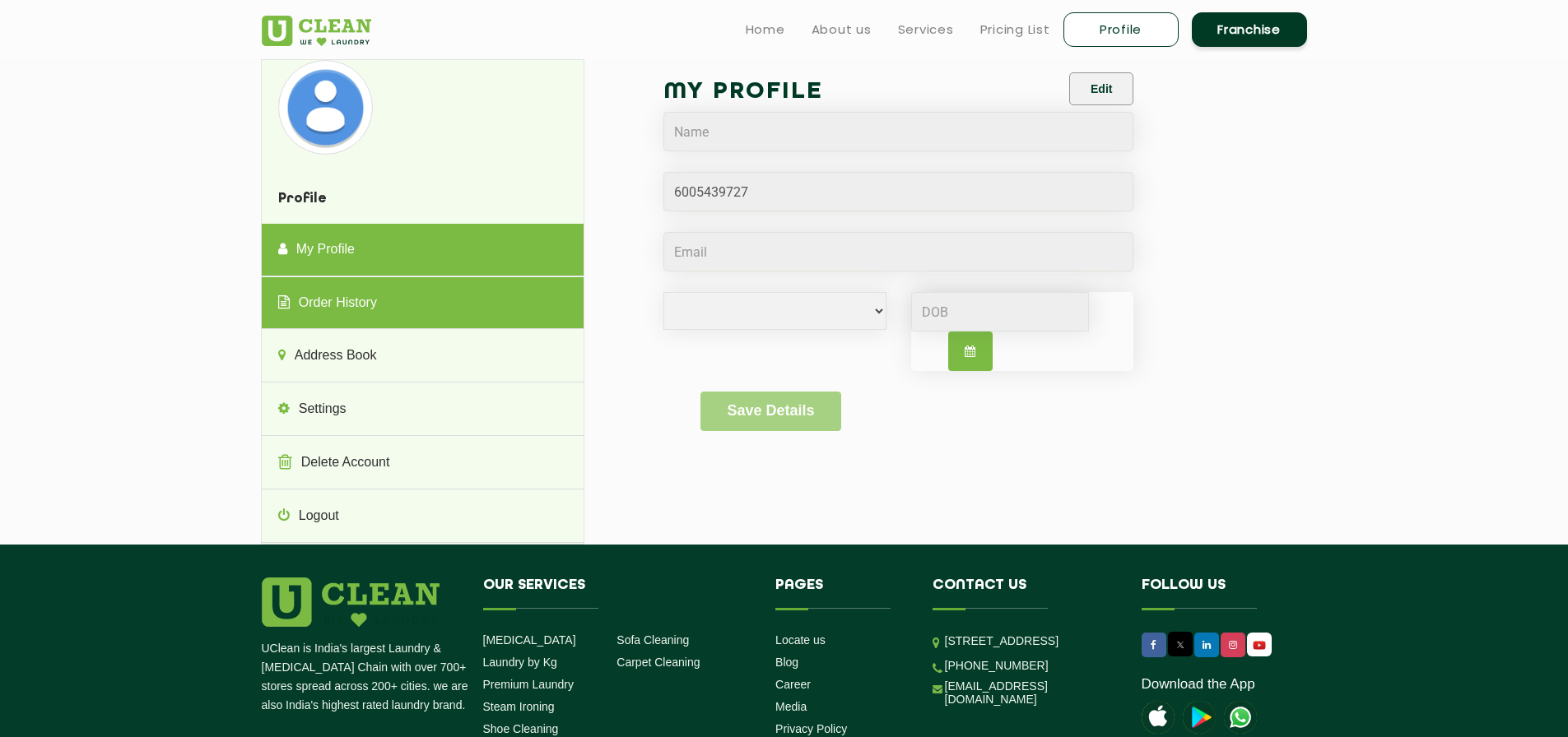
click at [325, 279] on link "Order History" at bounding box center [422, 303] width 322 height 53
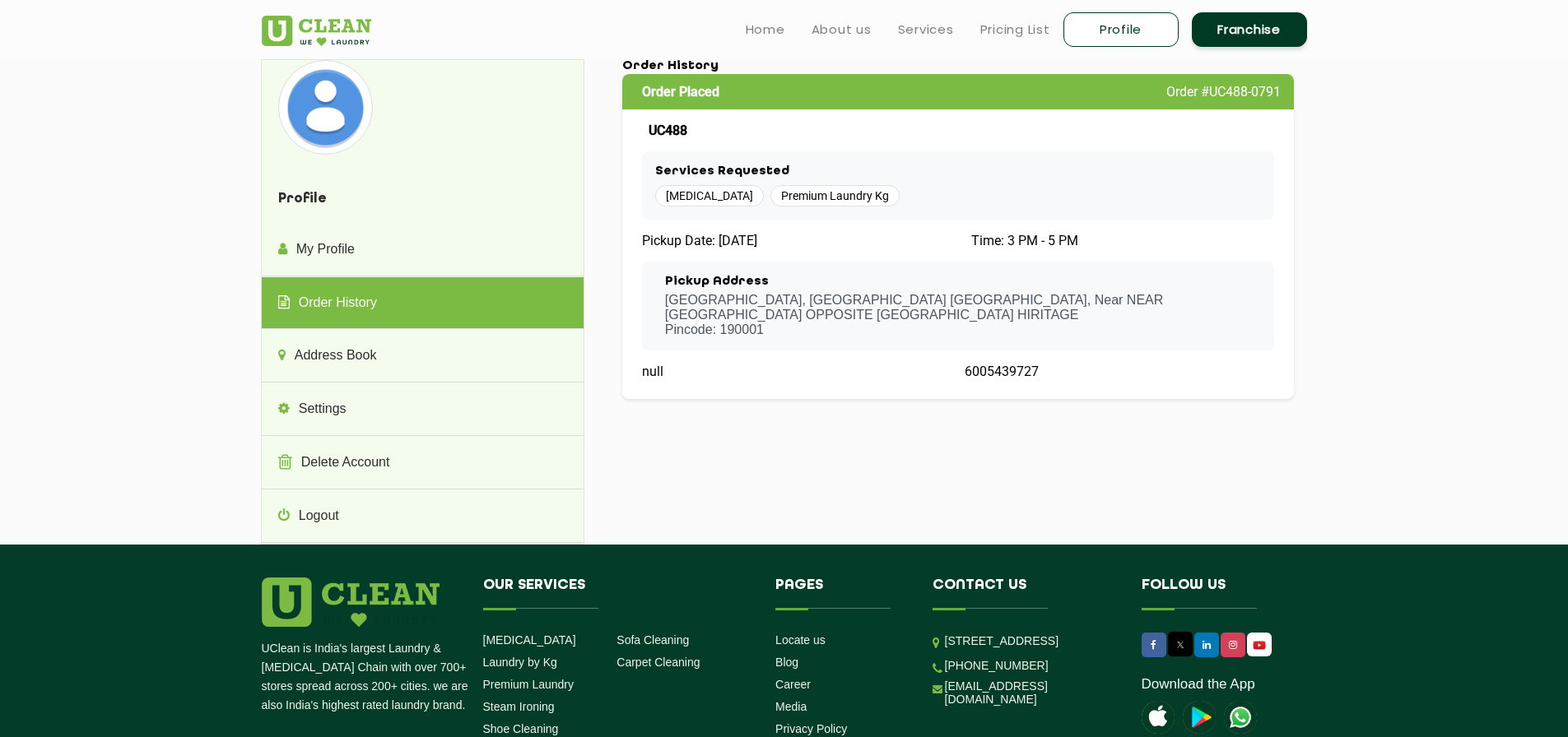
click at [1053, 291] on div "Pickup Address HOTEL ASIAN PARK, MUNWARABAD MA LINK ROAD SRINAGAR , Near NEAR B…" at bounding box center [963, 307] width 597 height 63
click at [941, 347] on div "Pickup Address HOTEL ASIAN PARK, MUNWARABAD MA LINK ROAD SRINAGAR , Near NEAR B…" at bounding box center [959, 307] width 633 height 89
click at [721, 303] on p "HOTEL ASIAN PARK, MUNWARABAD MA LINK ROAD SRINAGAR , Near NEAR BAJAJ PARIS OPPO…" at bounding box center [963, 315] width 597 height 45
click at [813, 187] on span "Premium Laundry Kg" at bounding box center [835, 196] width 129 height 21
click at [675, 205] on span "[MEDICAL_DATA]" at bounding box center [708, 196] width 108 height 21
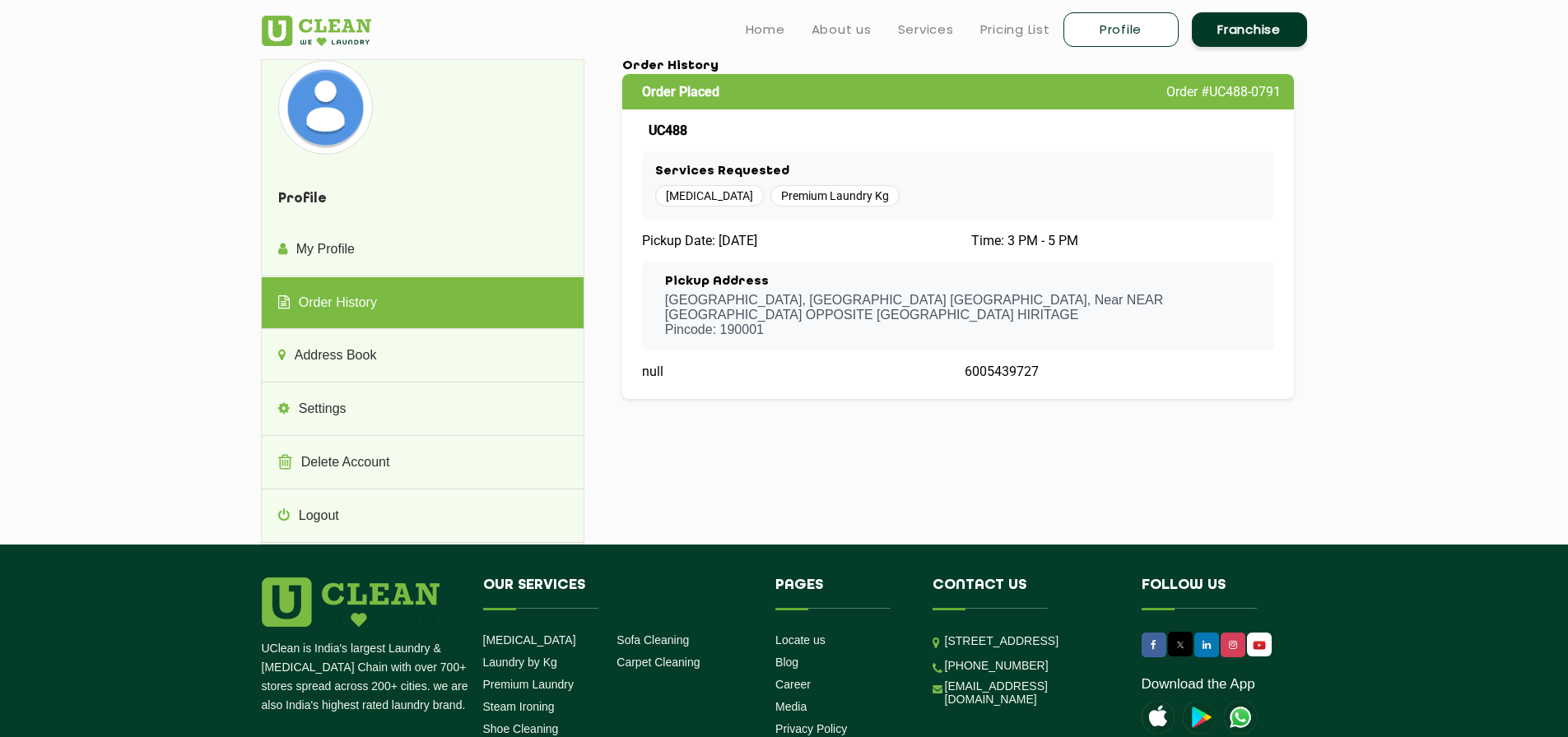
click at [853, 201] on span "Premium Laundry Kg" at bounding box center [835, 196] width 129 height 21
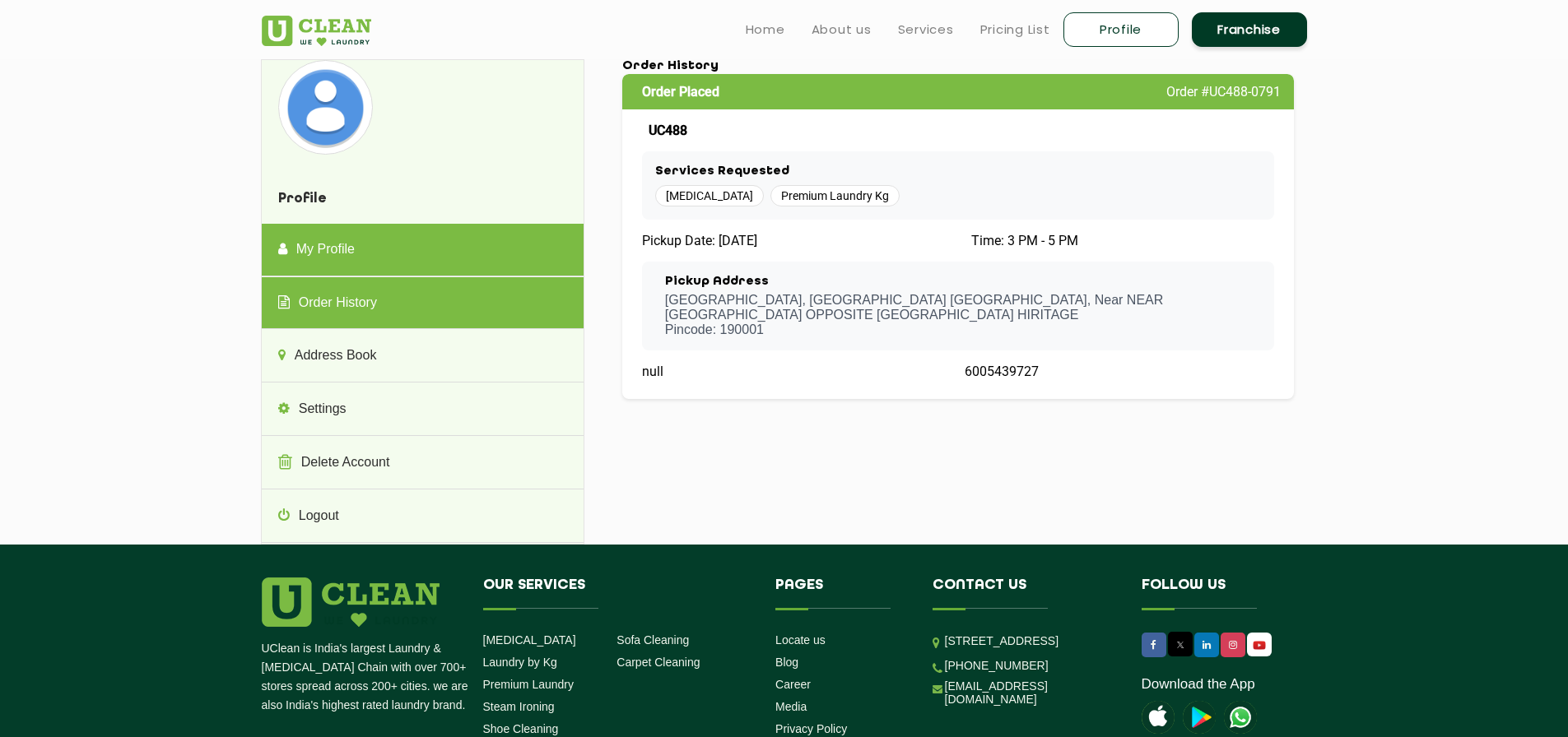
click at [368, 260] on link "My Profile" at bounding box center [422, 250] width 322 height 53
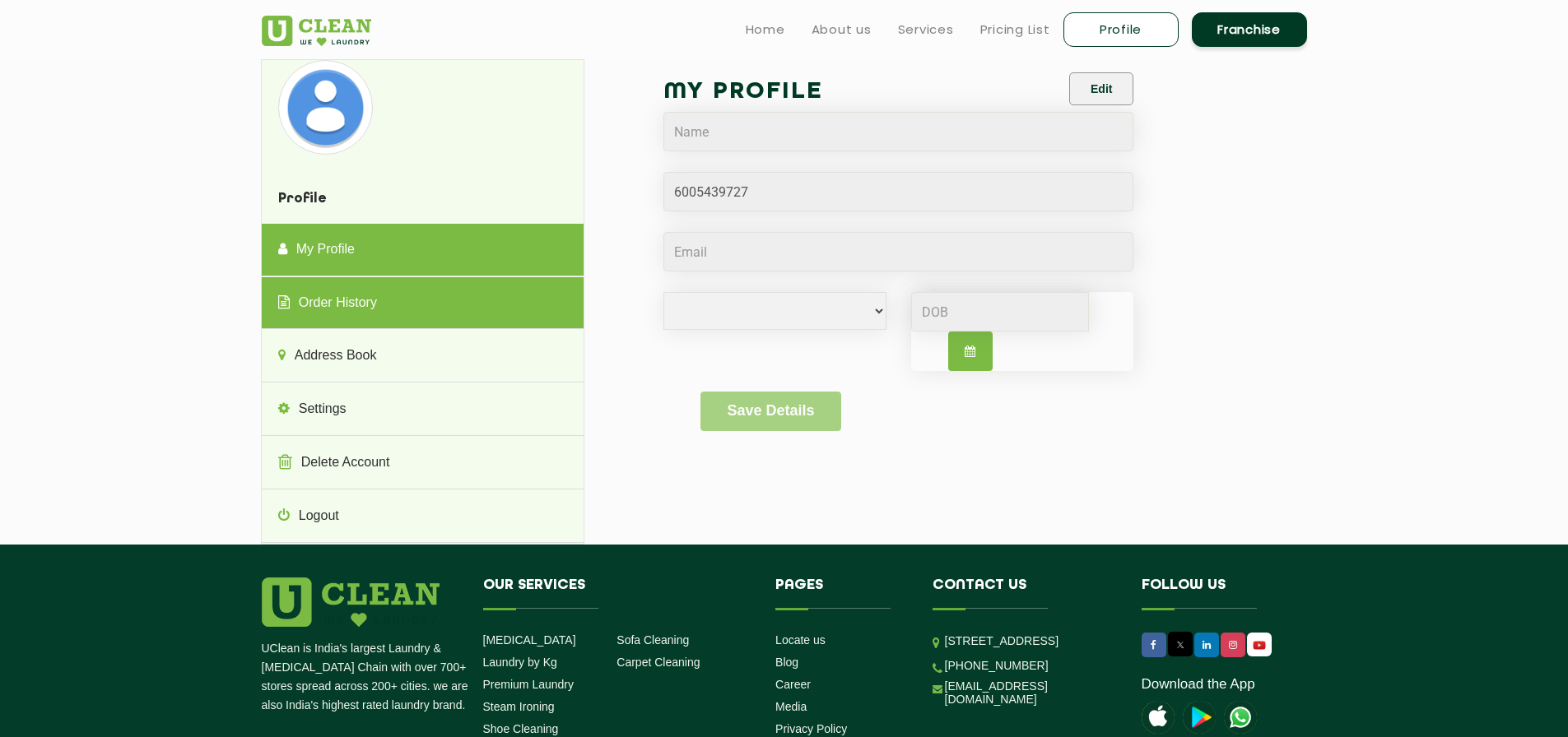
click at [379, 307] on link "Order History" at bounding box center [422, 303] width 322 height 53
